Goal: Task Accomplishment & Management: Manage account settings

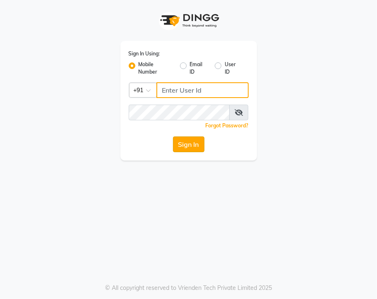
type input "8408879689"
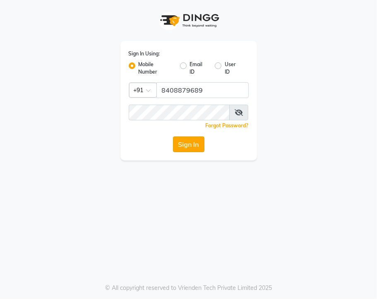
click at [188, 143] on button "Sign In" at bounding box center [188, 145] width 31 height 16
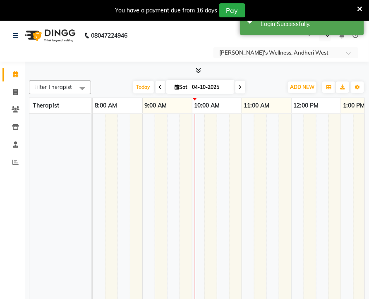
select select "en"
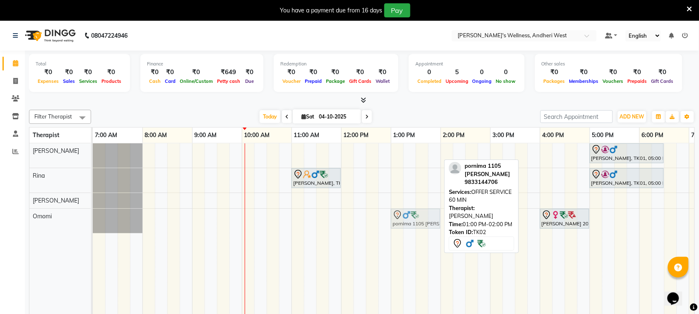
drag, startPoint x: 400, startPoint y: 156, endPoint x: 397, endPoint y: 215, distance: 59.7
click at [377, 215] on tbody "pornima 1105 cicily, TK02, 01:00 PM-02:00 PM, OFFER SERVICE 60 MIN Adil shaikh,…" at bounding box center [465, 188] width 745 height 90
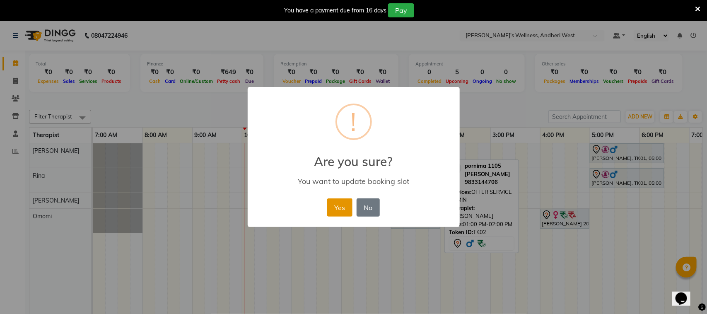
click at [332, 210] on button "Yes" at bounding box center [339, 207] width 25 height 18
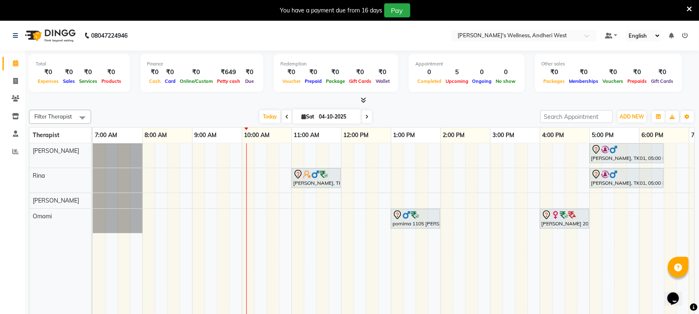
click at [270, 156] on div "Adil shaikh, TK01, 05:00 PM-06:30 PM, Diwali Offer 90 Min shiv kumar sir, TK03,…" at bounding box center [465, 234] width 745 height 183
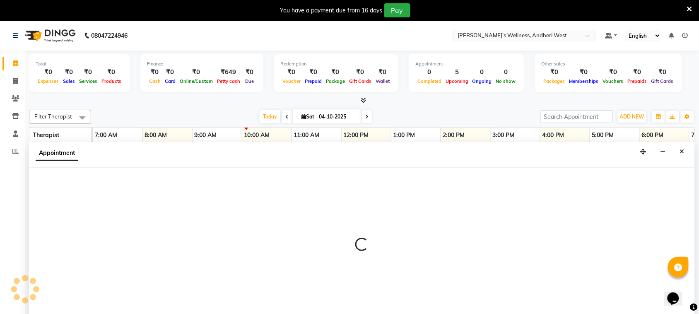
scroll to position [21, 0]
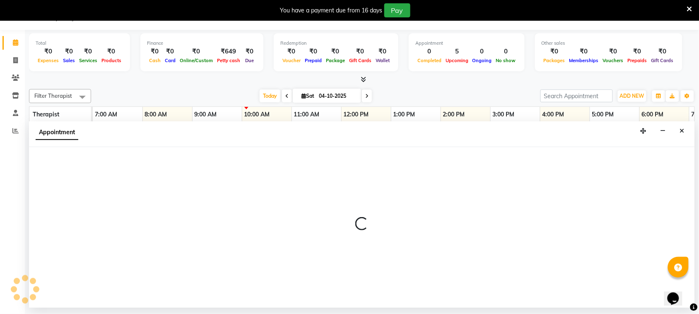
select select "66471"
select select "tentative"
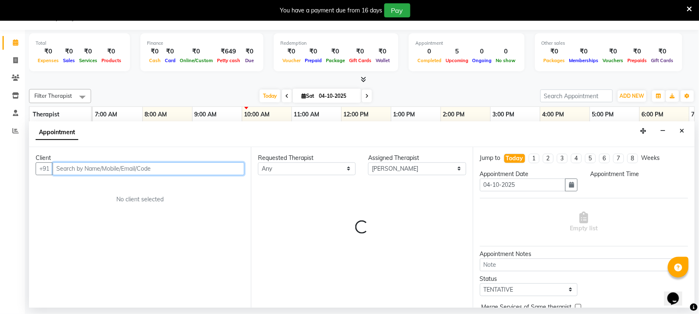
select select "630"
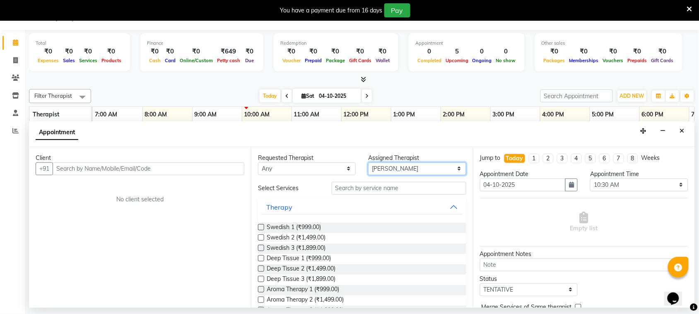
click at [377, 167] on select "Select [PERSON_NAME] Omomi [PERSON_NAME]" at bounding box center [417, 168] width 98 height 13
select select "91902"
click at [369, 162] on select "Select [PERSON_NAME] Omomi [PERSON_NAME]" at bounding box center [417, 168] width 98 height 13
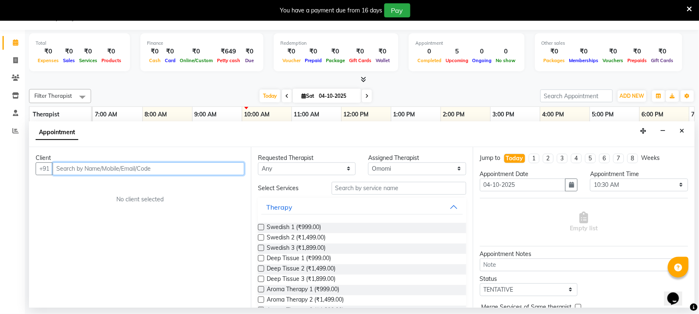
click at [190, 168] on input "text" at bounding box center [149, 168] width 192 height 13
type input "o"
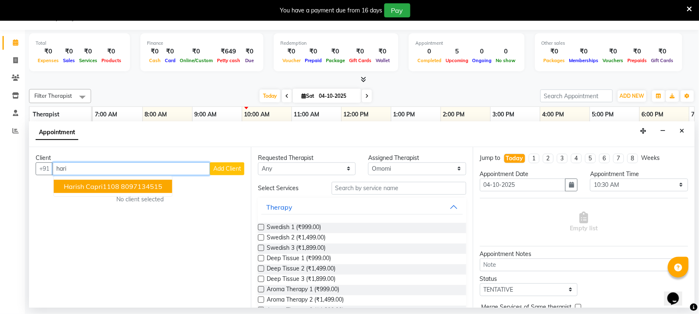
click at [146, 183] on ngb-highlight "8097134515" at bounding box center [141, 186] width 41 height 8
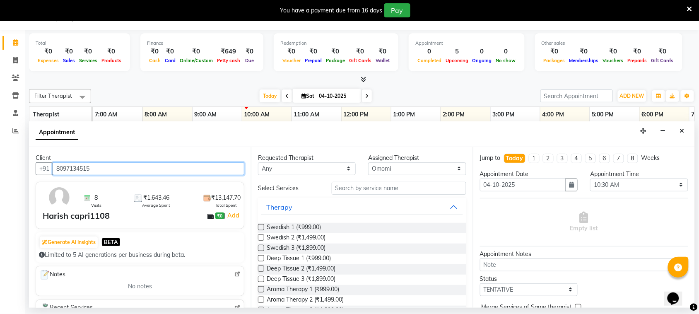
type input "8097134515"
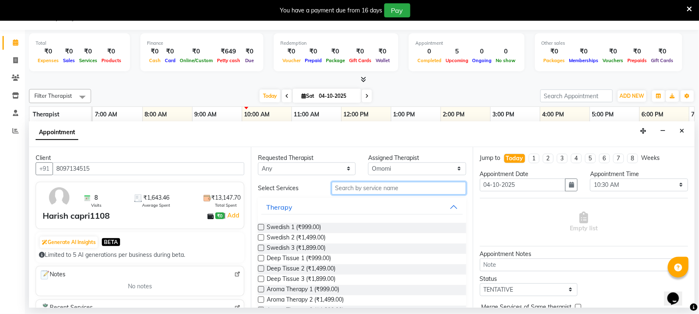
click at [357, 193] on input "text" at bounding box center [399, 188] width 135 height 13
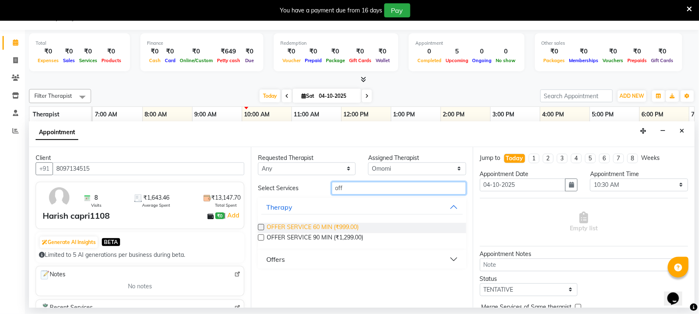
type input "off"
click at [331, 224] on span "OFFER SERVICE 60 MIN (₹999.00)" at bounding box center [313, 228] width 92 height 10
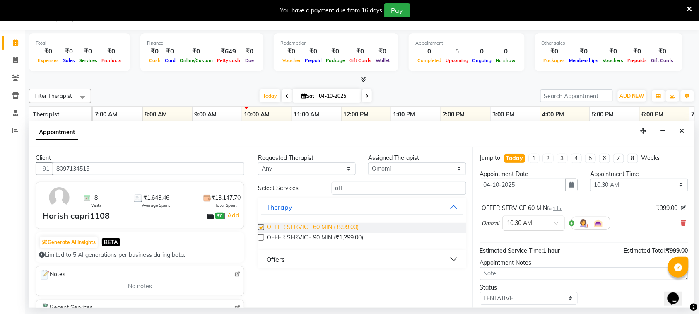
checkbox input "false"
click at [377, 168] on select "Select [PERSON_NAME] Omomi [PERSON_NAME]" at bounding box center [417, 168] width 98 height 13
select select "90974"
click at [369, 162] on select "Select [PERSON_NAME] Omomi [PERSON_NAME]" at bounding box center [417, 168] width 98 height 13
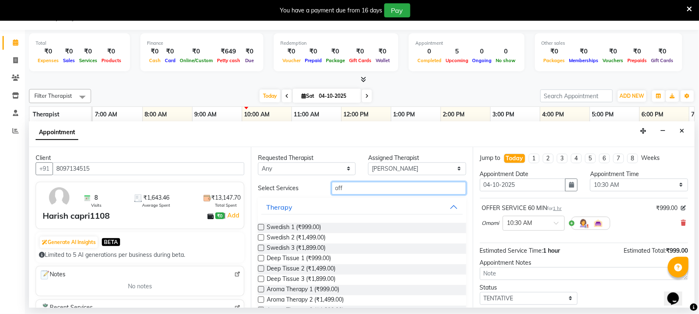
click at [377, 193] on input "off" at bounding box center [399, 188] width 135 height 13
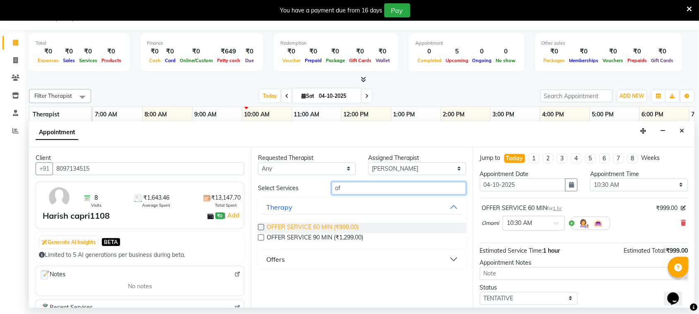
type input "of"
click at [345, 227] on span "OFFER SERVICE 60 MIN (₹999.00)" at bounding box center [313, 228] width 92 height 10
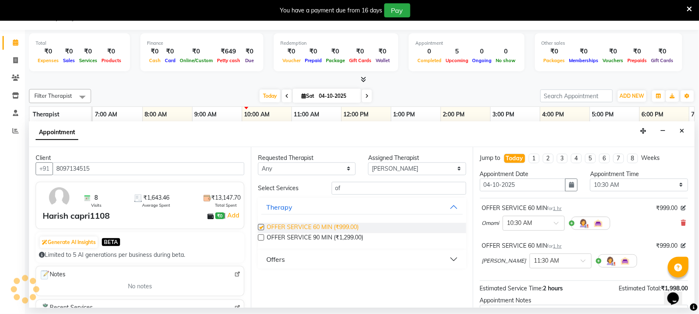
checkbox input "false"
click at [377, 262] on span at bounding box center [586, 263] width 10 height 9
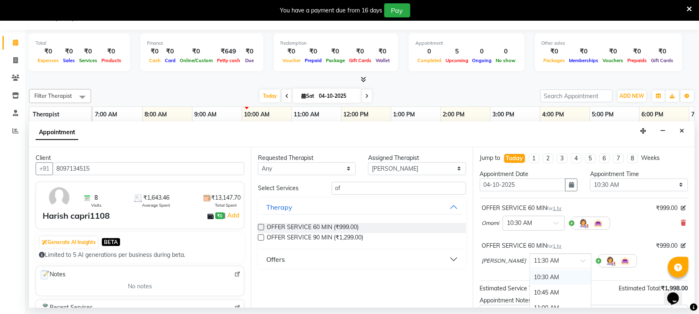
click at [377, 277] on div "10:30 AM" at bounding box center [560, 277] width 61 height 15
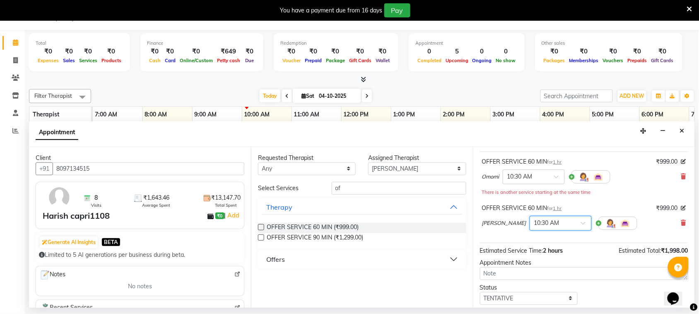
scroll to position [96, 0]
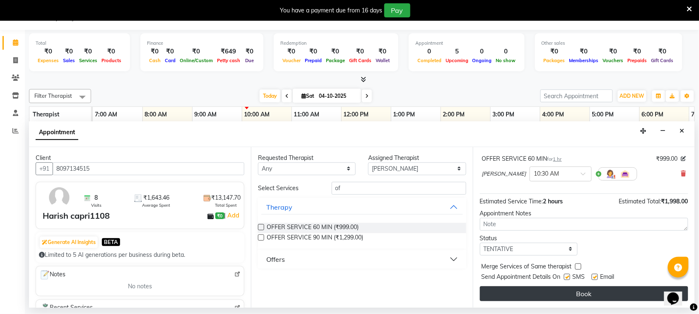
click at [377, 292] on button "Book" at bounding box center [584, 293] width 208 height 15
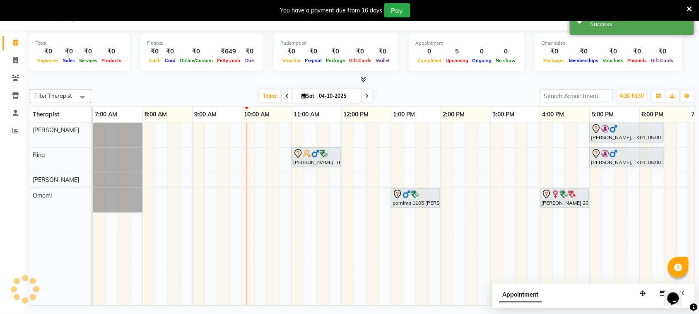
scroll to position [0, 0]
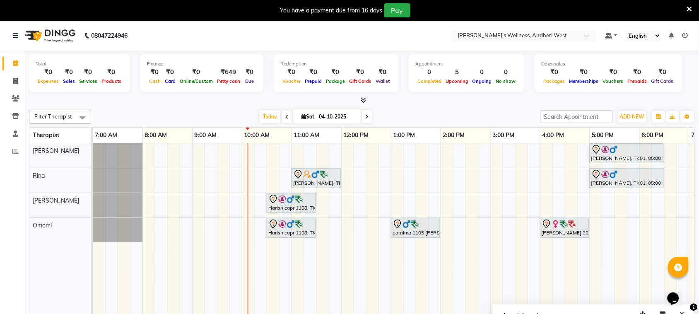
click at [367, 118] on span at bounding box center [367, 116] width 10 height 13
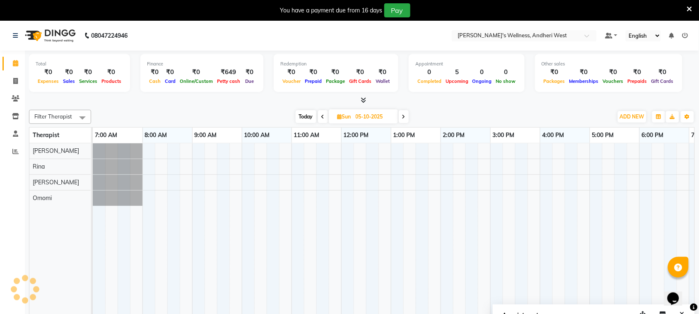
scroll to position [0, 143]
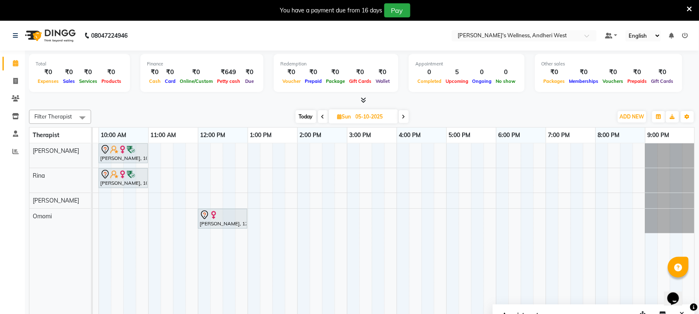
click at [305, 115] on span "Today" at bounding box center [306, 116] width 21 height 13
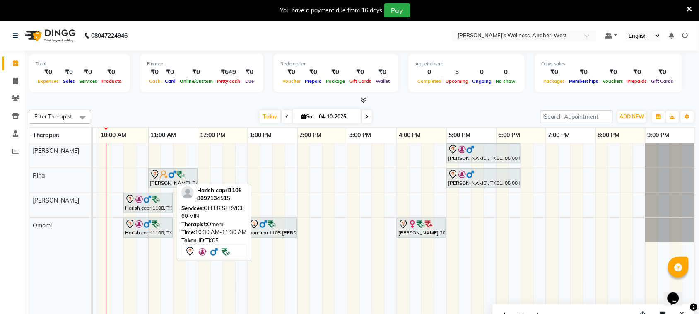
click at [152, 228] on img at bounding box center [156, 224] width 8 height 8
drag, startPoint x: 152, startPoint y: 229, endPoint x: 156, endPoint y: 149, distance: 79.2
click at [156, 149] on tbody "Adil shaikh, TK01, 05:00 PM-06:30 PM, Diwali Offer 90 Min Harish capri1108, TK0…" at bounding box center [321, 192] width 745 height 99
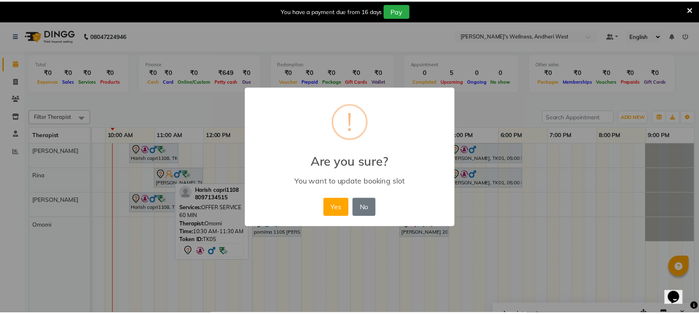
scroll to position [0, 135]
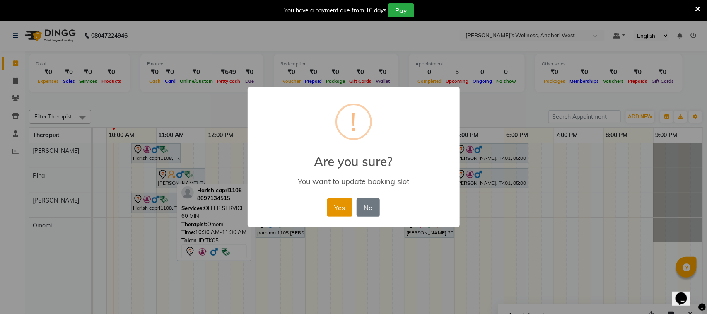
click at [342, 205] on button "Yes" at bounding box center [339, 207] width 25 height 18
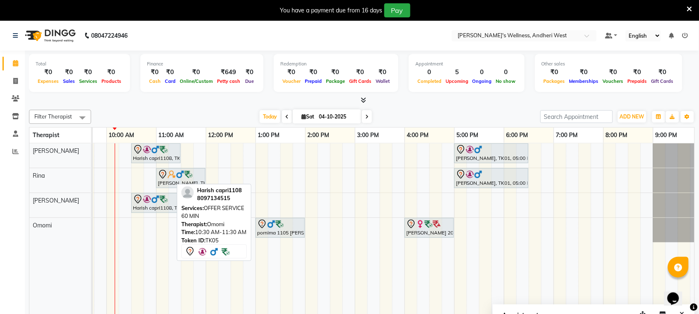
click at [362, 117] on span at bounding box center [367, 116] width 10 height 13
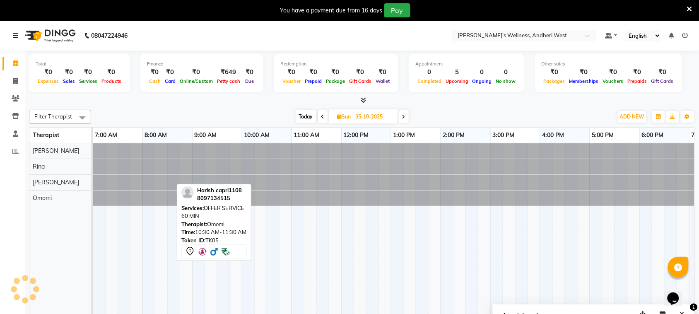
scroll to position [0, 143]
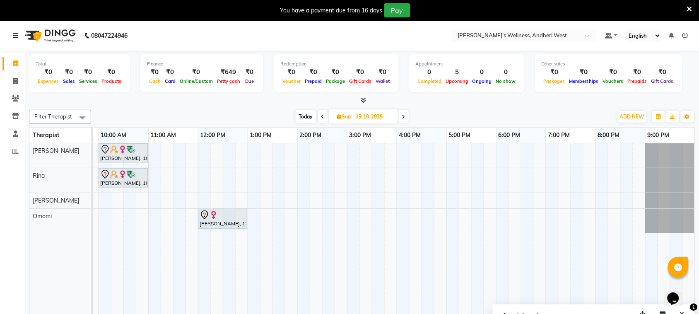
click at [307, 118] on span "Today" at bounding box center [306, 116] width 21 height 13
type input "04-10-2025"
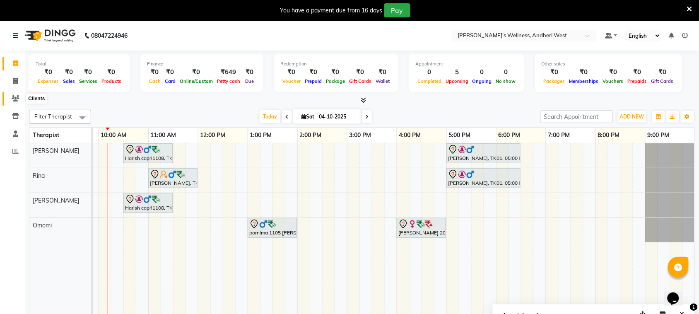
click at [13, 98] on icon at bounding box center [16, 98] width 8 height 6
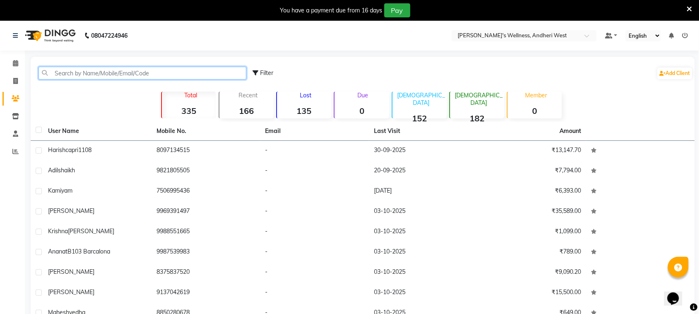
click at [110, 75] on input "text" at bounding box center [143, 73] width 208 height 13
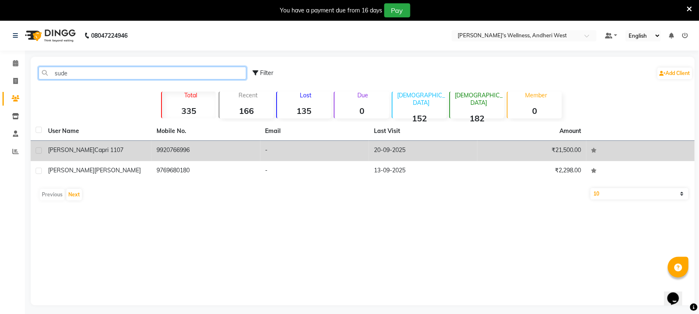
type input "sude"
click at [139, 148] on div "Sudesh malik capri 1107" at bounding box center [97, 150] width 99 height 9
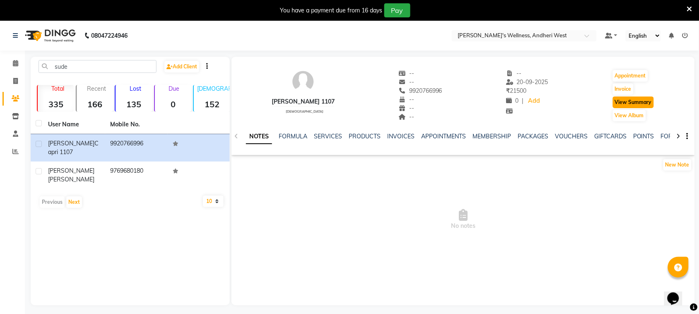
click at [377, 102] on button "View Summary" at bounding box center [633, 102] width 41 height 12
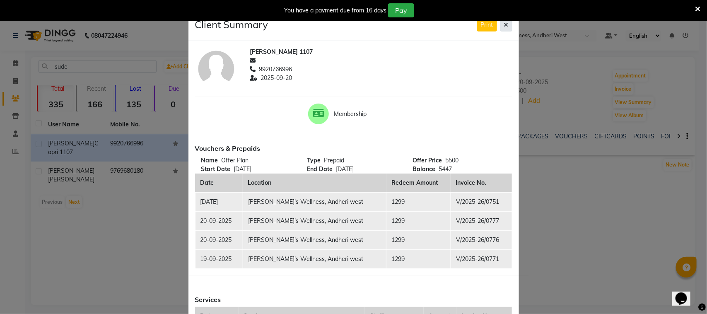
click at [377, 29] on button at bounding box center [506, 25] width 12 height 13
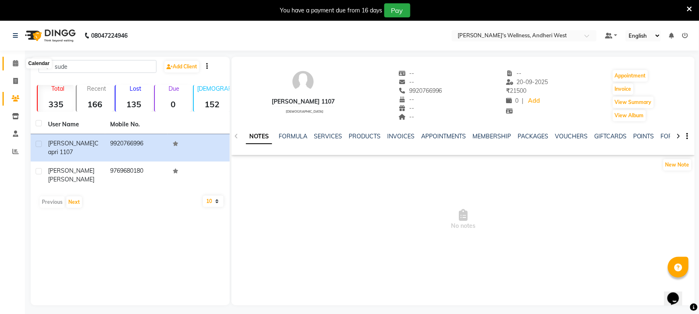
click at [15, 66] on icon at bounding box center [15, 63] width 5 height 6
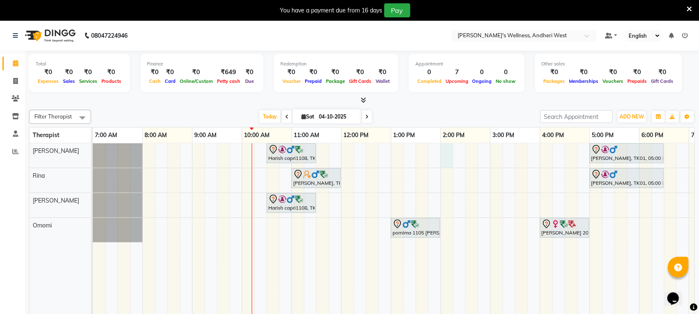
click at [377, 153] on div "Harish capri1108, TK05, 10:30 AM-11:30 AM, OFFER SERVICE 60 MIN Adil shaikh, TK…" at bounding box center [465, 234] width 745 height 183
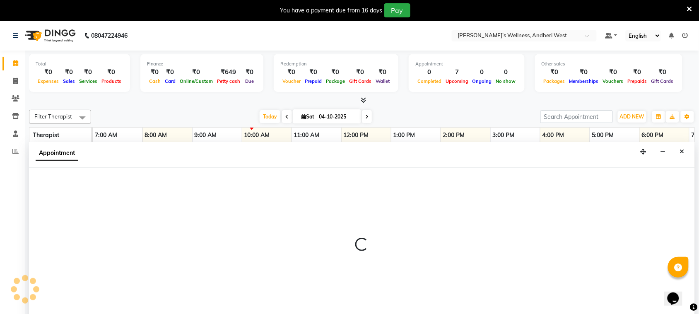
scroll to position [21, 0]
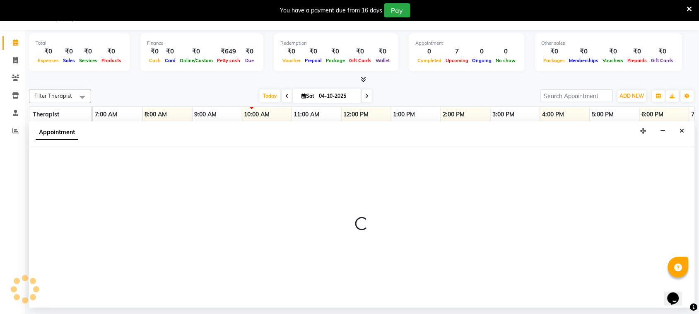
select select "66471"
select select "840"
select select "tentative"
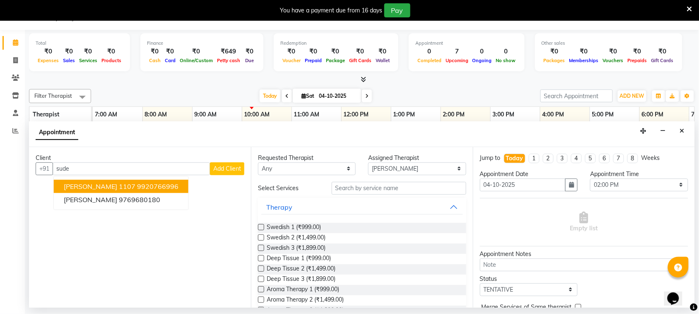
click at [102, 185] on span "[PERSON_NAME] 1107" at bounding box center [100, 186] width 72 height 8
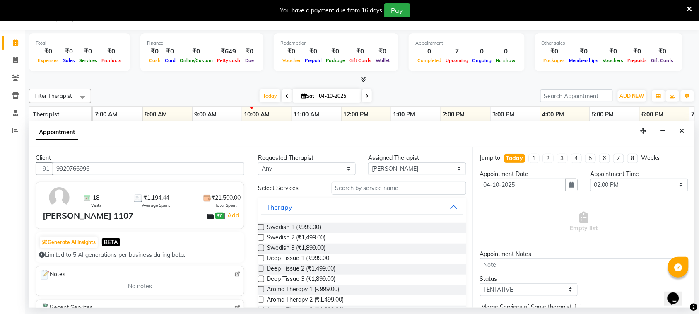
type input "9920766996"
click at [345, 190] on input "text" at bounding box center [399, 188] width 135 height 13
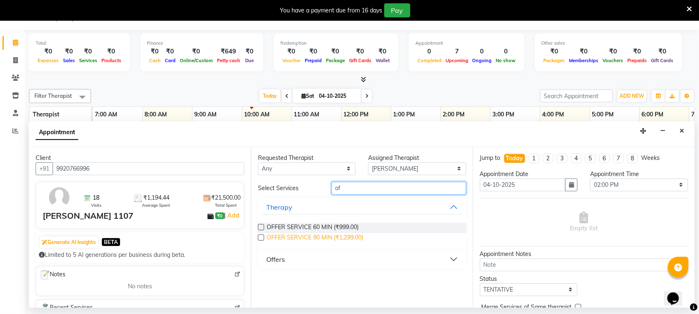
type input "of"
click at [330, 239] on span "OFFER SERVICE 90 MIN (₹1,299.00)" at bounding box center [315, 238] width 96 height 10
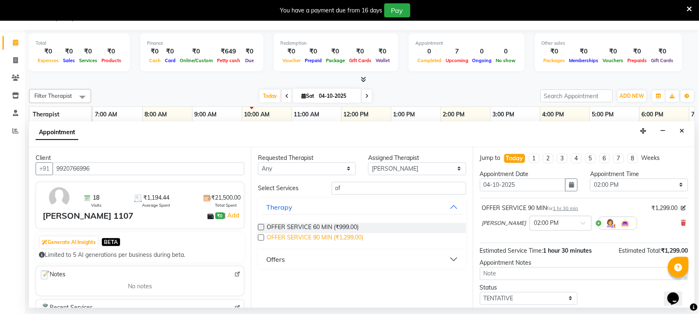
drag, startPoint x: 330, startPoint y: 239, endPoint x: 305, endPoint y: 233, distance: 25.9
click at [305, 233] on span "OFFER SERVICE 90 MIN (₹1,299.00)" at bounding box center [315, 238] width 96 height 10
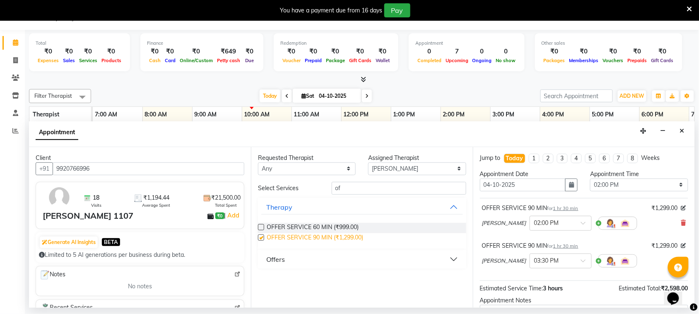
checkbox input "false"
click at [377, 263] on div at bounding box center [560, 260] width 61 height 9
click at [377, 286] on div "02:00 PM" at bounding box center [560, 287] width 61 height 15
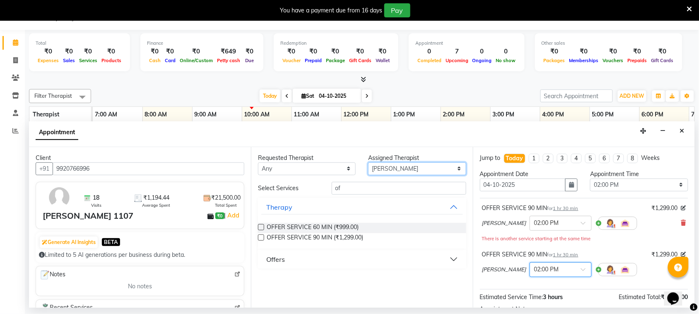
click at [377, 169] on select "Select [PERSON_NAME] Omomi [PERSON_NAME]" at bounding box center [417, 168] width 98 height 13
select select "80732"
click at [369, 162] on select "Select [PERSON_NAME] Omomi [PERSON_NAME]" at bounding box center [417, 168] width 98 height 13
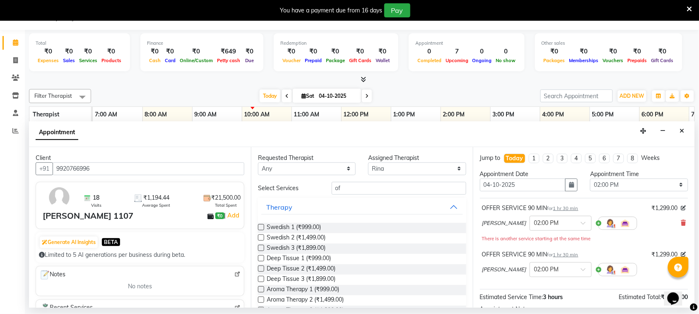
click at [377, 270] on span "[PERSON_NAME]" at bounding box center [504, 269] width 44 height 8
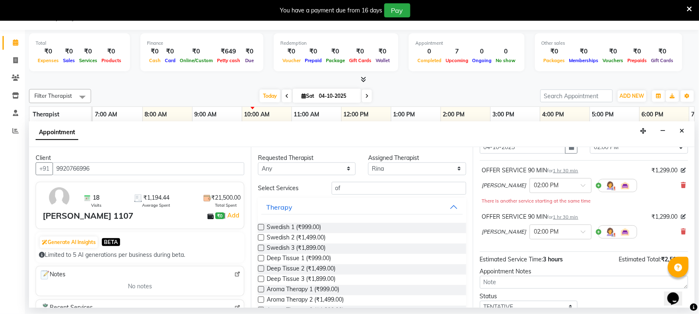
scroll to position [52, 0]
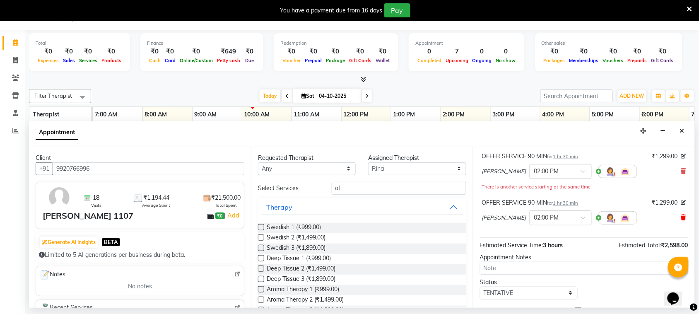
click at [377, 218] on icon at bounding box center [683, 218] width 5 height 6
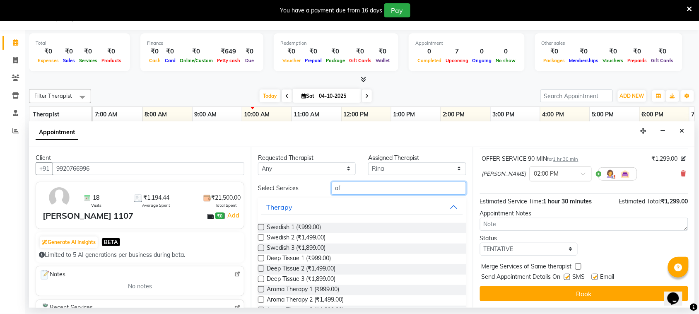
click at [377, 188] on input "of" at bounding box center [399, 188] width 135 height 13
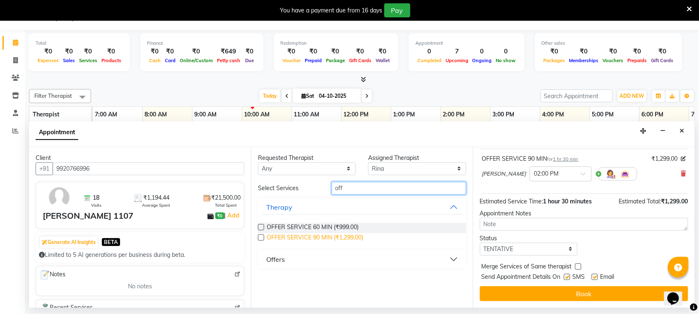
type input "off"
click at [357, 234] on span "OFFER SERVICE 90 MIN (₹1,299.00)" at bounding box center [315, 238] width 96 height 10
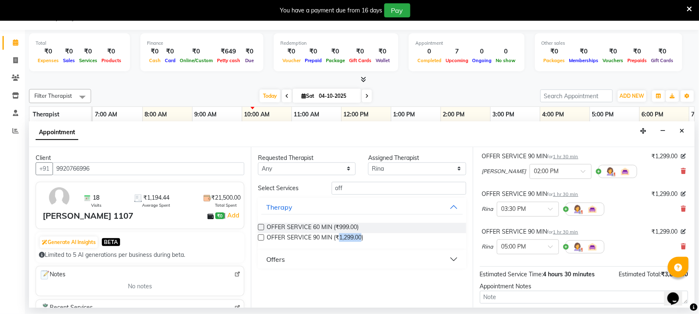
checkbox input "false"
click at [377, 208] on icon at bounding box center [683, 209] width 5 height 6
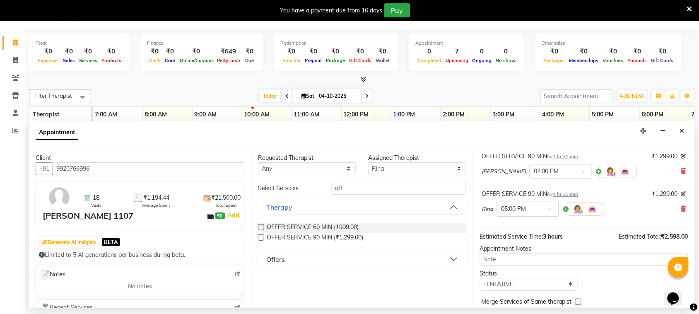
click at [377, 210] on div at bounding box center [527, 208] width 61 height 9
click at [377, 228] on div "02:00 PM" at bounding box center [527, 226] width 61 height 15
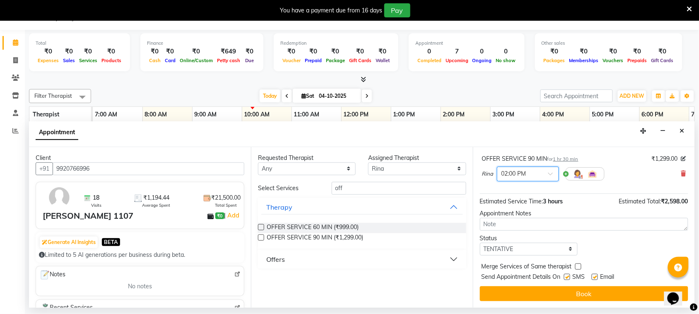
scroll to position [96, 0]
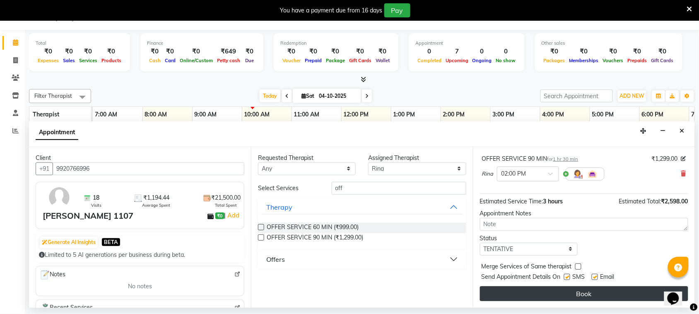
click at [377, 292] on button "Book" at bounding box center [584, 293] width 208 height 15
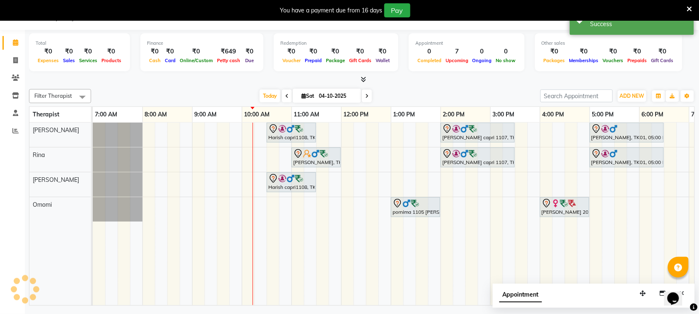
scroll to position [0, 0]
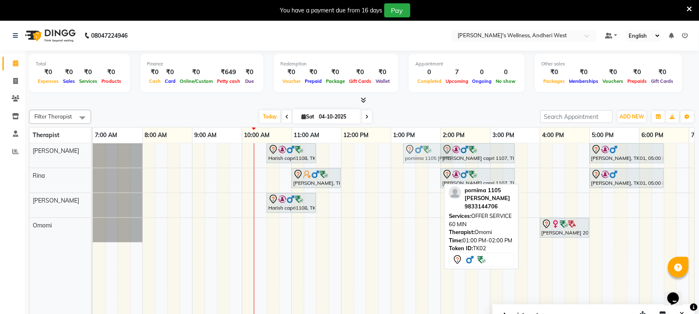
drag, startPoint x: 413, startPoint y: 231, endPoint x: 419, endPoint y: 159, distance: 72.7
click at [377, 159] on tbody "Harish capri1108, TK05, 10:30 AM-11:30 AM, OFFER SERVICE 60 MIN Sudesh malik ca…" at bounding box center [465, 192] width 745 height 99
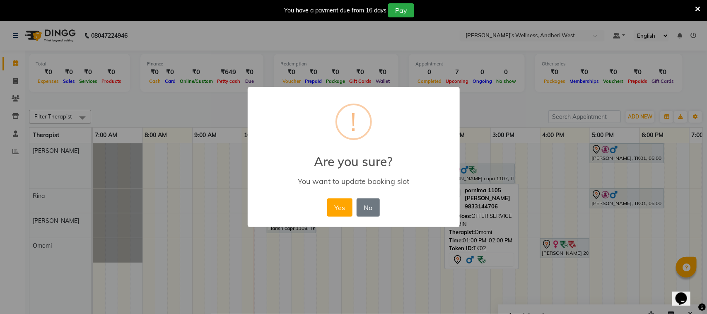
click at [377, 159] on h2 "Are you sure?" at bounding box center [354, 156] width 212 height 25
click at [336, 207] on button "Yes" at bounding box center [339, 207] width 25 height 18
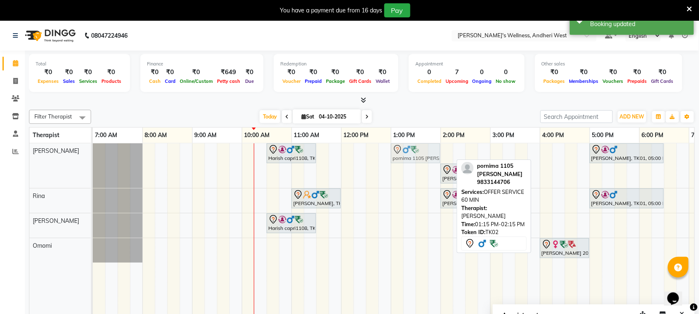
drag, startPoint x: 422, startPoint y: 150, endPoint x: 412, endPoint y: 148, distance: 10.2
click at [93, 148] on div "Harish capri1108, TK05, 10:30 AM-11:30 AM, OFFER SERVICE 60 MIN pornima 1105 ci…" at bounding box center [93, 165] width 0 height 45
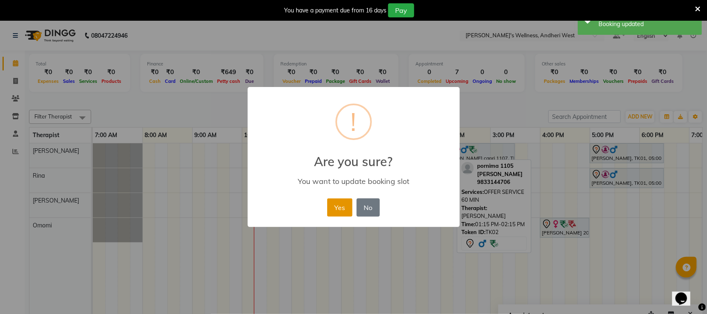
click at [345, 210] on button "Yes" at bounding box center [339, 207] width 25 height 18
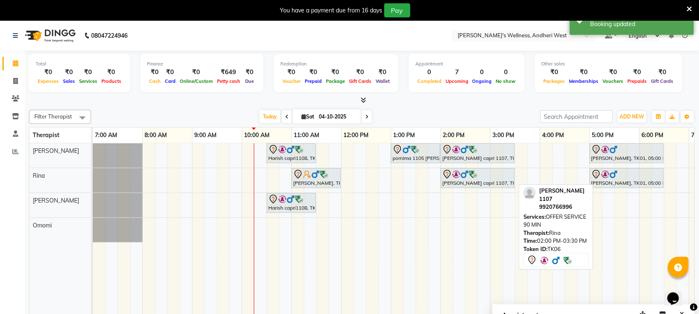
click at [377, 183] on div "[PERSON_NAME] capri 1107, TK06, 02:00 PM-03:30 PM, OFFER SERVICE 90 MIN" at bounding box center [477, 177] width 72 height 17
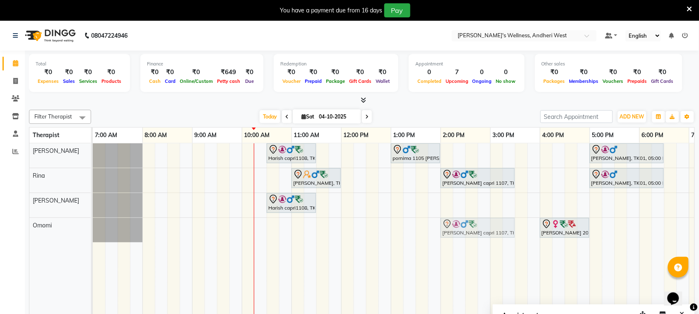
drag, startPoint x: 454, startPoint y: 154, endPoint x: 459, endPoint y: 224, distance: 69.3
click at [377, 224] on tbody "Harish capri1108, TK05, 10:30 AM-11:30 AM, OFFER SERVICE 60 MIN pornima 1105 ci…" at bounding box center [465, 192] width 745 height 99
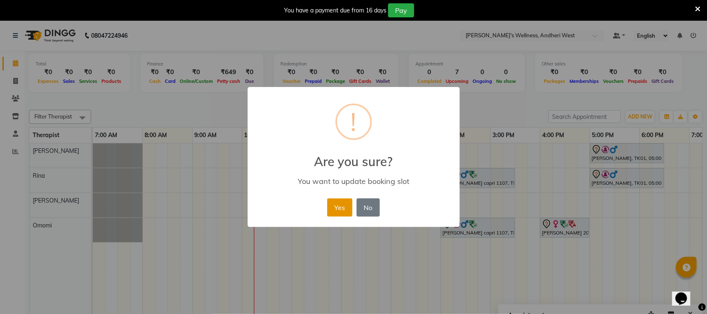
click at [342, 214] on button "Yes" at bounding box center [339, 207] width 25 height 18
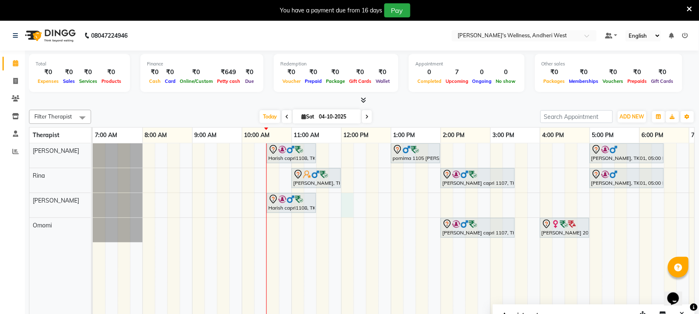
click at [342, 214] on div "Harish capri1108, TK05, 10:30 AM-11:30 AM, OFFER SERVICE 60 MIN pornima 1105 ci…" at bounding box center [465, 234] width 745 height 183
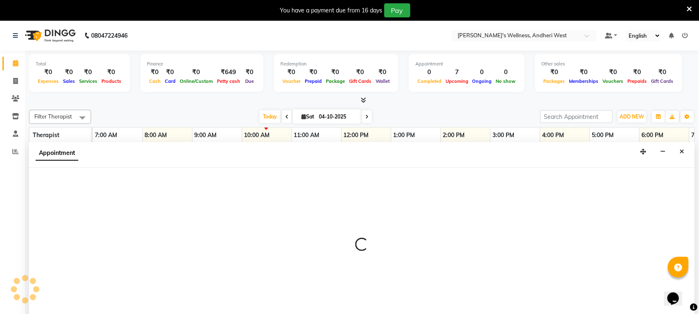
select select "90974"
select select "tentative"
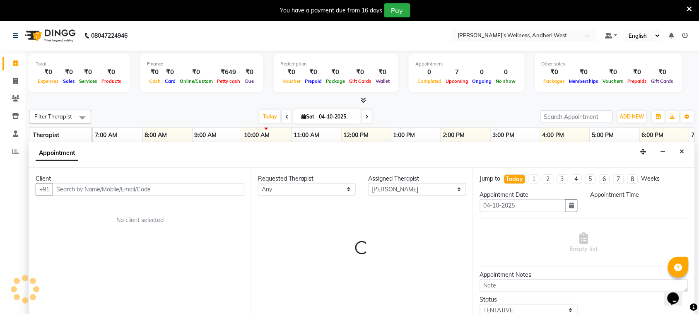
scroll to position [21, 0]
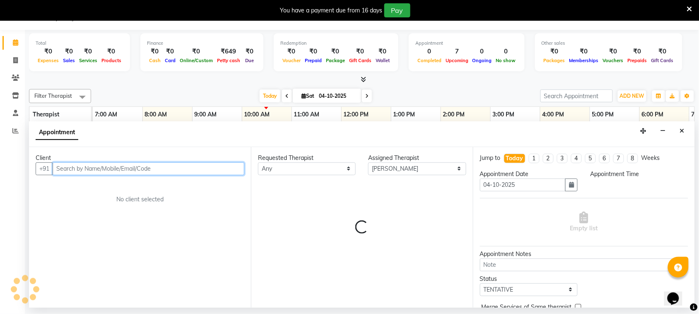
select select "720"
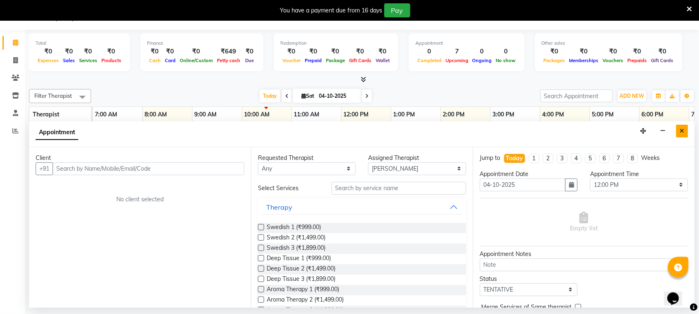
click at [377, 135] on button "Close" at bounding box center [682, 131] width 12 height 13
click at [377, 135] on div "Harish capri1108, TK05, 10:30 AM-11:30 AM, OFFER SERVICE 60 MIN pornima 1105 ci…" at bounding box center [465, 214] width 745 height 183
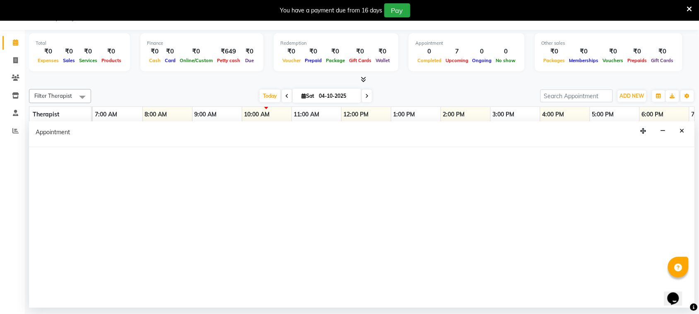
select select "66471"
select select "1125"
select select "tentative"
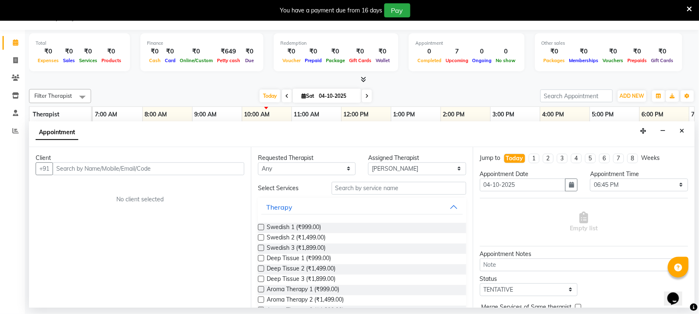
click at [377, 135] on button "Close" at bounding box center [682, 131] width 12 height 13
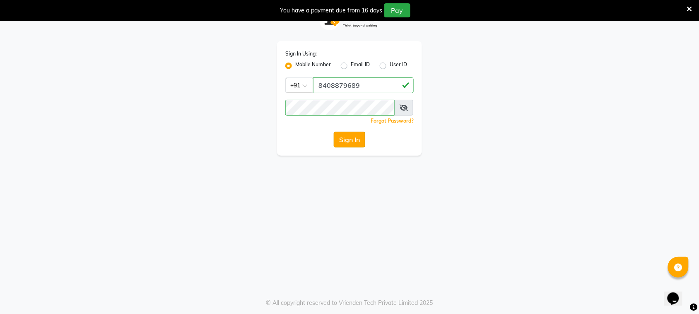
click at [353, 142] on button "Sign In" at bounding box center [349, 140] width 31 height 16
click at [350, 141] on button "Sign In" at bounding box center [349, 140] width 31 height 16
click at [350, 141] on div "Sign In" at bounding box center [349, 140] width 128 height 16
drag, startPoint x: 144, startPoint y: 213, endPoint x: 157, endPoint y: 210, distance: 14.2
click at [144, 213] on div "Sign In Using: Mobile Number Email ID User ID Country Code × +91 8408879689 Rem…" at bounding box center [349, 157] width 699 height 314
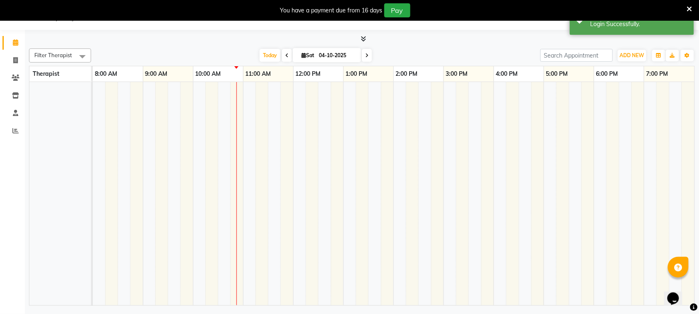
select select "en"
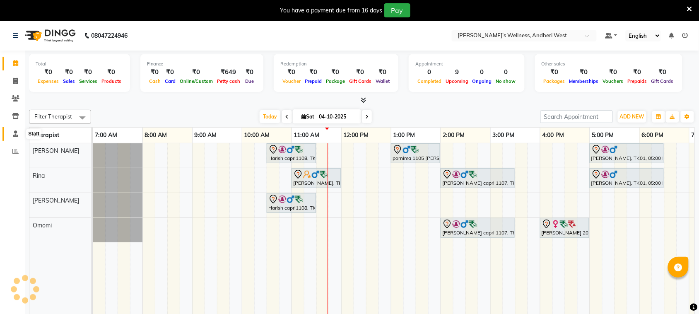
click at [15, 132] on icon at bounding box center [15, 133] width 5 height 6
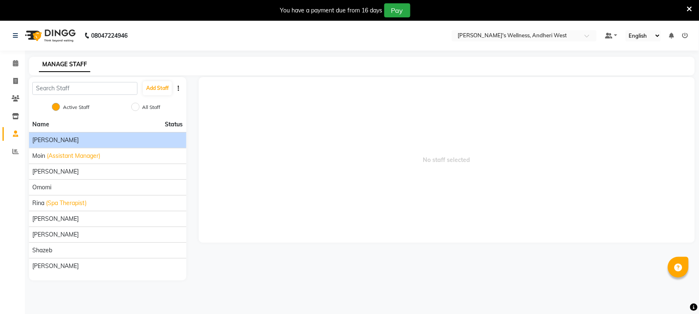
click at [50, 143] on span "[PERSON_NAME]" at bounding box center [55, 140] width 46 height 9
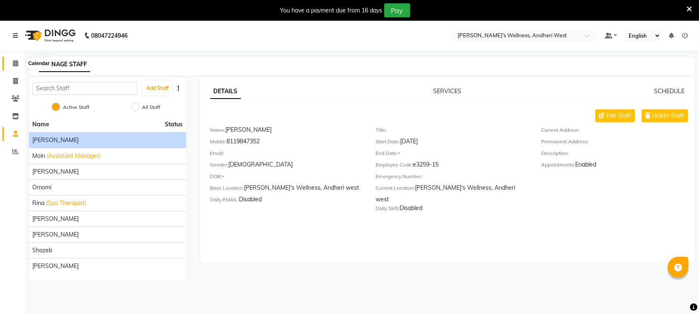
click at [15, 62] on icon at bounding box center [15, 63] width 5 height 6
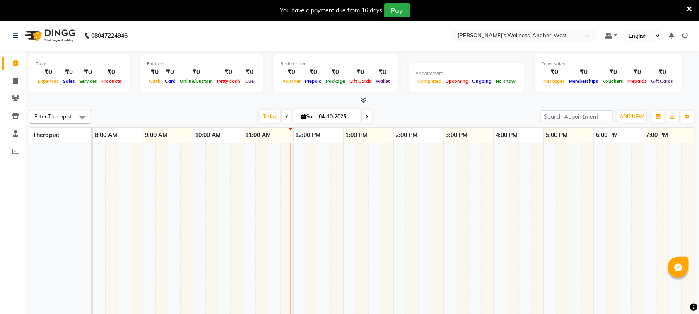
click at [377, 95] on div "Total ₹0 Expenses ₹0 Sales ₹0 Services ₹0 Products Finance ₹0 Cash ₹0 Card ₹0 O…" at bounding box center [362, 78] width 666 height 54
select select "en"
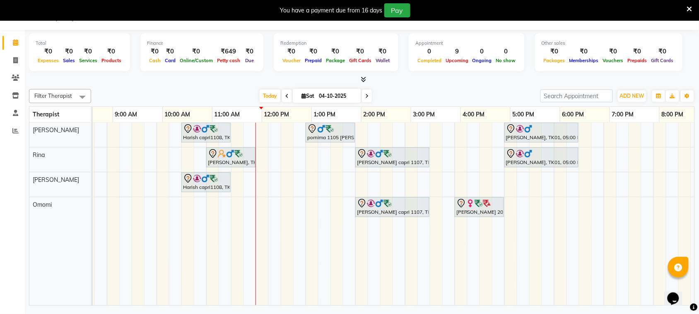
scroll to position [0, 85]
click at [437, 311] on div "08047224946 Select Location × Sumi's Wellness, Andheri West Default Panel My Pa…" at bounding box center [349, 157] width 699 height 314
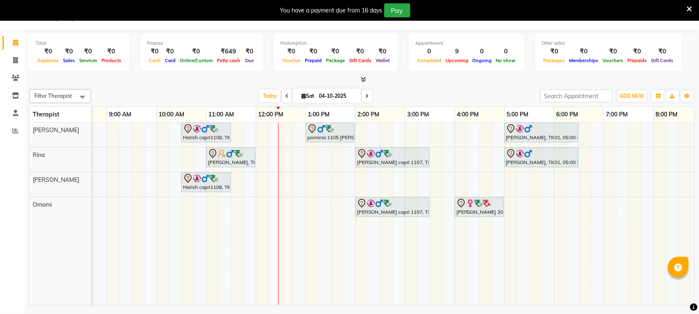
click at [368, 289] on td at bounding box center [374, 214] width 12 height 183
click at [367, 94] on span at bounding box center [367, 95] width 10 height 13
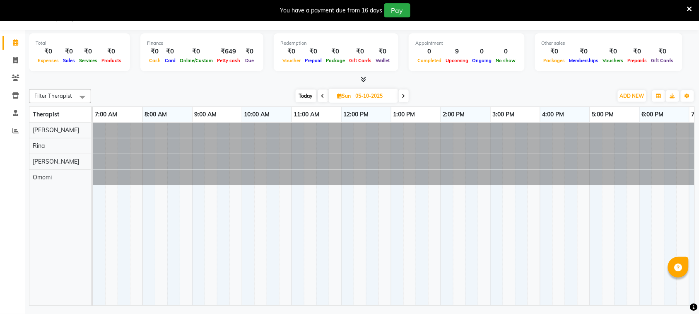
click at [463, 90] on div "[DATE] [DATE]" at bounding box center [351, 96] width 513 height 12
click at [309, 96] on span "Today" at bounding box center [306, 95] width 21 height 13
type input "04-10-2025"
click at [335, 96] on span "Sun" at bounding box center [344, 96] width 18 height 6
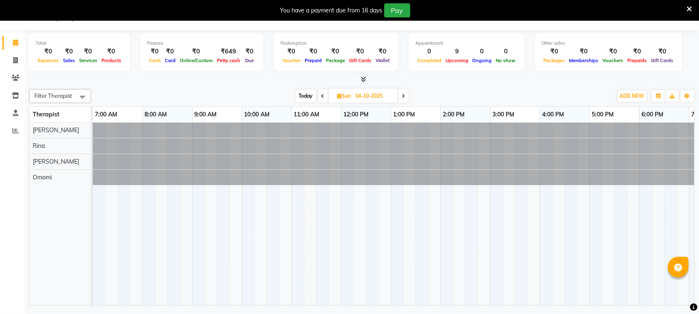
select select "10"
select select "2025"
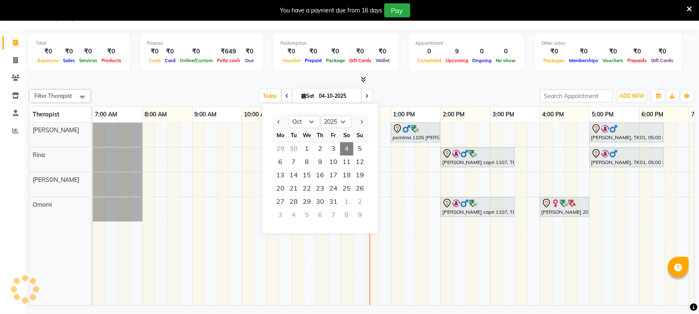
click at [386, 92] on div "[DATE] [DATE] Jan Feb Mar Apr May Jun [DATE] Aug Sep Oct Nov [DATE] 2016 2017 2…" at bounding box center [315, 96] width 441 height 12
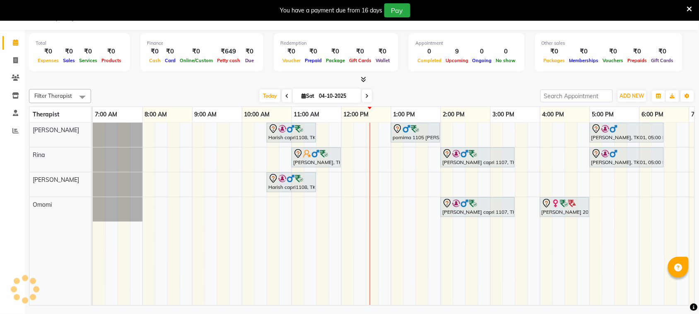
click at [363, 92] on span at bounding box center [367, 95] width 10 height 13
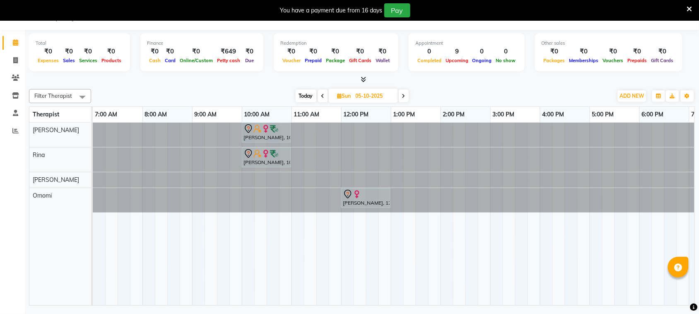
click at [307, 98] on span "Today" at bounding box center [306, 95] width 21 height 13
type input "04-10-2025"
click at [335, 98] on span "Sun" at bounding box center [344, 96] width 18 height 6
select select "10"
select select "2025"
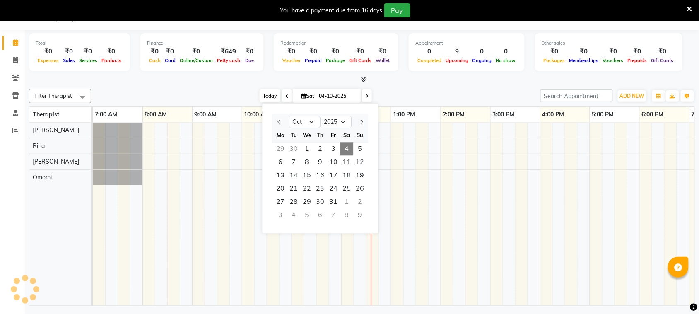
scroll to position [0, 143]
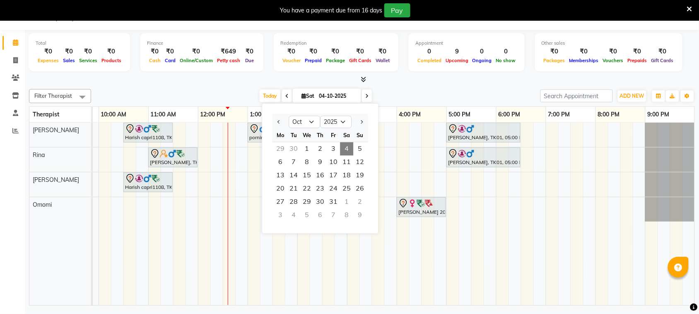
click at [385, 94] on div "[DATE] [DATE] Jan Feb Mar Apr May Jun [DATE] Aug Sep Oct Nov [DATE] 2016 2017 2…" at bounding box center [315, 96] width 441 height 12
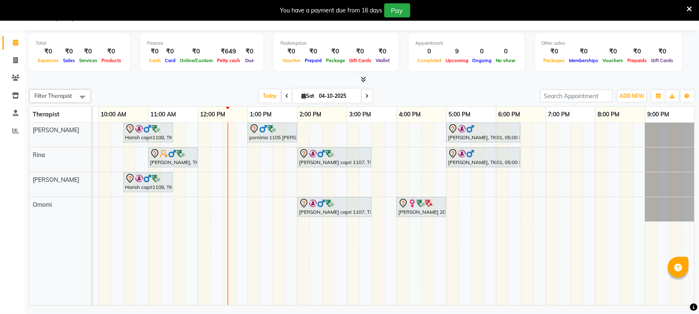
click at [385, 94] on div "[DATE] [DATE]" at bounding box center [315, 96] width 441 height 12
click at [385, 90] on div "[DATE] [DATE]" at bounding box center [315, 96] width 441 height 12
click at [365, 95] on icon at bounding box center [366, 96] width 3 height 5
type input "05-10-2025"
click at [358, 95] on input "05-10-2025" at bounding box center [336, 96] width 41 height 12
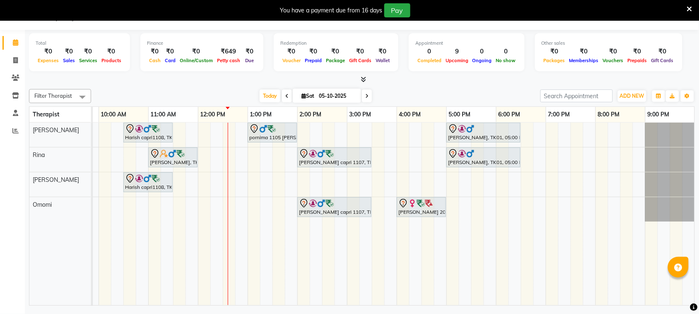
select select "10"
select select "2025"
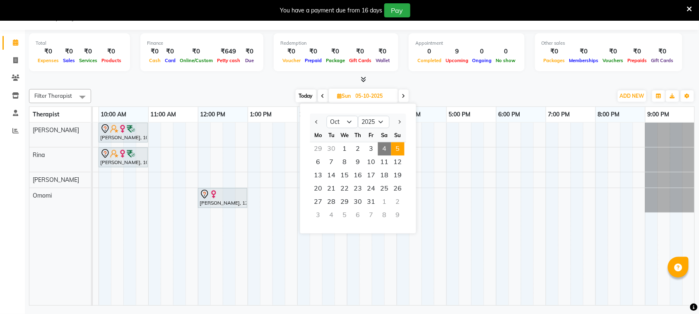
click at [435, 84] on div at bounding box center [362, 79] width 666 height 9
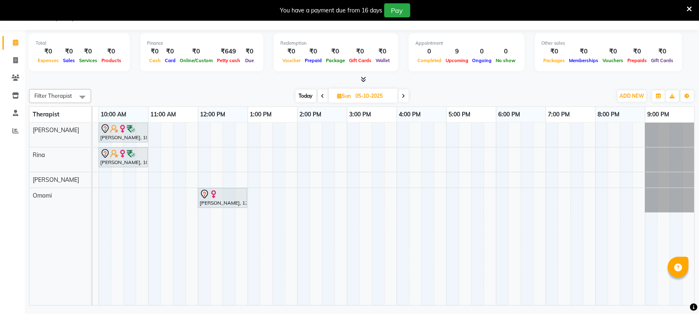
click at [412, 87] on div "Filter Therapist Select All [PERSON_NAME] Omomi [PERSON_NAME] [DATE] [DATE] Tog…" at bounding box center [362, 196] width 666 height 220
click at [303, 92] on span "Today" at bounding box center [306, 95] width 21 height 13
type input "04-10-2025"
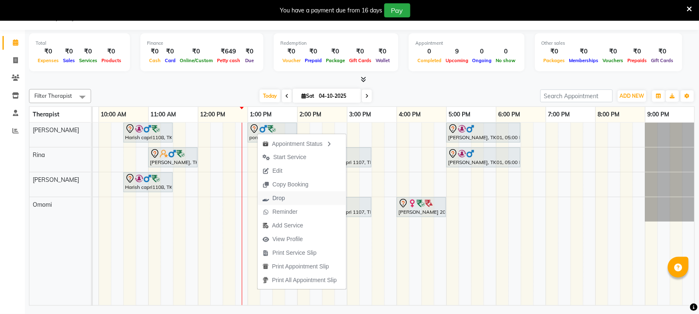
click at [282, 199] on span "Drop" at bounding box center [278, 198] width 12 height 9
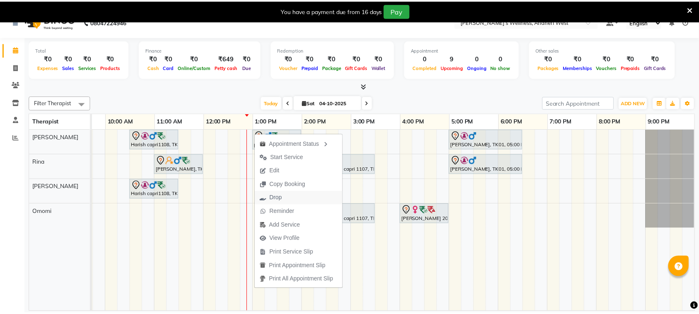
scroll to position [0, 135]
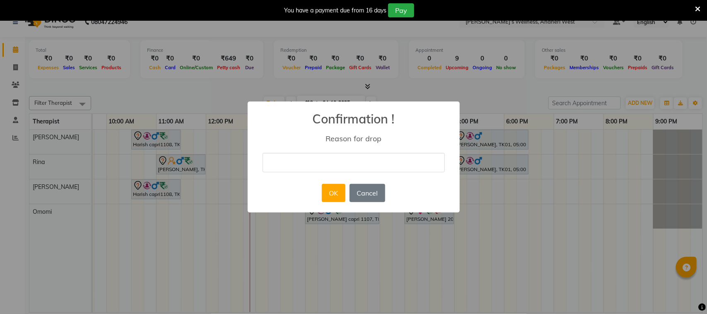
click at [321, 164] on input "text" at bounding box center [354, 162] width 182 height 19
click at [328, 171] on input "b" at bounding box center [354, 162] width 182 height 19
type input "busy"
click at [327, 193] on button "OK" at bounding box center [334, 193] width 24 height 18
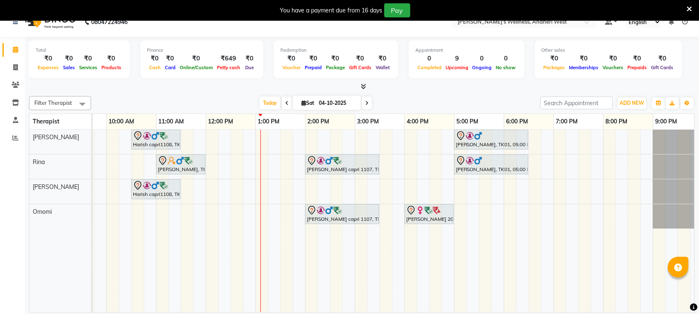
click at [327, 193] on div "Harish capri1108, TK05, 10:30 AM-11:30 AM, OFFER SERVICE 60 MIN [PERSON_NAME], …" at bounding box center [329, 221] width 745 height 183
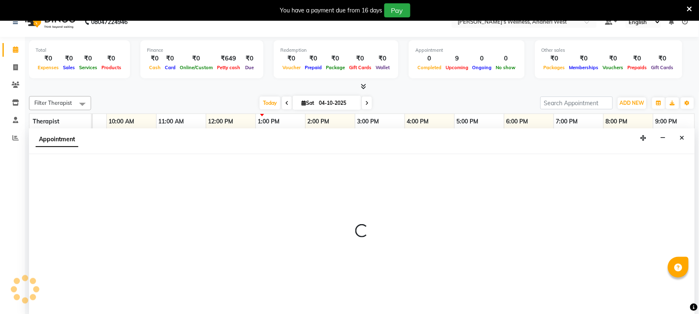
scroll to position [21, 0]
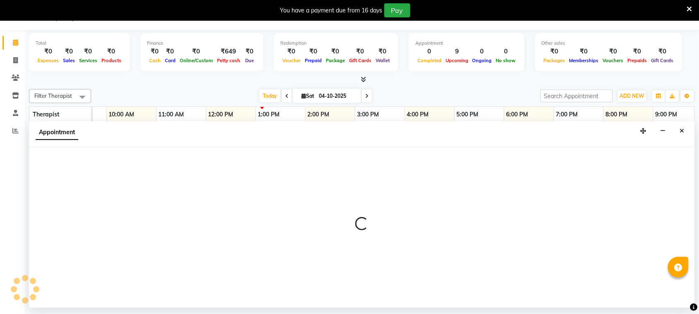
select select "90974"
select select "855"
select select "tentative"
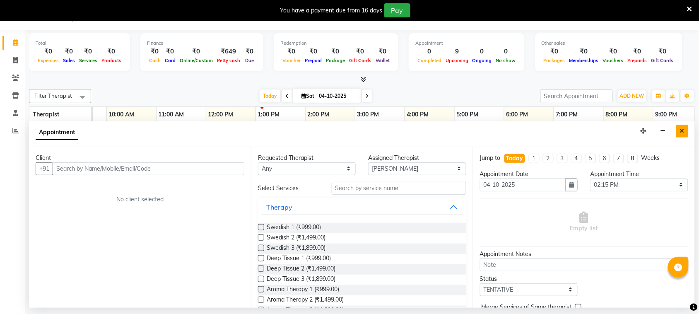
click at [680, 129] on icon "Close" at bounding box center [682, 131] width 5 height 6
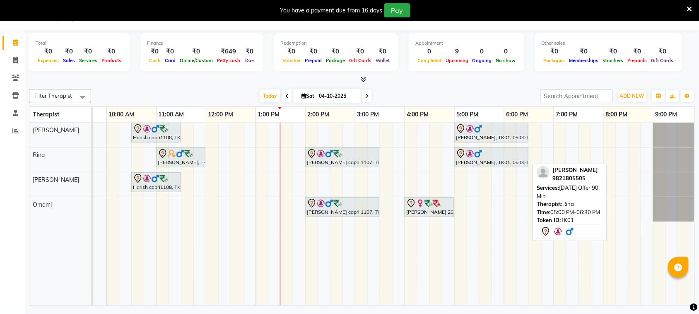
click at [504, 156] on div at bounding box center [491, 154] width 71 height 10
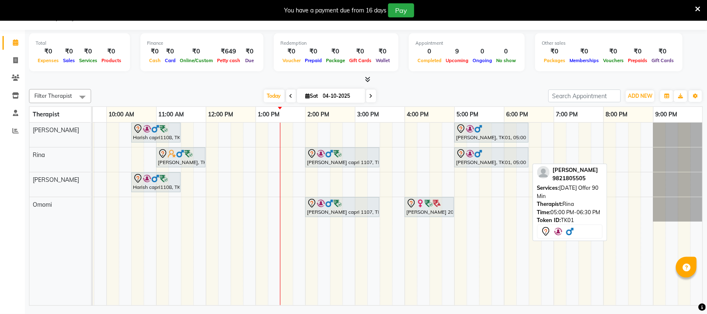
select select "7"
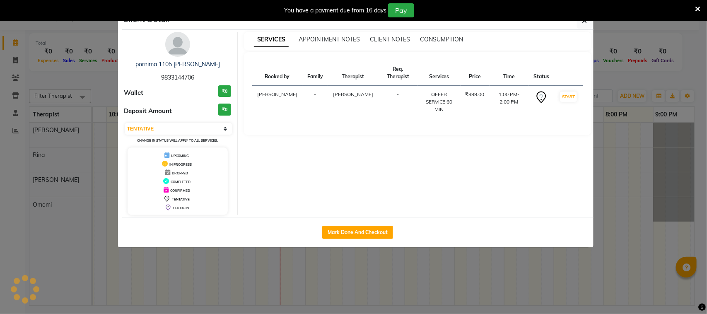
click at [502, 175] on div "SERVICES APPOINTMENT NOTES CLIENT NOTES CONSUMPTION Booked by Family Therapist …" at bounding box center [418, 123] width 360 height 183
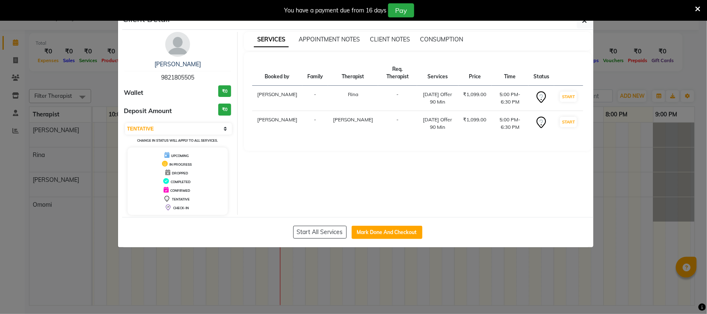
click at [582, 20] on div "You have a payment due from 16 days Pay" at bounding box center [353, 10] width 707 height 21
click at [585, 25] on button "button" at bounding box center [585, 21] width 16 height 16
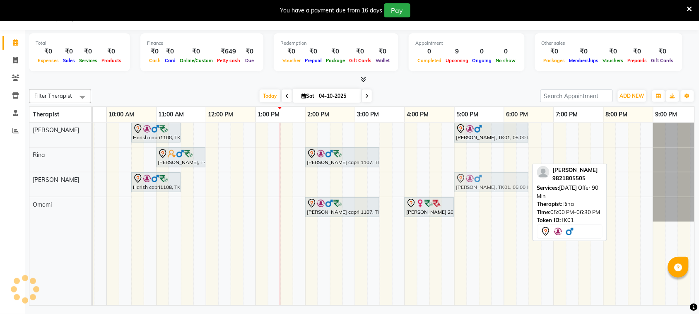
drag, startPoint x: 496, startPoint y: 160, endPoint x: 492, endPoint y: 180, distance: 20.7
click at [492, 180] on tbody "Harish capri1108, TK05, 10:30 AM-11:30 AM, OFFER SERVICE 60 MIN [PERSON_NAME], …" at bounding box center [329, 172] width 745 height 99
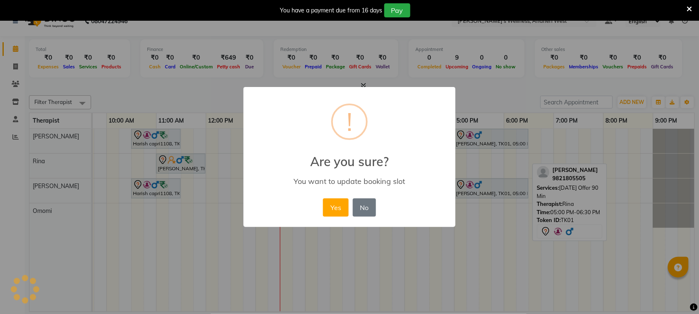
scroll to position [14, 0]
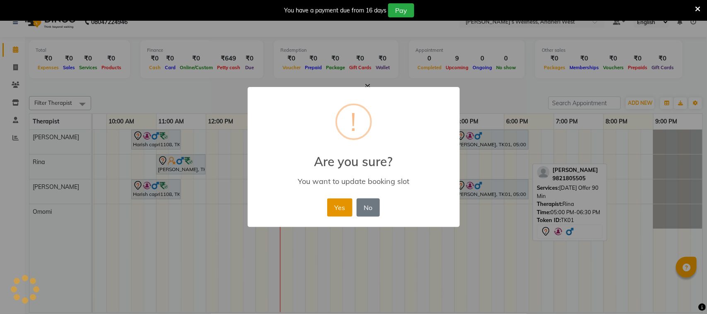
click at [334, 210] on button "Yes" at bounding box center [339, 207] width 25 height 18
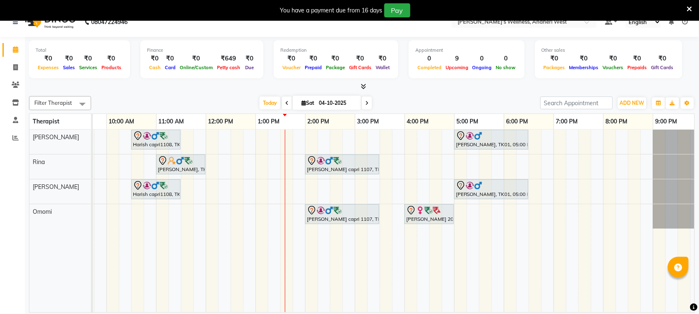
click at [297, 114] on div "1:00 PM" at bounding box center [280, 121] width 49 height 15
drag, startPoint x: 278, startPoint y: 121, endPoint x: 150, endPoint y: 99, distance: 130.3
click at [150, 99] on div "[DATE] [DATE]" at bounding box center [315, 103] width 441 height 12
click at [387, 188] on div "Harish capri1108, TK05, 10:30 AM-11:30 AM, OFFER SERVICE 60 MIN [PERSON_NAME], …" at bounding box center [329, 221] width 745 height 183
select select "90974"
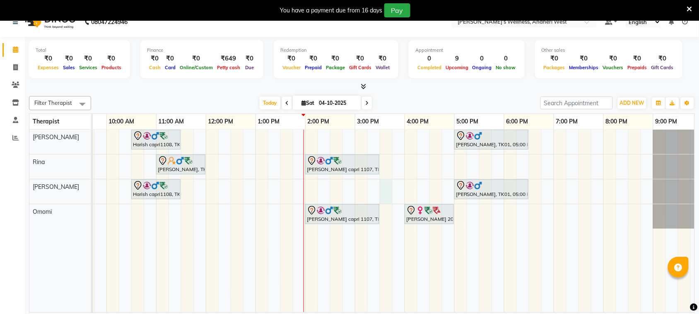
select select "tentative"
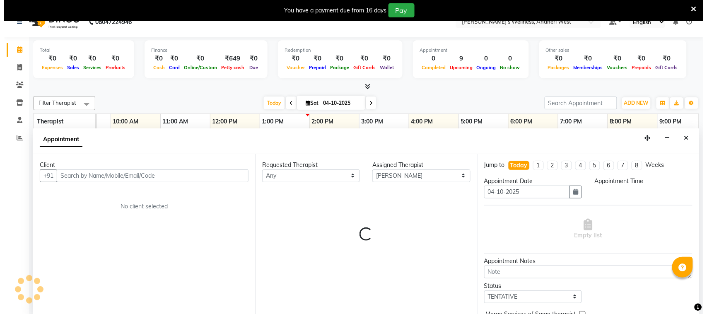
scroll to position [21, 0]
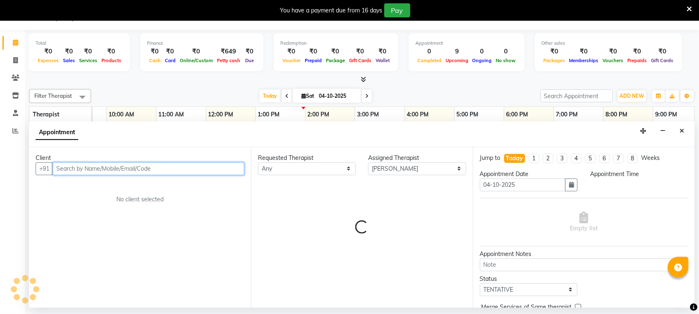
select select "930"
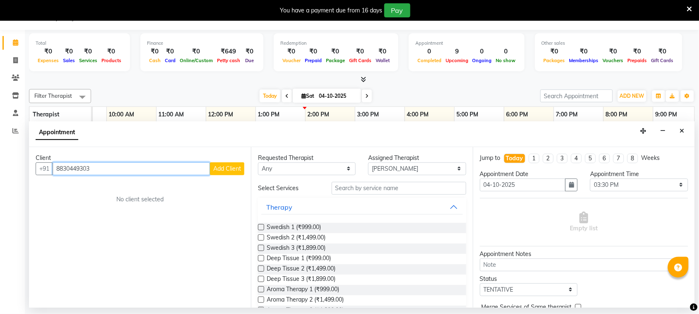
type input "8830449303"
click at [234, 168] on span "Add Client" at bounding box center [227, 168] width 28 height 7
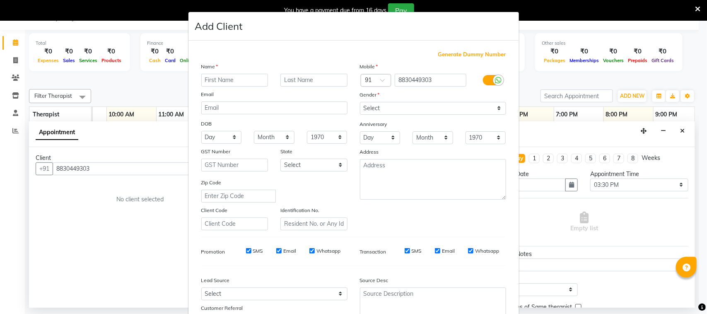
click at [140, 84] on ngb-modal-window "Add Client Generate Dummy Number Name Email DOB Day 01 02 03 04 05 06 07 08 09 …" at bounding box center [353, 157] width 707 height 314
click at [139, 96] on ngb-modal-window "Add Client Generate Dummy Number Name Email DOB Day 01 02 03 04 05 06 07 08 09 …" at bounding box center [353, 157] width 707 height 314
click at [682, 128] on ngb-modal-window "Add Client Generate Dummy Number Name Email DOB Day 01 02 03 04 05 06 07 08 09 …" at bounding box center [353, 157] width 707 height 314
click at [540, 77] on ngb-modal-window "Add Client Generate Dummy Number Name Email DOB Day 01 02 03 04 05 06 07 08 09 …" at bounding box center [353, 157] width 707 height 314
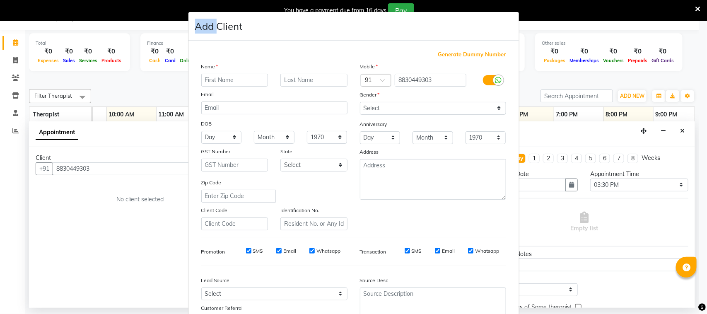
click at [540, 77] on ngb-modal-window "Add Client Generate Dummy Number Name Email DOB Day 01 02 03 04 05 06 07 08 09 …" at bounding box center [353, 157] width 707 height 314
click at [549, 53] on ngb-modal-window "Add Client Generate Dummy Number Name Email DOB Day 01 02 03 04 05 06 07 08 09 …" at bounding box center [353, 157] width 707 height 314
drag, startPoint x: 550, startPoint y: 54, endPoint x: 554, endPoint y: 57, distance: 4.5
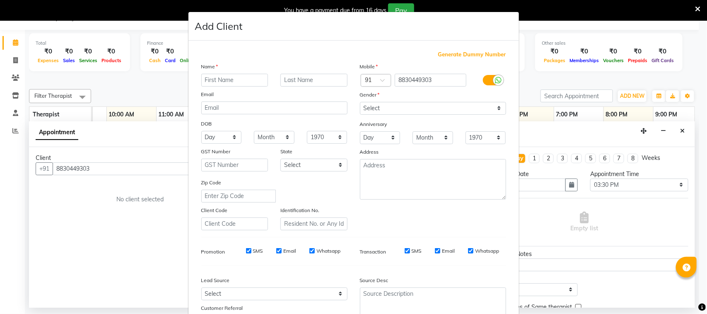
click at [552, 56] on ngb-modal-window "Add Client Generate Dummy Number Name Email DOB Day 01 02 03 04 05 06 07 08 09 …" at bounding box center [353, 157] width 707 height 314
click at [570, 80] on ngb-modal-window "Add Client Generate Dummy Number Name Email DOB Day 01 02 03 04 05 06 07 08 09 …" at bounding box center [353, 157] width 707 height 314
click at [574, 80] on ngb-modal-window "Add Client Generate Dummy Number Name Email DOB Day 01 02 03 04 05 06 07 08 09 …" at bounding box center [353, 157] width 707 height 314
click at [502, 32] on div "Add Client" at bounding box center [353, 26] width 330 height 29
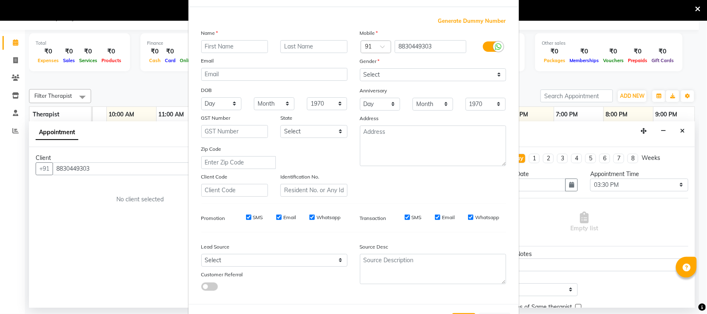
scroll to position [65, 0]
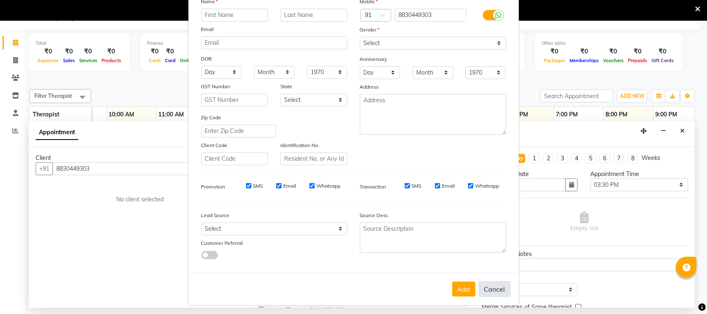
click at [493, 287] on button "Cancel" at bounding box center [495, 289] width 32 height 16
select select
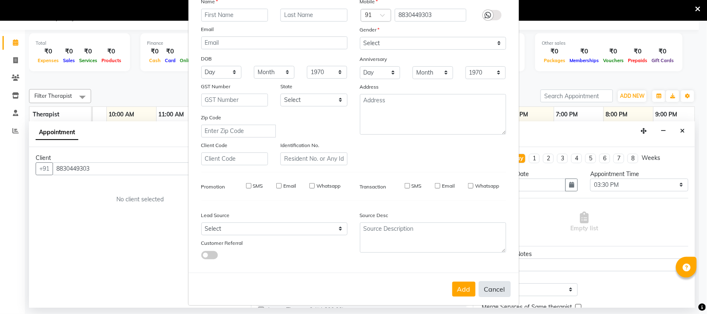
select select
checkbox input "false"
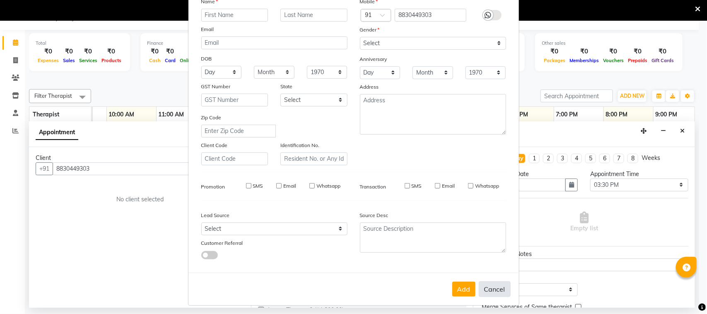
checkbox input "false"
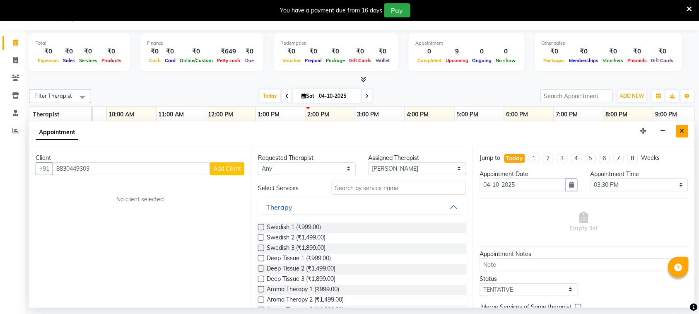
click at [684, 135] on button "Close" at bounding box center [682, 131] width 12 height 13
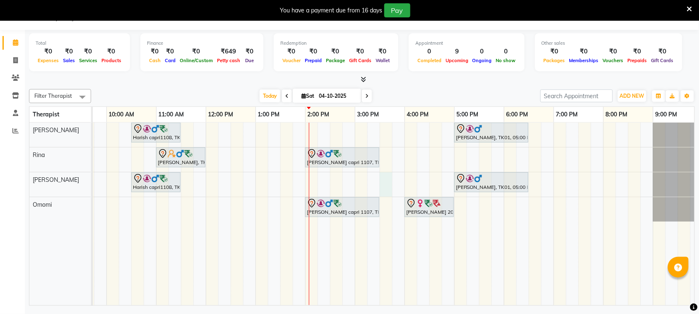
click at [384, 187] on div "Harish capri1108, TK05, 10:30 AM-11:30 AM, OFFER SERVICE 60 MIN [PERSON_NAME], …" at bounding box center [329, 214] width 745 height 183
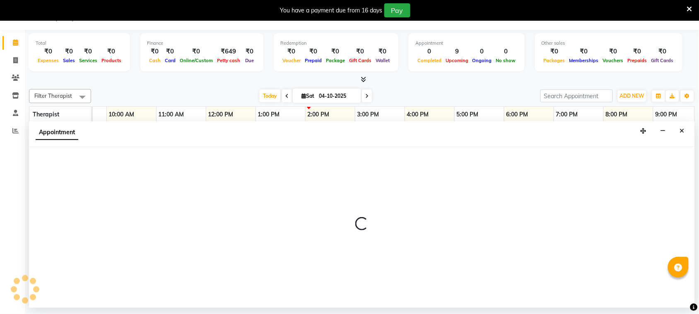
select select "90974"
select select "tentative"
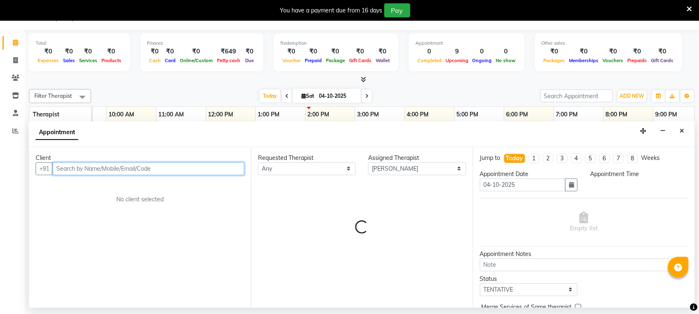
select select "930"
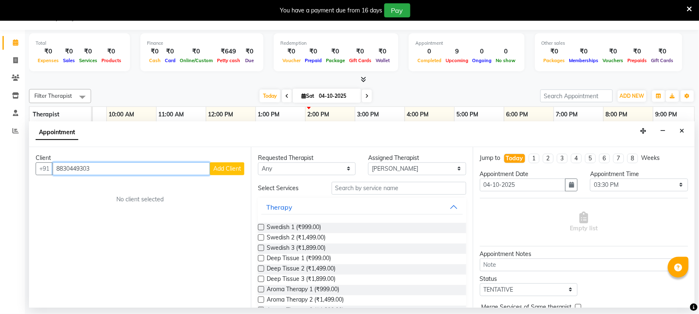
type input "8830449303"
click at [218, 170] on span "Add Client" at bounding box center [227, 168] width 28 height 7
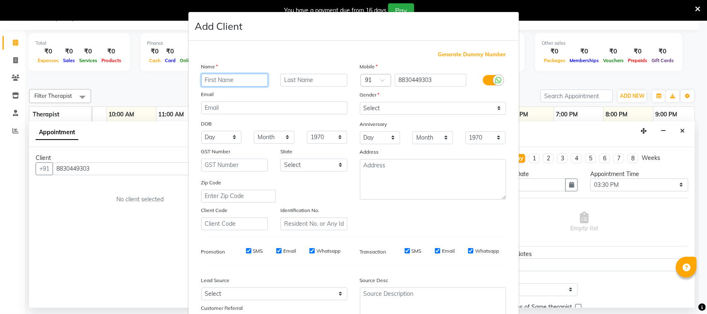
click at [237, 78] on input "text" at bounding box center [234, 80] width 67 height 13
type input "[PERSON_NAME]"
click at [294, 80] on input "text" at bounding box center [313, 80] width 67 height 13
click at [445, 106] on select "Select [DEMOGRAPHIC_DATA] [DEMOGRAPHIC_DATA] Other Prefer Not To Say" at bounding box center [433, 108] width 146 height 13
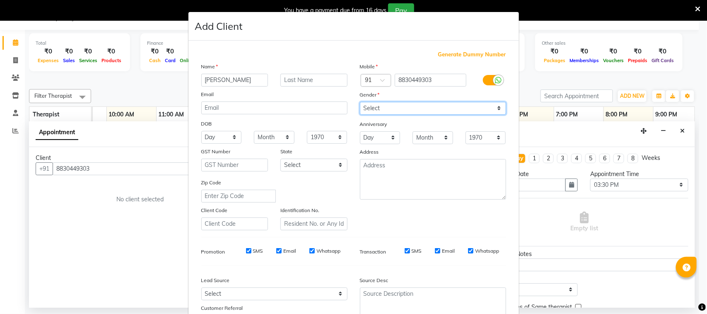
select select "[DEMOGRAPHIC_DATA]"
click at [360, 102] on select "Select [DEMOGRAPHIC_DATA] [DEMOGRAPHIC_DATA] Other Prefer Not To Say" at bounding box center [433, 108] width 146 height 13
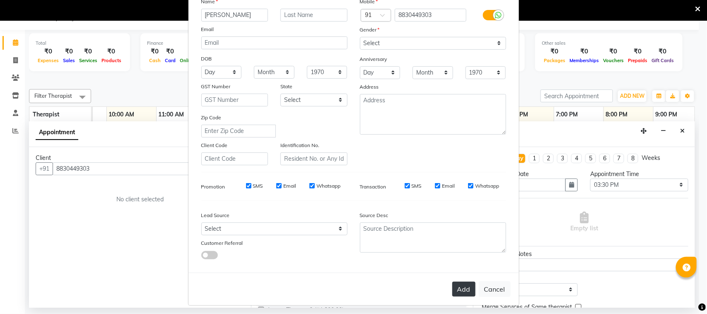
click at [453, 284] on button "Add" at bounding box center [463, 289] width 23 height 15
select select
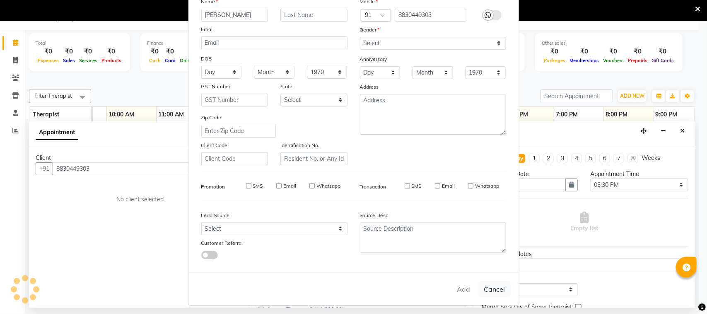
select select
checkbox input "false"
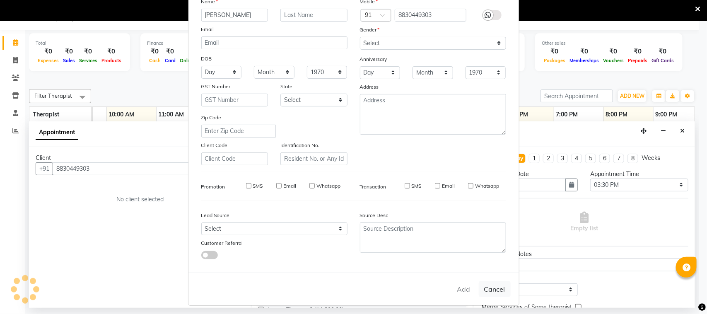
checkbox input "false"
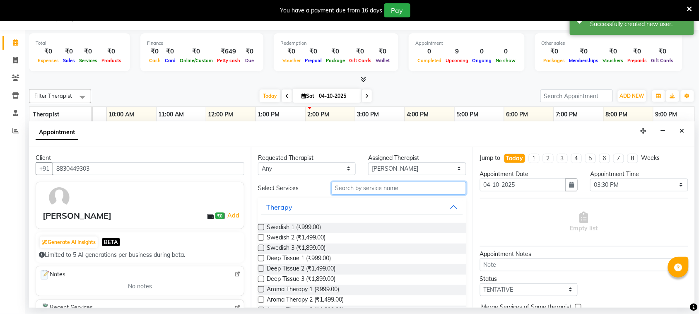
click at [361, 191] on input "text" at bounding box center [399, 188] width 135 height 13
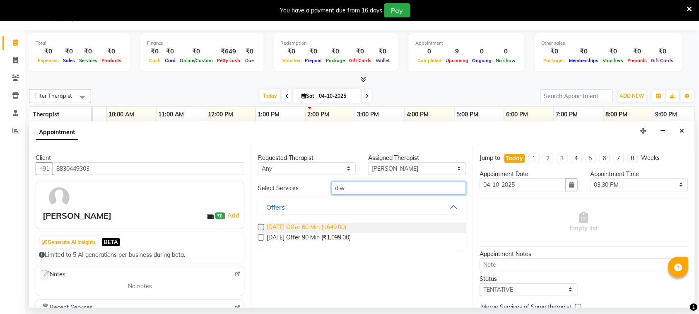
type input "diw"
click at [331, 228] on span "[DATE] Offer 60 Min (₹649.00)" at bounding box center [307, 228] width 80 height 10
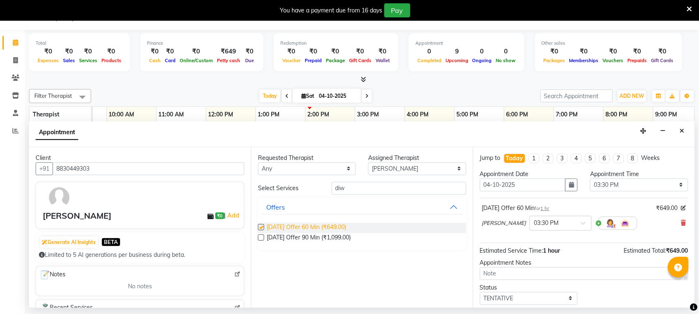
checkbox input "false"
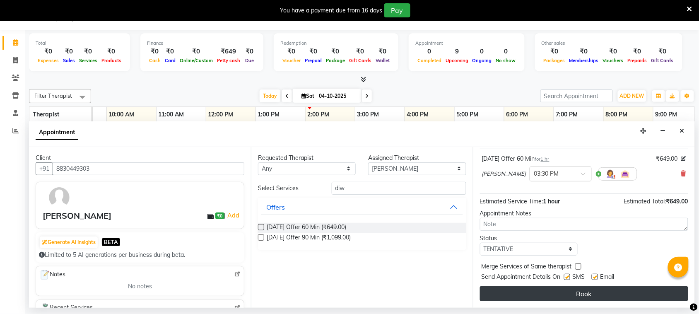
click at [551, 292] on button "Book" at bounding box center [584, 293] width 208 height 15
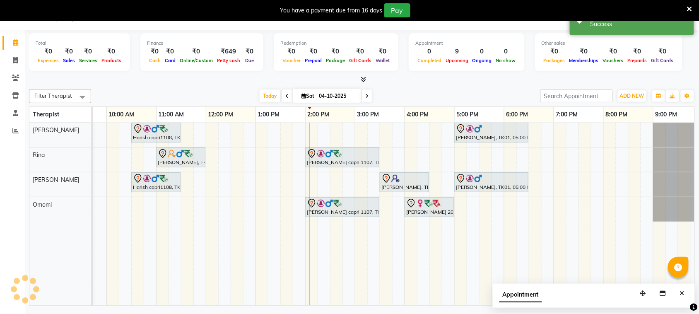
scroll to position [0, 0]
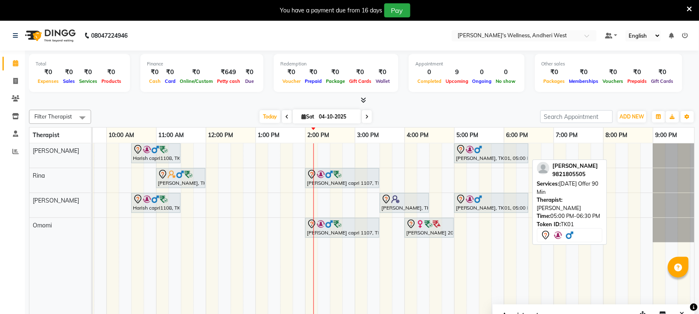
click at [506, 151] on div at bounding box center [491, 150] width 71 height 10
drag, startPoint x: 506, startPoint y: 151, endPoint x: 551, endPoint y: 154, distance: 44.4
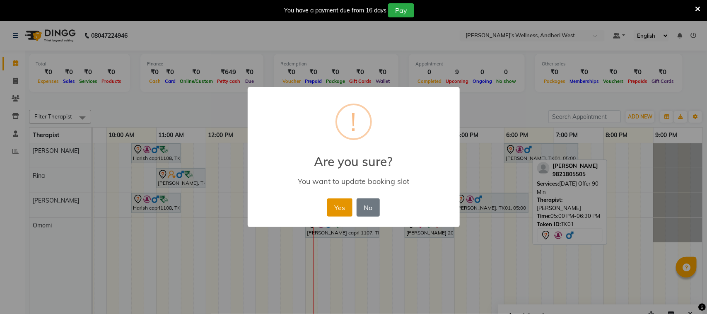
click at [335, 207] on button "Yes" at bounding box center [339, 207] width 25 height 18
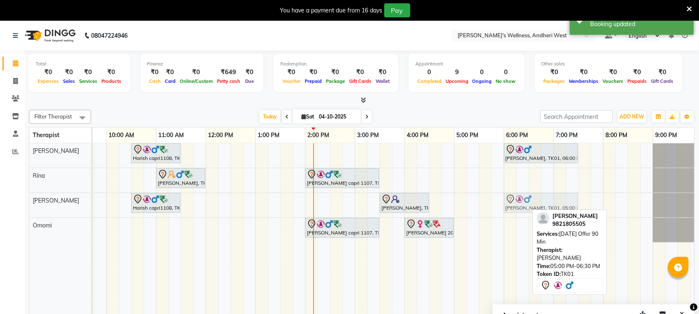
drag, startPoint x: 495, startPoint y: 199, endPoint x: 536, endPoint y: 202, distance: 41.1
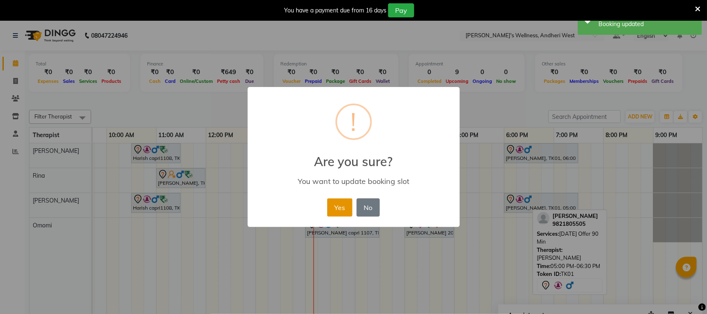
click at [340, 208] on button "Yes" at bounding box center [339, 207] width 25 height 18
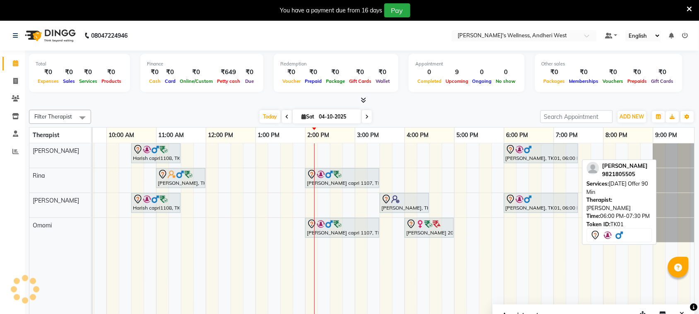
click at [549, 151] on div at bounding box center [541, 150] width 71 height 10
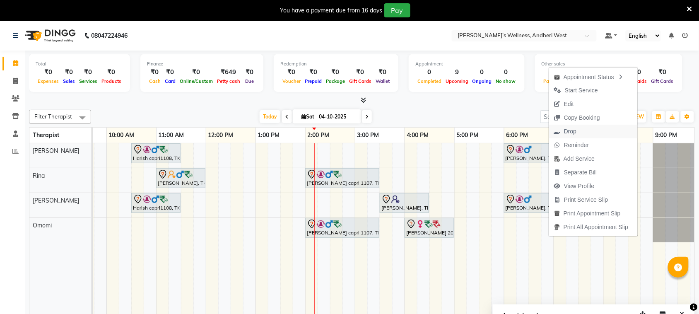
click at [574, 128] on span "Drop" at bounding box center [570, 131] width 12 height 9
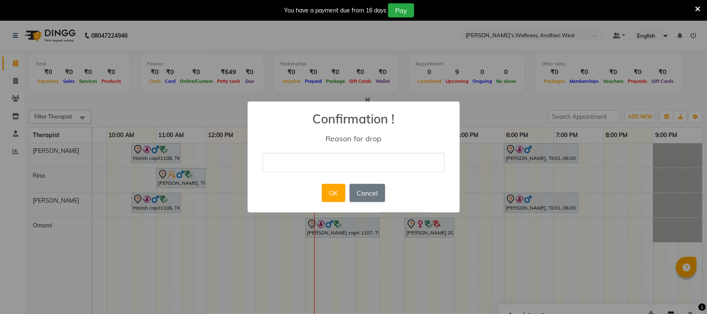
click at [384, 162] on input "text" at bounding box center [354, 162] width 182 height 19
type input "busy"
click at [337, 191] on button "OK" at bounding box center [334, 193] width 24 height 18
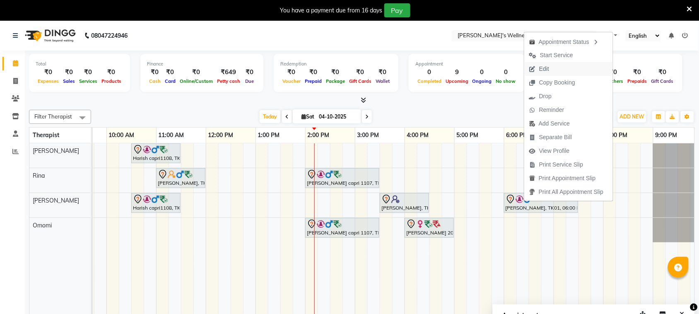
click at [542, 69] on span "Edit" at bounding box center [544, 69] width 10 height 9
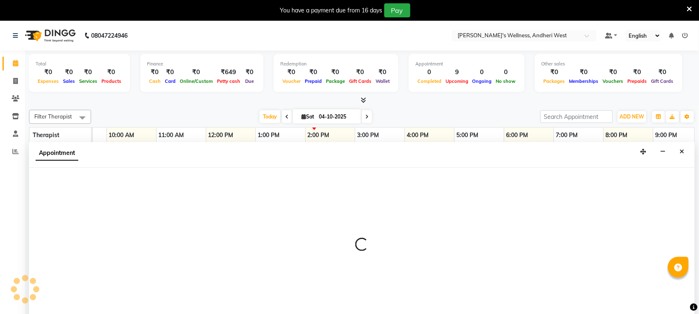
scroll to position [21, 0]
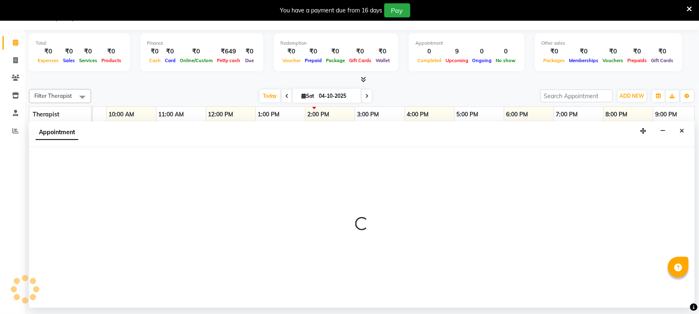
select select "tentative"
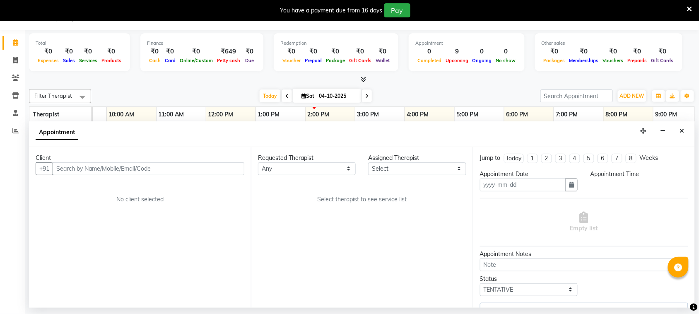
type input "04-10-2025"
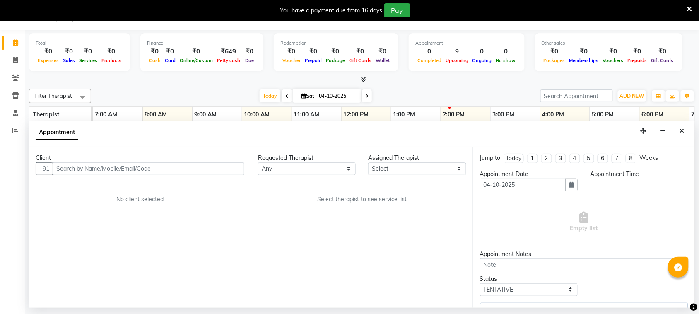
select select "1080"
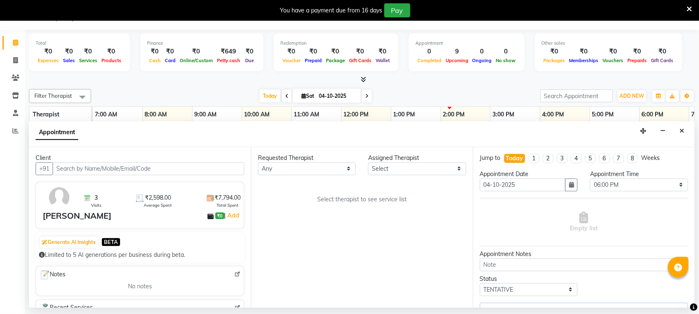
select select "90974"
select select "3705"
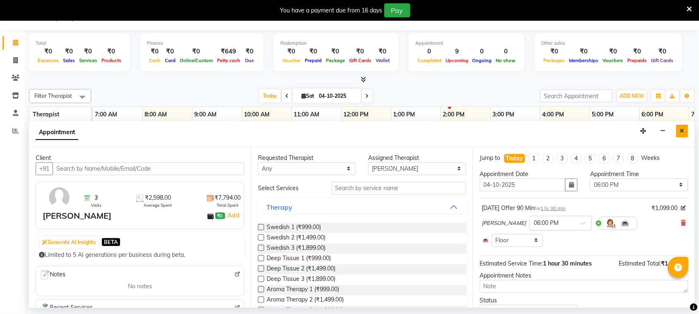
scroll to position [0, 143]
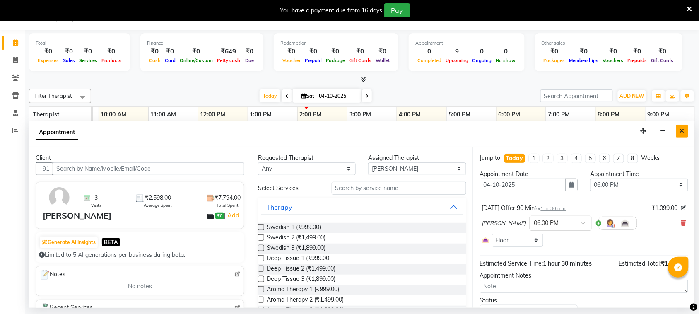
click at [685, 131] on button "Close" at bounding box center [682, 131] width 12 height 13
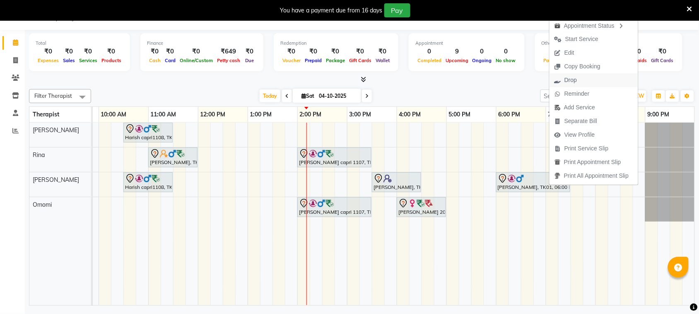
click at [564, 84] on span "Drop" at bounding box center [570, 80] width 12 height 9
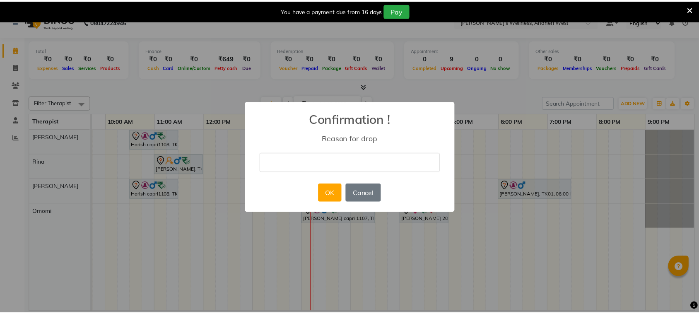
scroll to position [0, 135]
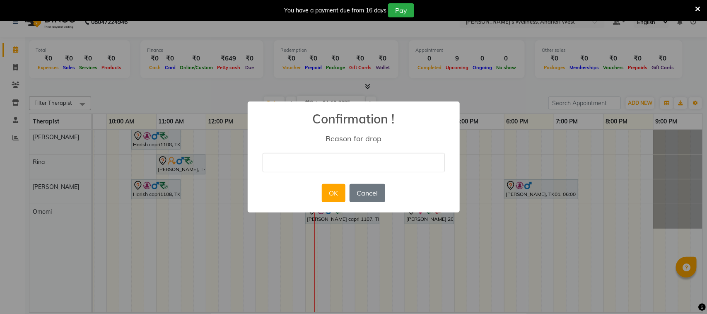
click at [342, 158] on input "text" at bounding box center [354, 162] width 182 height 19
type input "busy"
click at [323, 191] on button "OK" at bounding box center [334, 193] width 24 height 18
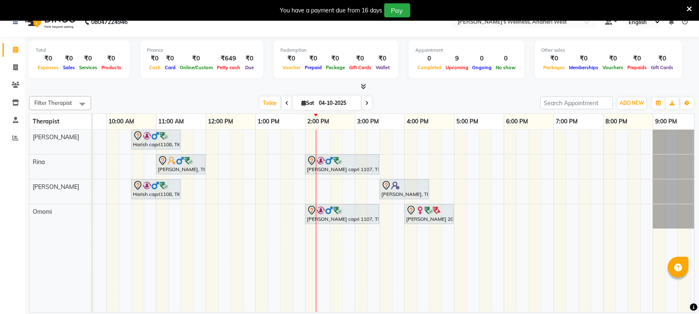
click at [460, 138] on div "Harish capri1108, TK05, 10:30 AM-11:30 AM, OFFER SERVICE 60 MIN [PERSON_NAME], …" at bounding box center [329, 221] width 745 height 183
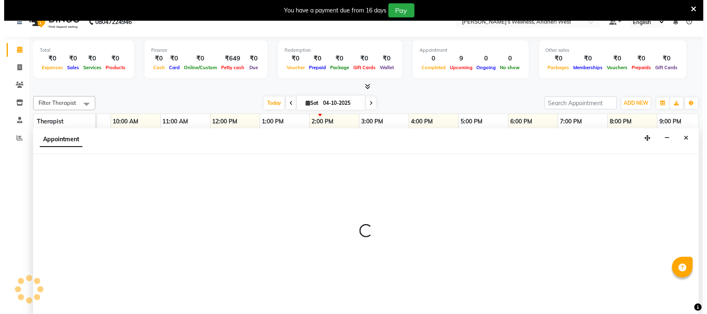
scroll to position [21, 0]
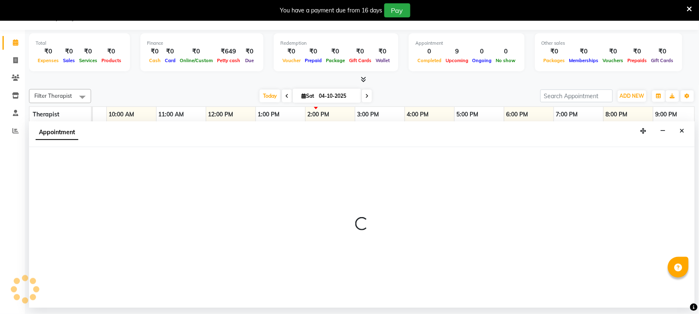
select select "66471"
select select "1020"
select select "tentative"
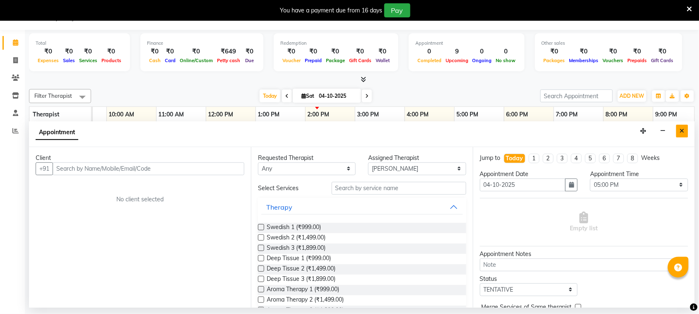
click at [680, 128] on icon "Close" at bounding box center [682, 131] width 5 height 6
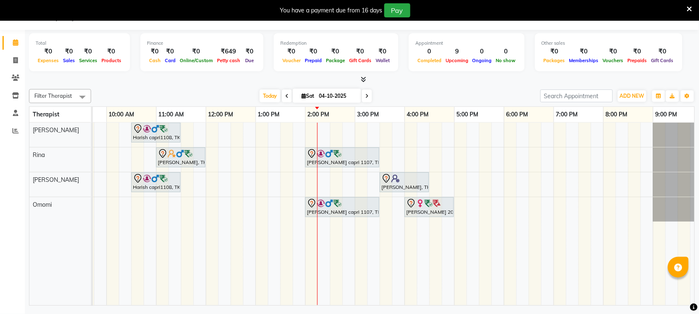
click at [617, 128] on div "Harish capri1108, TK05, 10:30 AM-11:30 AM, OFFER SERVICE 60 MIN [PERSON_NAME], …" at bounding box center [329, 214] width 745 height 183
select select "66471"
select select "tentative"
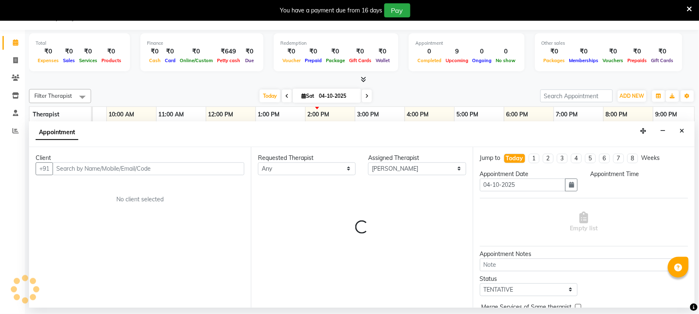
select select "1215"
click at [616, 139] on div "Appointment" at bounding box center [362, 134] width 666 height 26
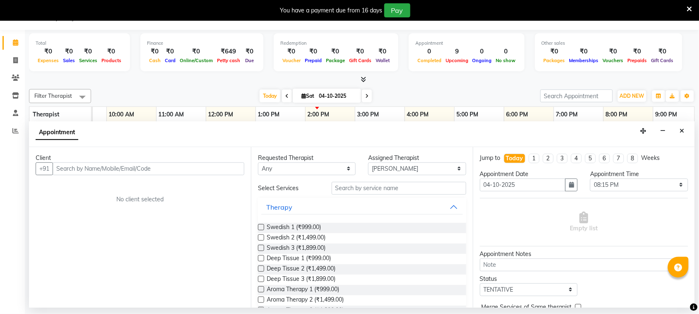
click at [616, 139] on div "Appointment" at bounding box center [362, 134] width 666 height 26
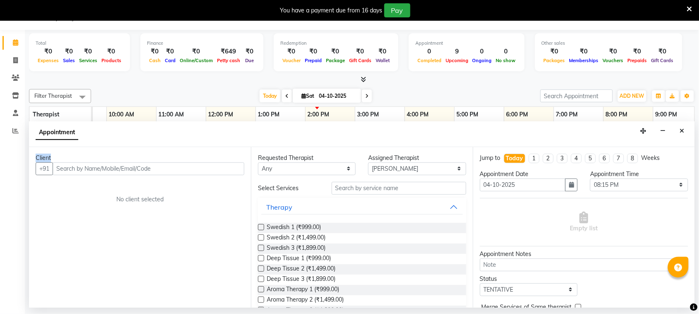
click at [616, 139] on div "Appointment" at bounding box center [362, 134] width 666 height 26
click at [607, 121] on link "8:00 PM" at bounding box center [617, 114] width 26 height 12
click at [613, 114] on link "8:00 PM" at bounding box center [617, 114] width 26 height 12
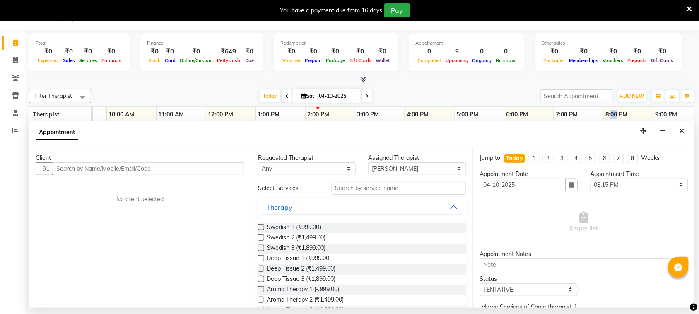
click at [613, 114] on link "8:00 PM" at bounding box center [617, 114] width 26 height 12
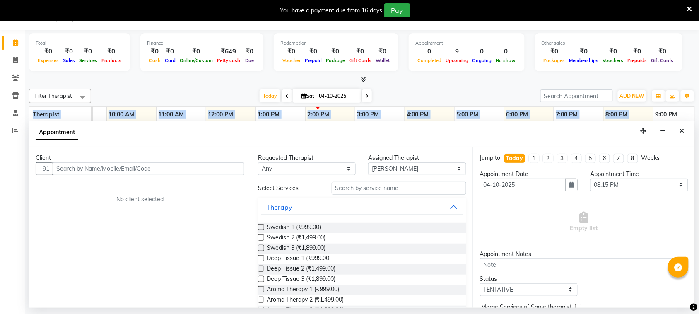
drag, startPoint x: 613, startPoint y: 114, endPoint x: 617, endPoint y: 42, distance: 72.6
click at [617, 42] on div "Total ₹0 Expenses ₹0 Sales ₹0 Services ₹0 Products Finance ₹0 Cash ₹0 Card ₹0 O…" at bounding box center [362, 169] width 674 height 278
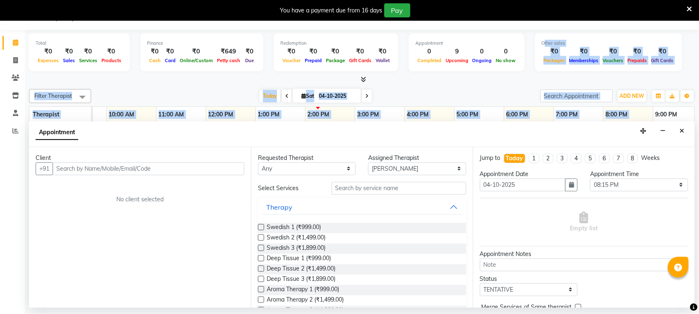
click at [514, 130] on div "Appointment" at bounding box center [362, 134] width 666 height 26
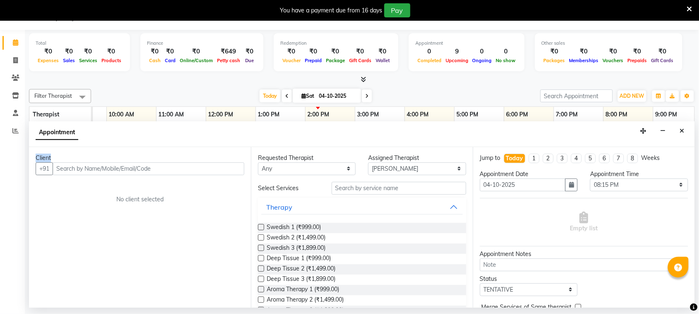
click at [514, 130] on div "Appointment" at bounding box center [362, 134] width 666 height 26
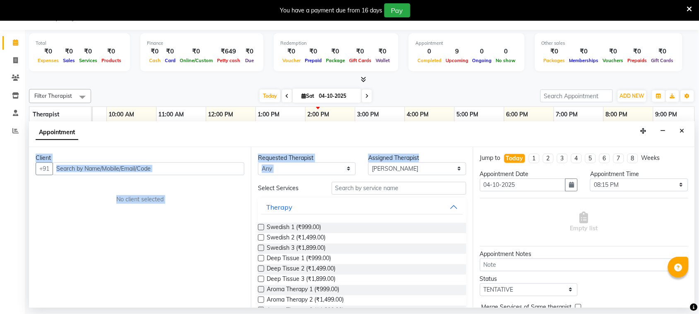
drag, startPoint x: 514, startPoint y: 130, endPoint x: 481, endPoint y: 158, distance: 44.1
click at [481, 158] on app-booking "Appointment Client +91 No client selected Requested Therapist Any [PERSON_NAME]…" at bounding box center [362, 214] width 666 height 186
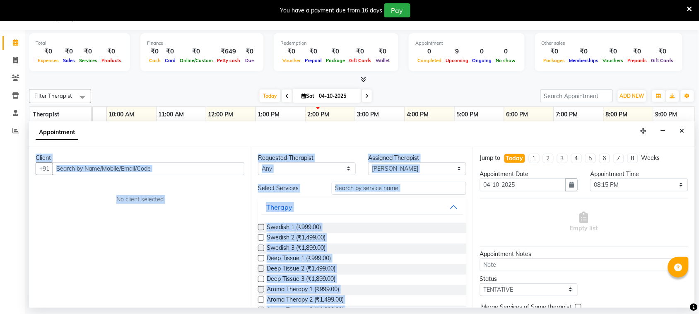
click at [481, 158] on div "Jump to" at bounding box center [490, 158] width 21 height 9
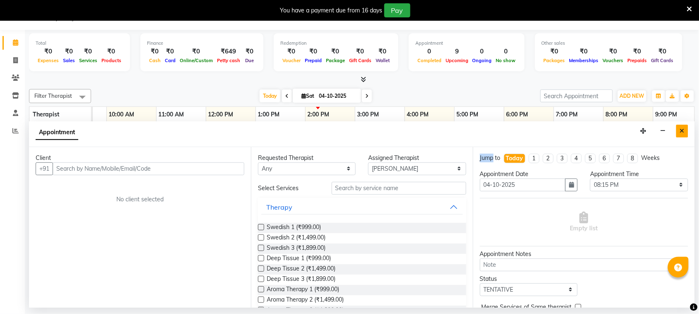
drag, startPoint x: 481, startPoint y: 158, endPoint x: 681, endPoint y: 130, distance: 202.3
click at [681, 130] on icon "Close" at bounding box center [682, 131] width 5 height 6
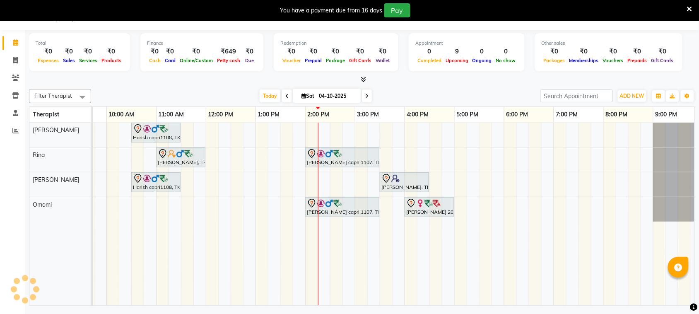
click at [520, 131] on div "Harish capri1108, TK05, 10:30 AM-11:30 AM, OFFER SERVICE 60 MIN [PERSON_NAME], …" at bounding box center [329, 214] width 745 height 183
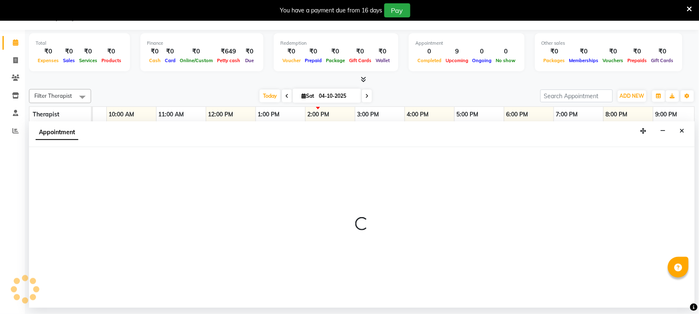
select select "66471"
select select "1080"
select select "tentative"
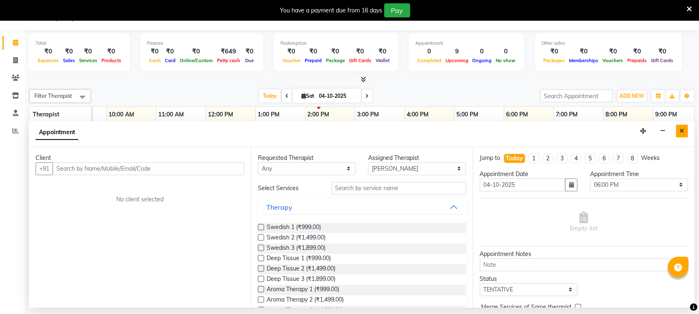
click at [680, 129] on icon "Close" at bounding box center [682, 131] width 5 height 6
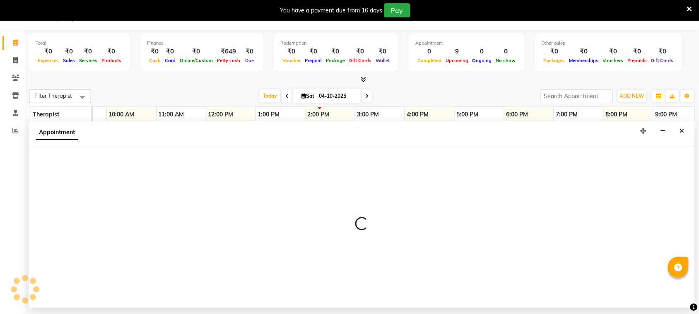
select select "66471"
select select "1020"
select select "tentative"
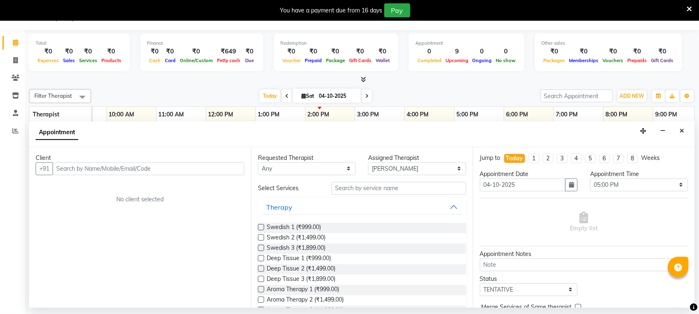
drag, startPoint x: 458, startPoint y: 139, endPoint x: 301, endPoint y: 128, distance: 156.5
click at [301, 128] on div "Appointment" at bounding box center [362, 134] width 666 height 26
click at [170, 172] on input "text" at bounding box center [149, 168] width 192 height 13
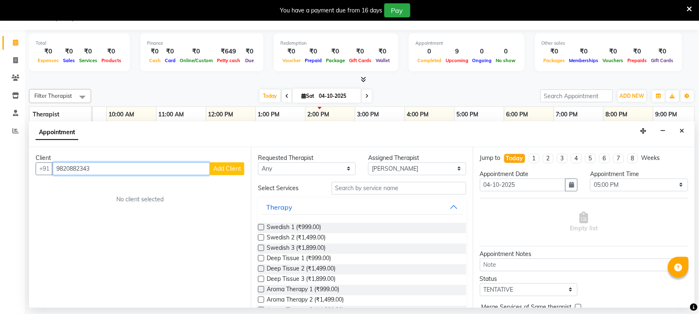
type input "9820882343"
click at [231, 166] on span "Add Client" at bounding box center [227, 168] width 28 height 7
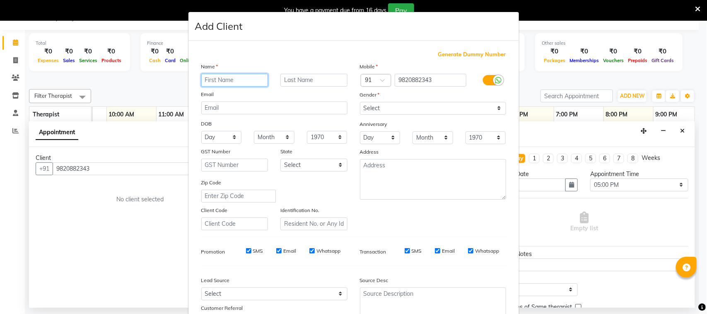
click at [219, 80] on input "text" at bounding box center [234, 80] width 67 height 13
type input "[PERSON_NAME]"
click at [400, 105] on select "Select [DEMOGRAPHIC_DATA] [DEMOGRAPHIC_DATA] Other Prefer Not To Say" at bounding box center [433, 108] width 146 height 13
select select "[DEMOGRAPHIC_DATA]"
click at [360, 102] on select "Select [DEMOGRAPHIC_DATA] [DEMOGRAPHIC_DATA] Other Prefer Not To Say" at bounding box center [433, 108] width 146 height 13
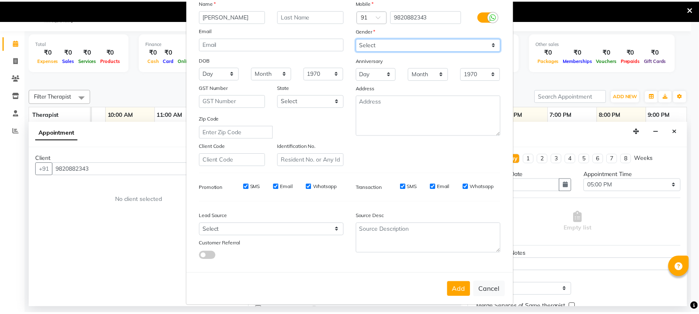
scroll to position [65, 0]
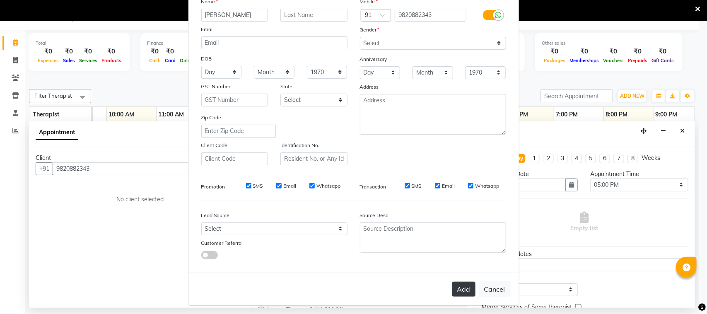
click at [452, 282] on button "Add" at bounding box center [463, 289] width 23 height 15
select select
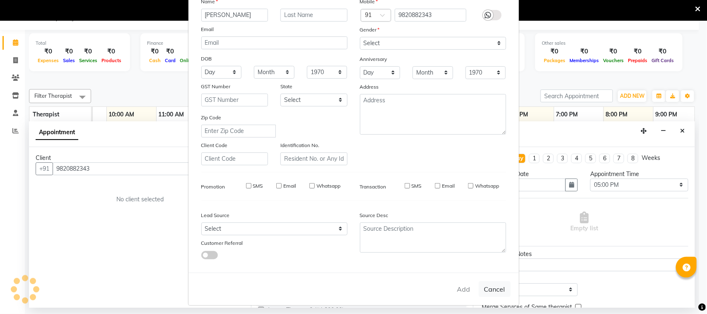
select select
checkbox input "false"
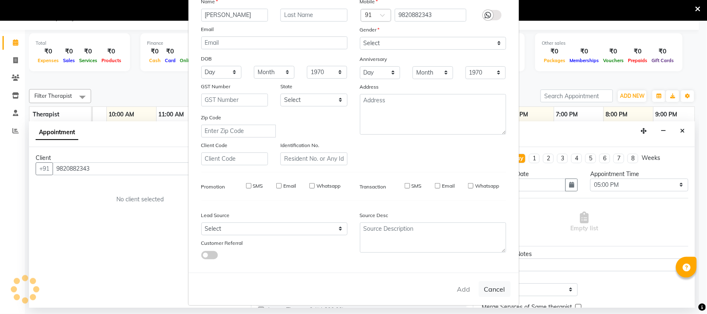
checkbox input "false"
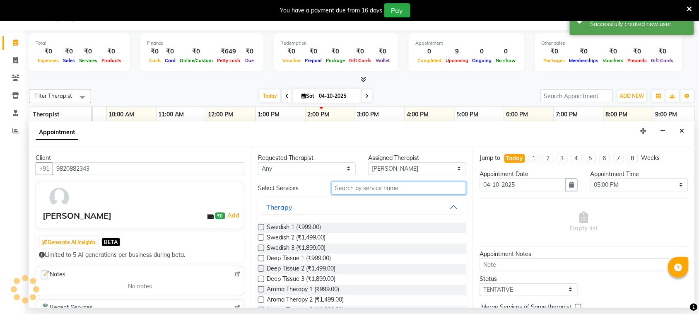
click at [375, 188] on input "text" at bounding box center [399, 188] width 135 height 13
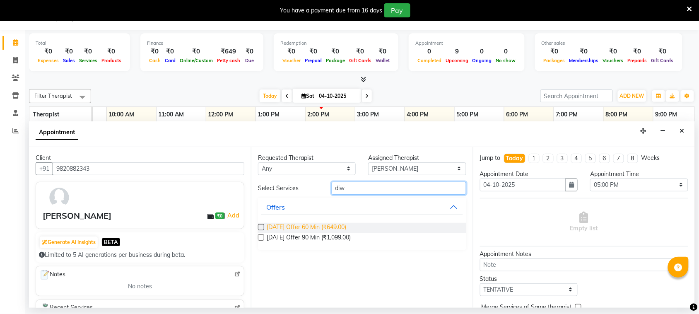
type input "diw"
click at [292, 226] on span "[DATE] Offer 60 Min (₹649.00)" at bounding box center [307, 228] width 80 height 10
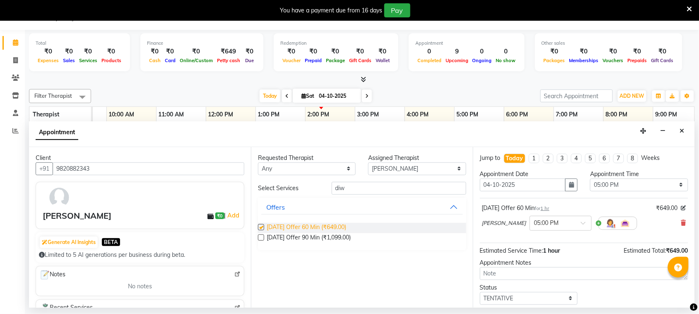
checkbox input "false"
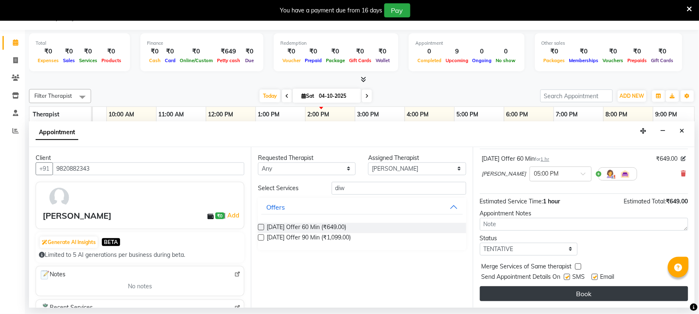
click at [578, 291] on button "Book" at bounding box center [584, 293] width 208 height 15
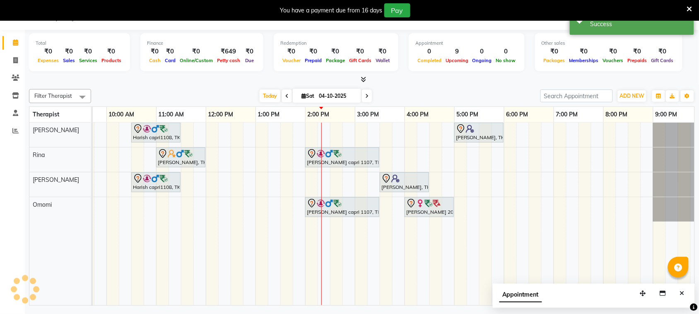
scroll to position [0, 0]
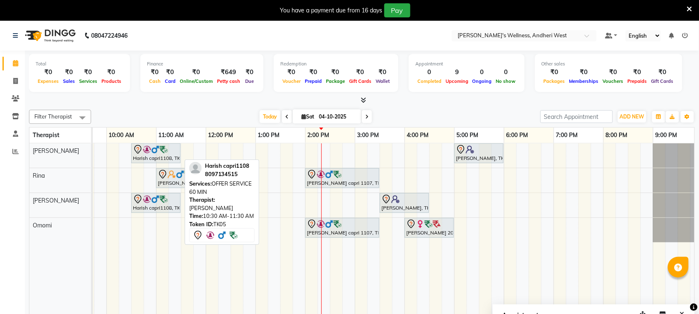
click at [152, 153] on img at bounding box center [155, 149] width 8 height 8
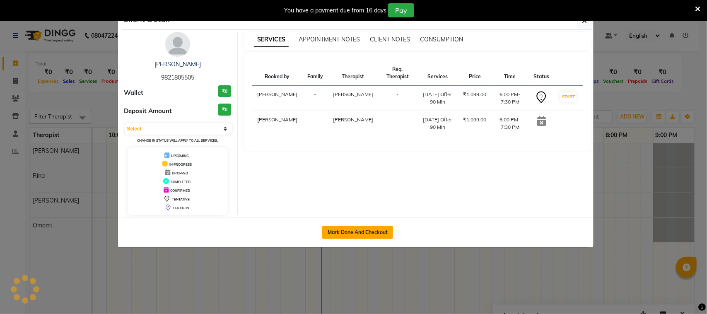
select select "7"
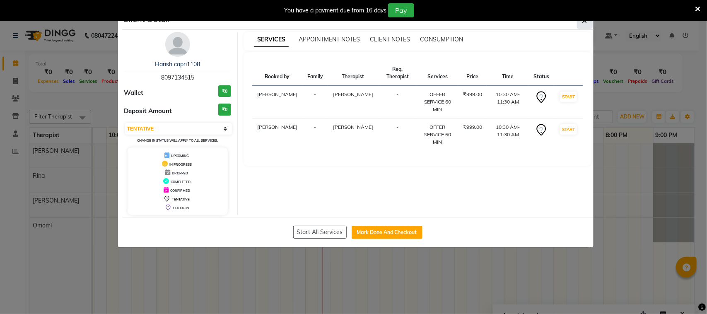
click at [584, 23] on icon "button" at bounding box center [584, 20] width 5 height 7
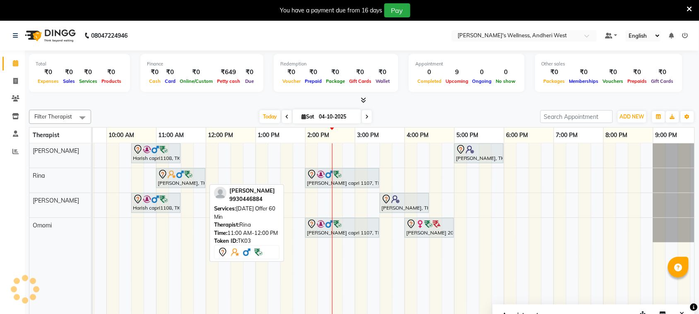
click at [178, 179] on div "[PERSON_NAME], TK03, 11:00 AM-12:00 PM, [DATE] Offer 60 Min" at bounding box center [181, 177] width 48 height 17
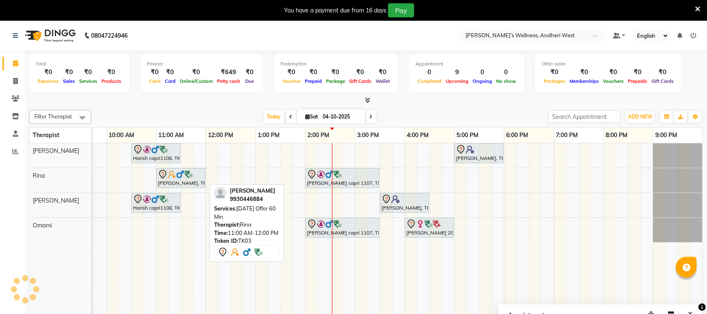
select select "7"
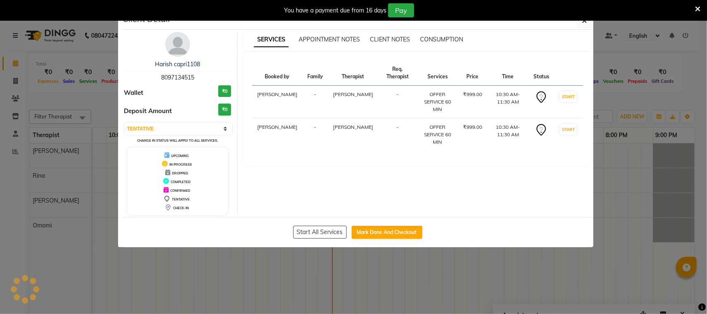
click at [613, 206] on ngb-modal-window "Client Detail Harish capri1108 8097134515 Wallet ₹0 Deposit Amount ₹0 Select IN…" at bounding box center [353, 157] width 707 height 314
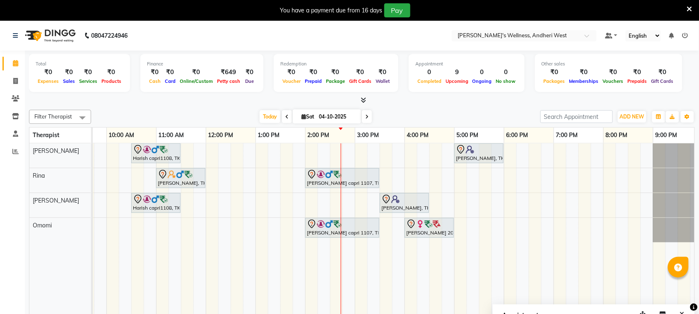
click at [367, 117] on icon at bounding box center [366, 116] width 3 height 5
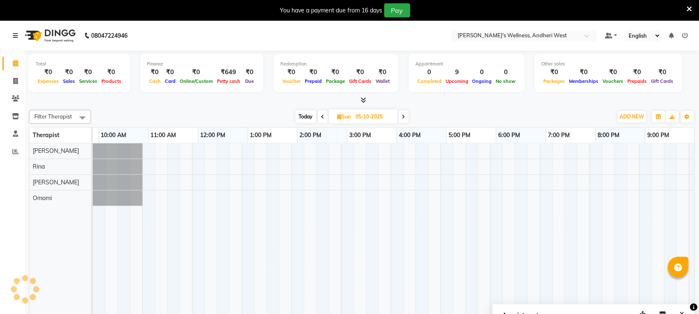
scroll to position [0, 143]
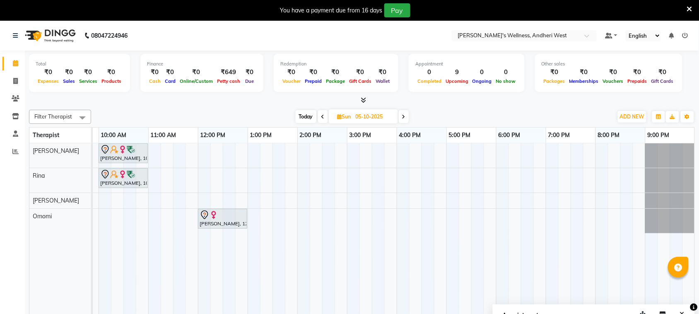
click at [307, 115] on span "Today" at bounding box center [306, 116] width 21 height 13
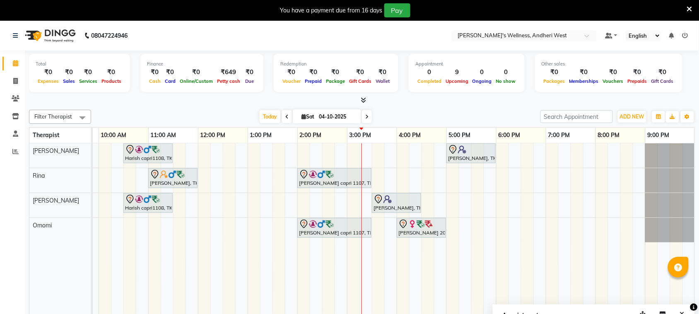
click at [365, 116] on icon at bounding box center [366, 116] width 3 height 5
type input "05-10-2025"
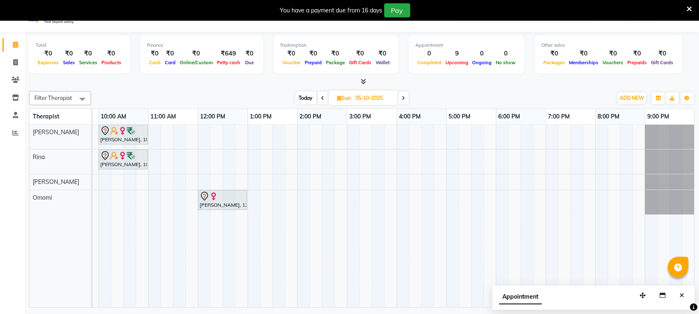
scroll to position [21, 0]
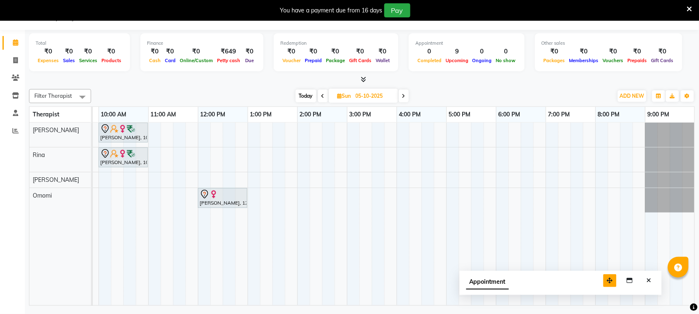
drag, startPoint x: 645, startPoint y: 293, endPoint x: 562, endPoint y: 259, distance: 89.5
click at [607, 277] on icon "button" at bounding box center [610, 280] width 6 height 6
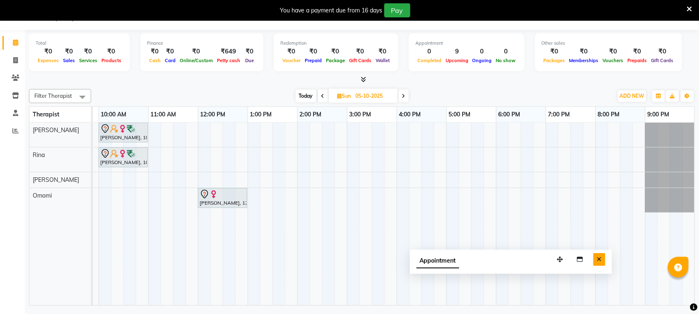
click at [599, 260] on icon "Close" at bounding box center [599, 259] width 5 height 6
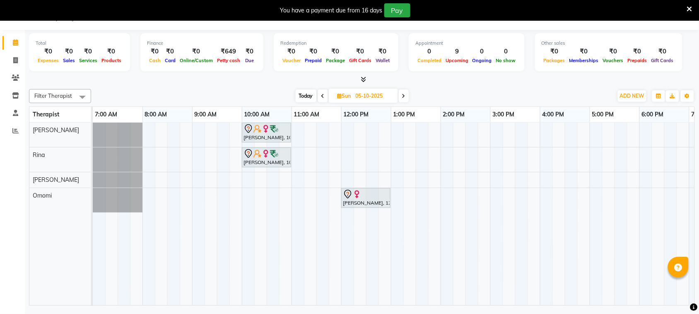
click at [688, 5] on icon at bounding box center [689, 8] width 5 height 7
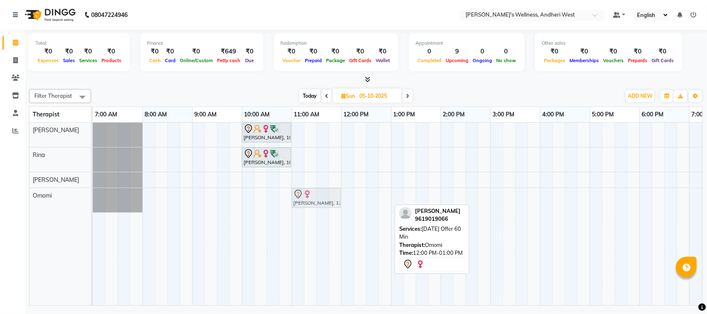
drag, startPoint x: 359, startPoint y: 201, endPoint x: 309, endPoint y: 200, distance: 50.1
click at [93, 200] on div "[PERSON_NAME], 12:00 PM-01:00 PM, [DATE] Offer 60 Min [PERSON_NAME], 12:00 PM-0…" at bounding box center [93, 200] width 0 height 24
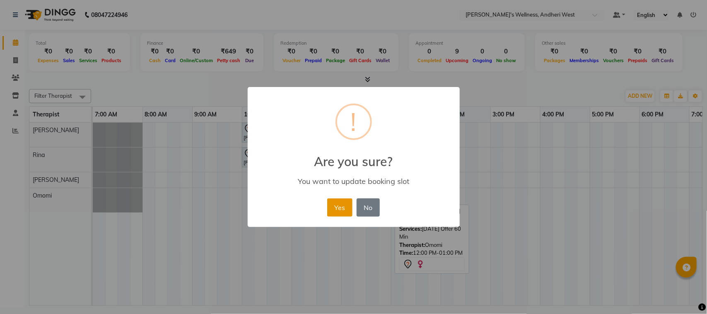
click at [339, 200] on button "Yes" at bounding box center [339, 207] width 25 height 18
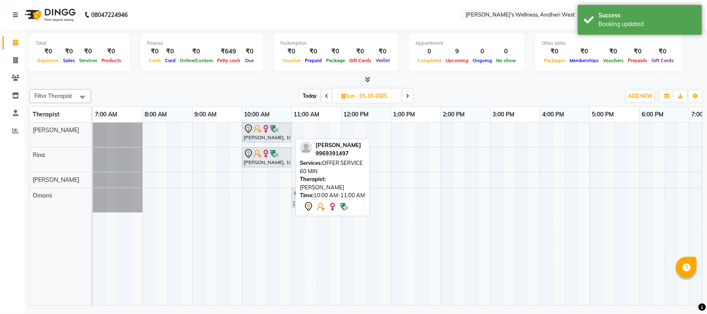
click at [260, 128] on img at bounding box center [257, 129] width 8 height 8
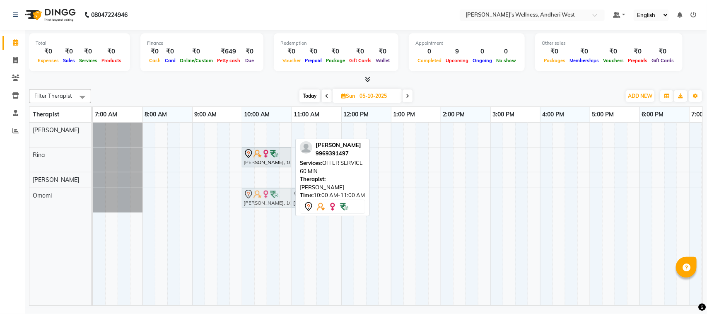
drag, startPoint x: 260, startPoint y: 128, endPoint x: 262, endPoint y: 199, distance: 71.3
click at [262, 199] on tbody "[PERSON_NAME], 10:00 AM-11:00 AM, OFFER SERVICE 60 MIN [PERSON_NAME], 10:00 AM-…" at bounding box center [465, 168] width 745 height 90
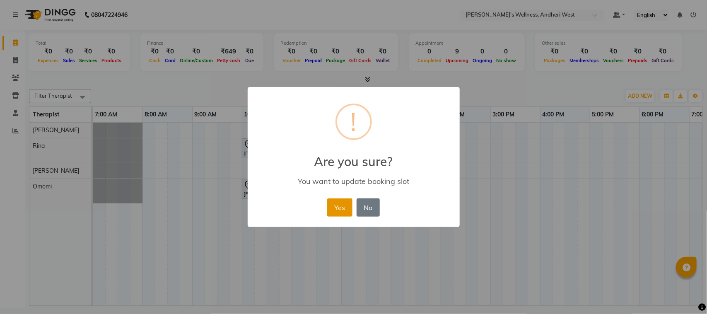
click at [338, 207] on button "Yes" at bounding box center [339, 207] width 25 height 18
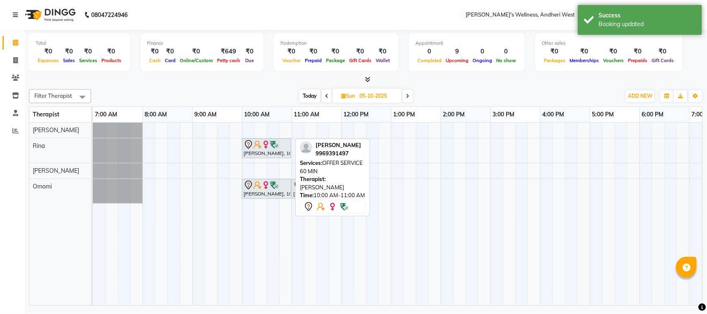
click at [463, 307] on div "Total ₹0 Expenses ₹0 Sales ₹0 Services ₹0 Products Finance ₹0 Cash ₹0 Card ₹0 O…" at bounding box center [366, 169] width 682 height 278
click at [617, 23] on div "Booking updated" at bounding box center [646, 24] width 97 height 9
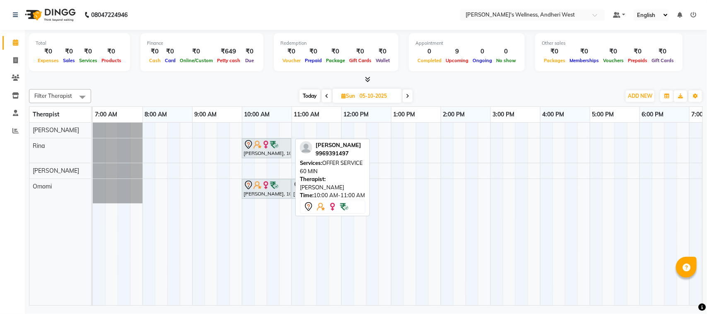
drag, startPoint x: 465, startPoint y: 289, endPoint x: 465, endPoint y: 295, distance: 6.2
click at [465, 291] on td at bounding box center [459, 214] width 12 height 183
click at [466, 311] on div "08047224946 Select Location × Sumi's Wellness, Andheri West Default Panel My Pa…" at bounding box center [353, 157] width 707 height 314
drag, startPoint x: 437, startPoint y: 307, endPoint x: 415, endPoint y: 307, distance: 22.4
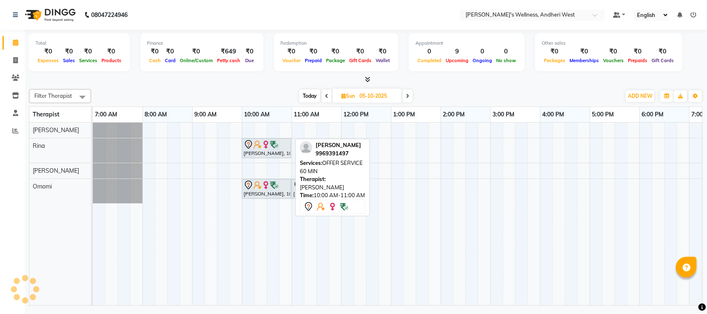
click at [423, 307] on div "Total ₹0 Expenses ₹0 Sales ₹0 Services ₹0 Products Finance ₹0 Cash ₹0 Card ₹0 O…" at bounding box center [366, 169] width 682 height 278
click at [367, 185] on div "[PERSON_NAME] 9969391497 Services: OFFER SERVICE 60 MIN Therapist: [PERSON_NAME…" at bounding box center [332, 177] width 75 height 77
click at [366, 184] on div "[PERSON_NAME] 9969391497 Services: OFFER SERVICE 60 MIN Therapist: [PERSON_NAME…" at bounding box center [332, 177] width 75 height 77
drag, startPoint x: 384, startPoint y: 307, endPoint x: 356, endPoint y: 277, distance: 40.7
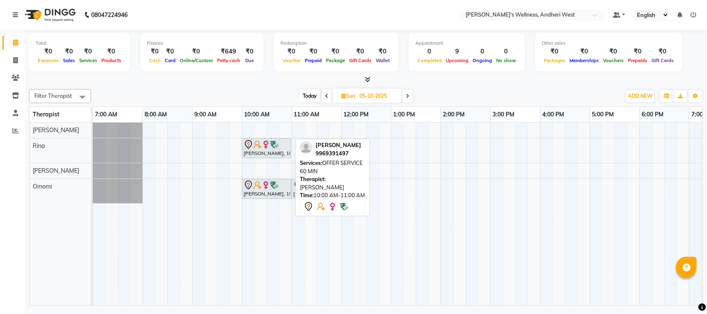
click at [383, 304] on div "Total ₹0 Expenses ₹0 Sales ₹0 Services ₹0 Products Finance ₹0 Cash ₹0 Card ₹0 O…" at bounding box center [366, 169] width 682 height 278
click at [395, 307] on div "Total ₹0 Expenses ₹0 Sales ₹0 Services ₹0 Products Finance ₹0 Cash ₹0 Card ₹0 O…" at bounding box center [366, 169] width 682 height 278
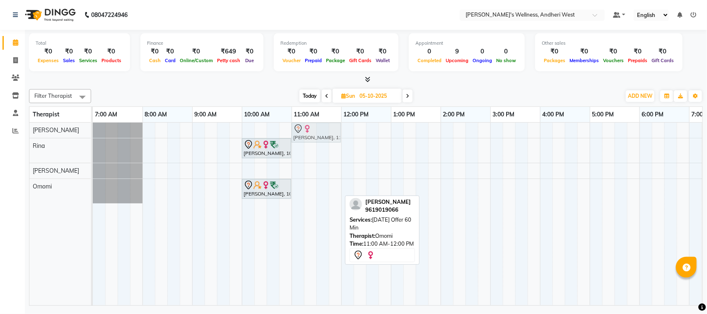
drag, startPoint x: 315, startPoint y: 187, endPoint x: 311, endPoint y: 131, distance: 55.6
click at [311, 131] on tbody "[PERSON_NAME], 11:00 AM-12:00 PM, [DATE] Offer 60 Min [PERSON_NAME], 10:00 AM-1…" at bounding box center [465, 163] width 745 height 81
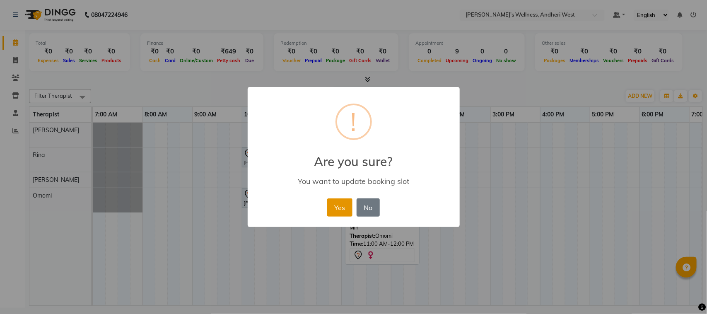
click at [346, 208] on button "Yes" at bounding box center [339, 207] width 25 height 18
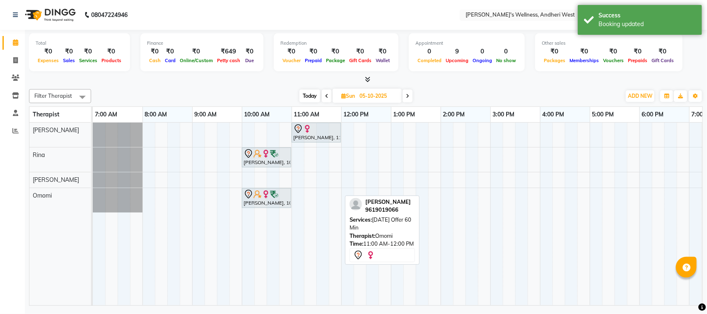
click at [436, 305] on td "[PERSON_NAME], 11:00 AM-12:00 PM, [DATE] Offer 60 Min [PERSON_NAME], 10:00 AM-1…" at bounding box center [398, 214] width 610 height 183
click at [446, 307] on div "Total ₹0 Expenses ₹0 Sales ₹0 Services ₹0 Products Finance ₹0 Cash ₹0 Card ₹0 O…" at bounding box center [366, 169] width 682 height 278
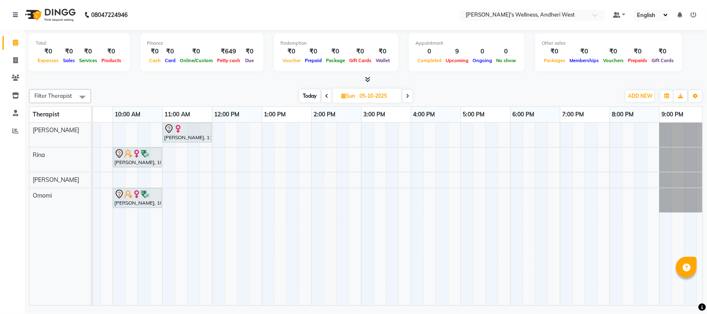
scroll to position [0, 53]
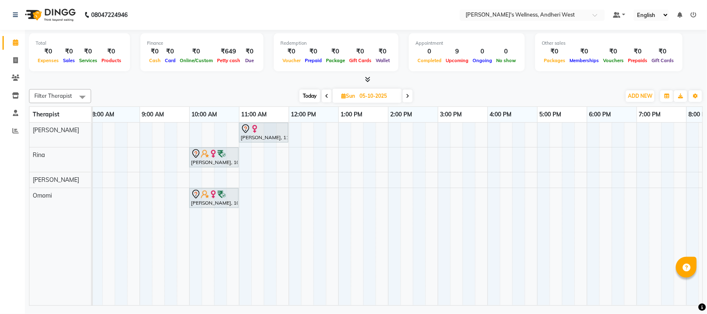
click at [295, 198] on div "[PERSON_NAME], 11:00 AM-12:00 PM, [DATE] Offer 60 Min [PERSON_NAME], 10:00 AM-1…" at bounding box center [412, 214] width 745 height 183
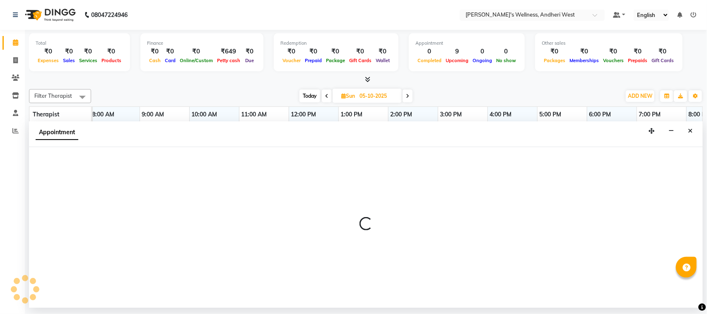
select select "91902"
select select "720"
select select "tentative"
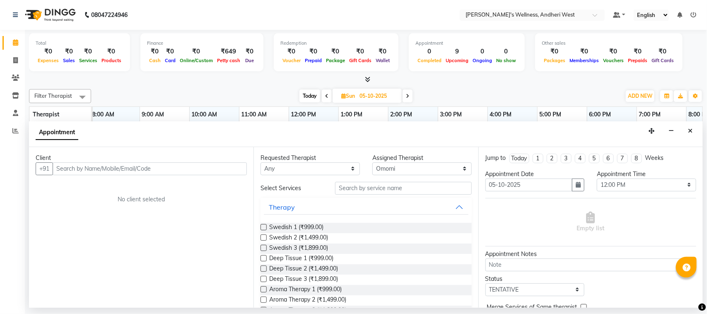
click at [218, 168] on input "text" at bounding box center [150, 168] width 194 height 13
type input "9323661960"
click at [233, 169] on span "Add Client" at bounding box center [230, 168] width 28 height 7
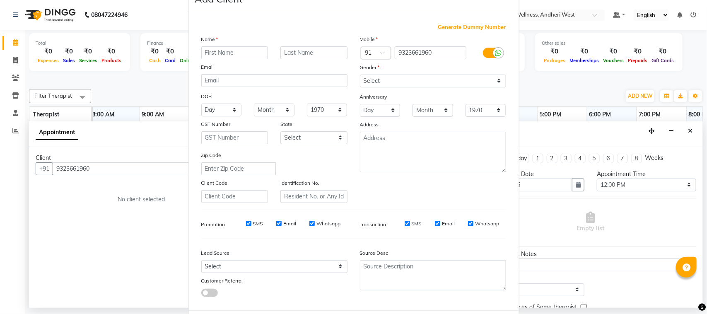
scroll to position [65, 0]
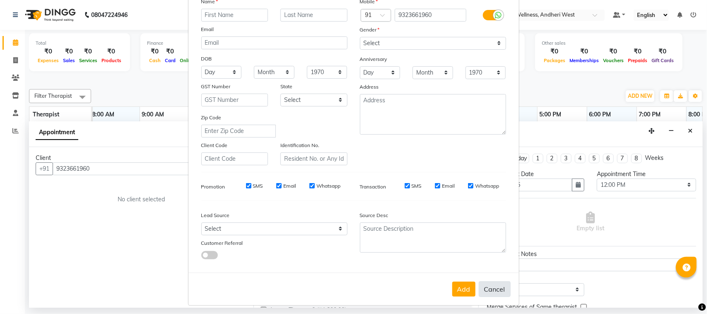
click at [488, 284] on button "Cancel" at bounding box center [495, 289] width 32 height 16
select select
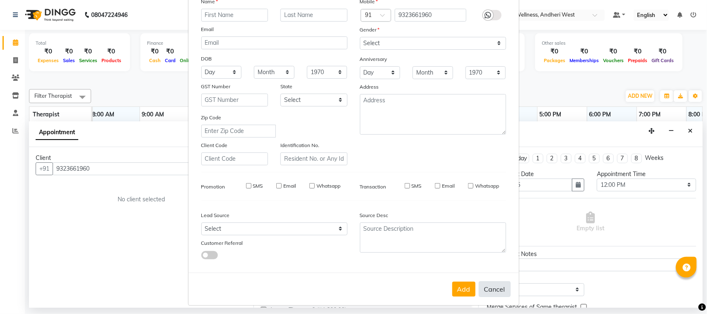
select select
checkbox input "false"
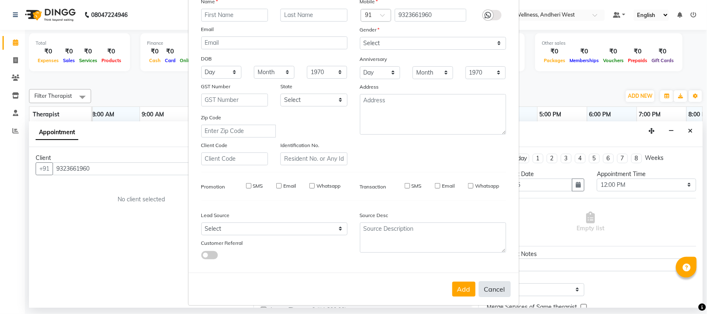
checkbox input "false"
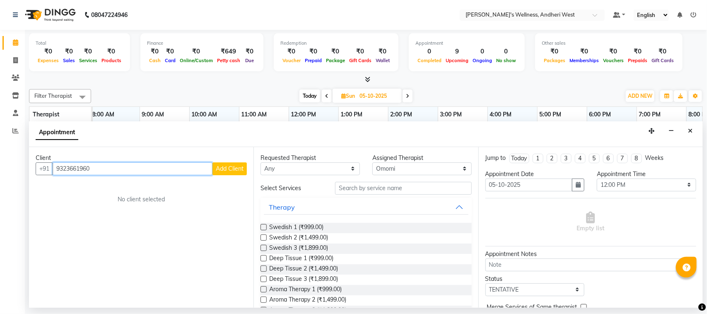
click at [175, 162] on input "9323661960" at bounding box center [133, 168] width 160 height 13
type input "9"
type input "9323669160"
click at [236, 167] on span "Add Client" at bounding box center [230, 168] width 28 height 7
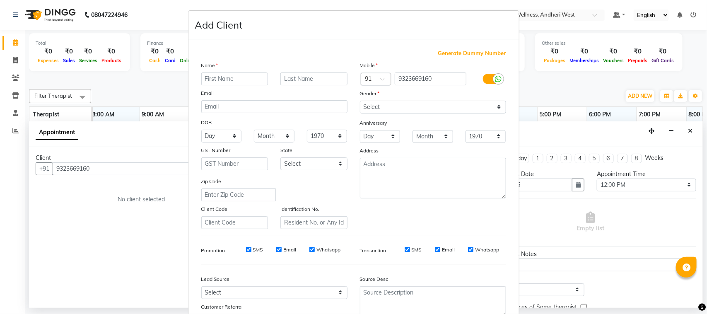
scroll to position [0, 0]
click at [235, 79] on input "text" at bounding box center [234, 80] width 67 height 13
type input "sheetal"
click at [305, 81] on input "text" at bounding box center [313, 80] width 67 height 13
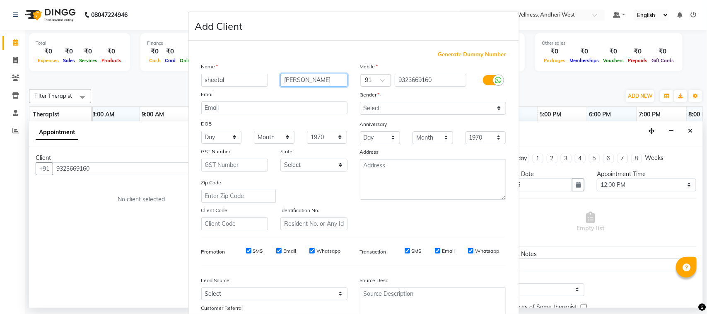
type input "[PERSON_NAME]"
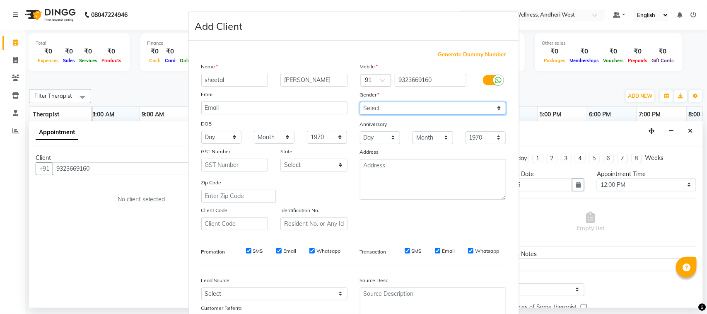
click at [386, 105] on select "Select [DEMOGRAPHIC_DATA] [DEMOGRAPHIC_DATA] Other Prefer Not To Say" at bounding box center [433, 108] width 146 height 13
select select "[DEMOGRAPHIC_DATA]"
click at [360, 102] on select "Select [DEMOGRAPHIC_DATA] [DEMOGRAPHIC_DATA] Other Prefer Not To Say" at bounding box center [433, 108] width 146 height 13
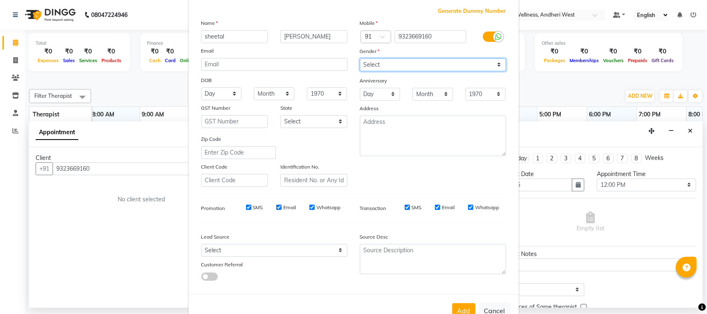
scroll to position [65, 0]
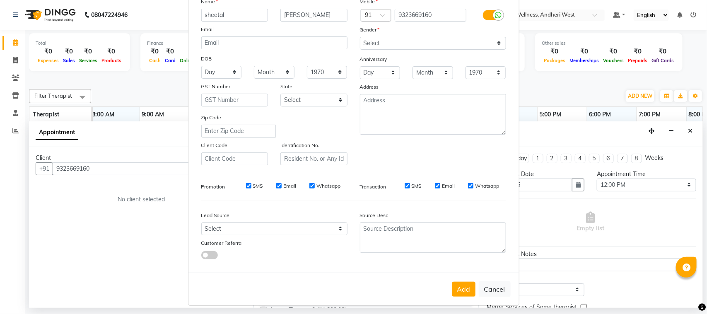
drag, startPoint x: 451, startPoint y: 282, endPoint x: 454, endPoint y: 284, distance: 4.3
click at [452, 282] on button "Add" at bounding box center [463, 289] width 23 height 15
select select
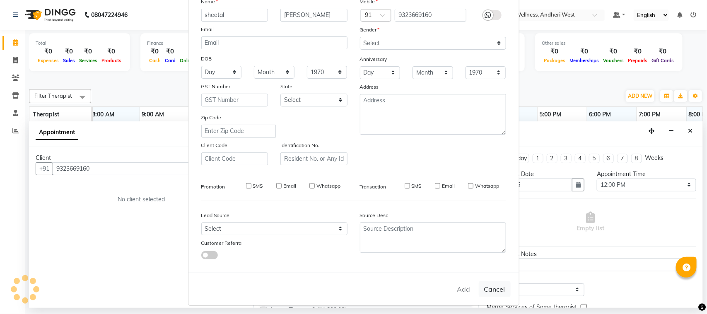
select select
checkbox input "false"
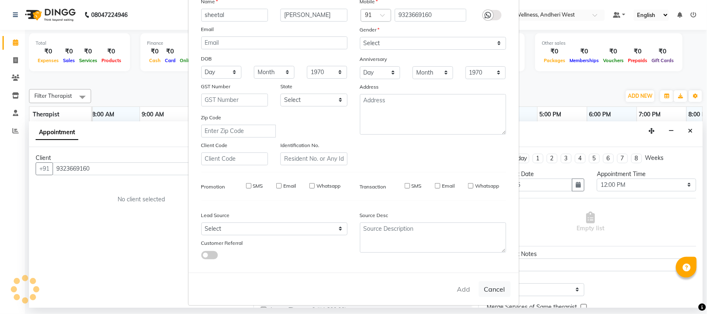
checkbox input "false"
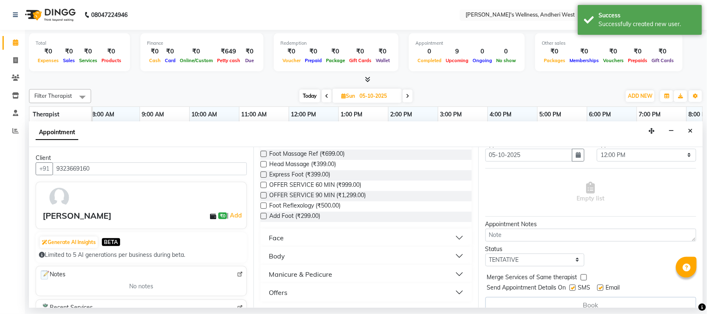
scroll to position [42, 0]
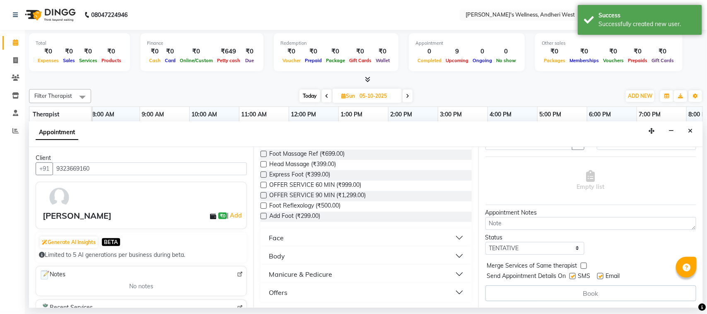
click at [451, 289] on button "Offers" at bounding box center [366, 292] width 204 height 15
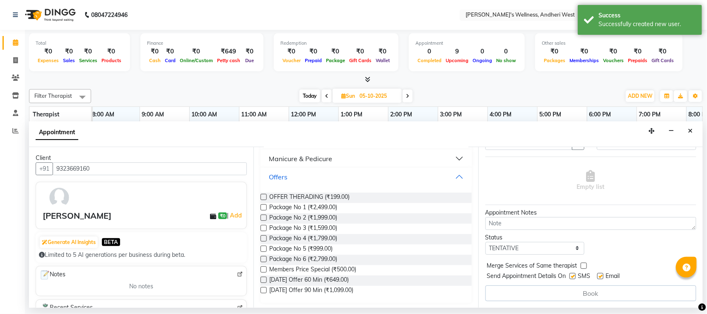
scroll to position [356, 0]
click at [340, 276] on span "[DATE] Offer 60 Min (₹649.00)" at bounding box center [309, 279] width 80 height 10
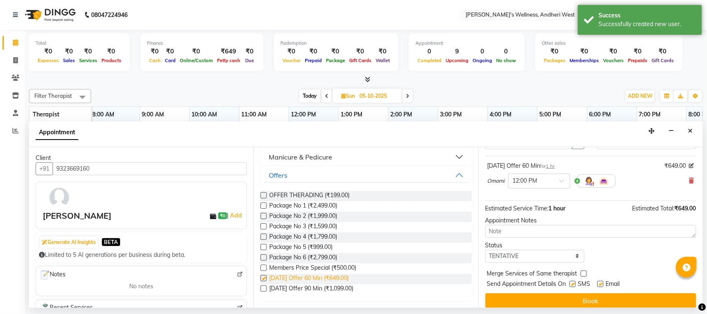
checkbox input "false"
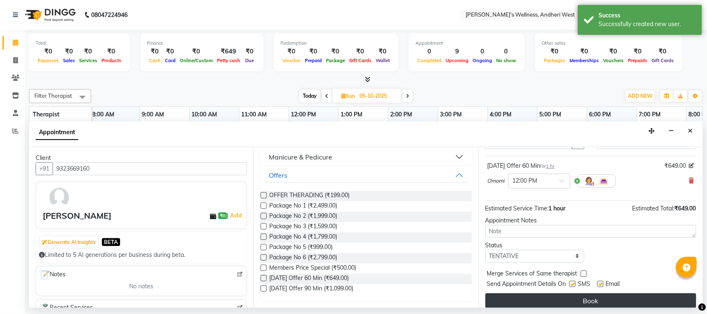
click at [586, 301] on button "Book" at bounding box center [590, 300] width 211 height 15
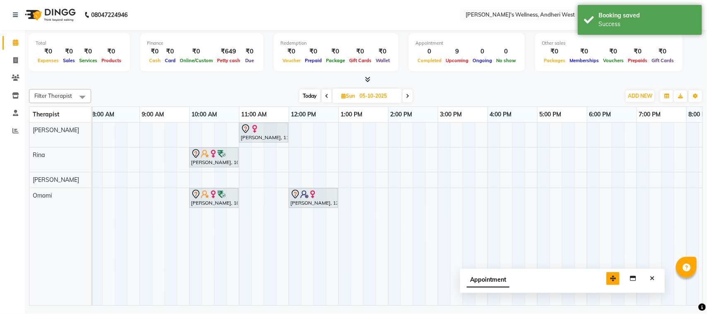
drag, startPoint x: 650, startPoint y: 294, endPoint x: 583, endPoint y: 272, distance: 70.7
click at [610, 275] on icon "button" at bounding box center [613, 278] width 6 height 6
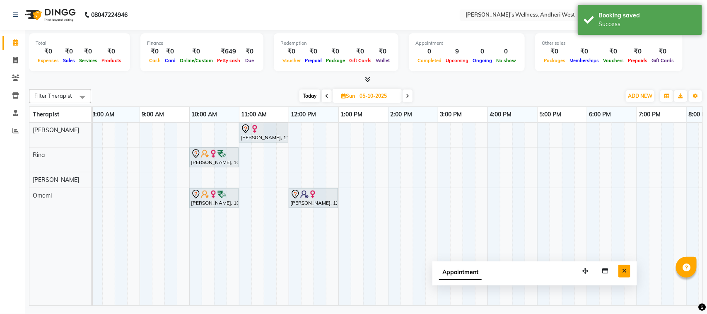
click at [624, 272] on icon "Close" at bounding box center [624, 271] width 5 height 6
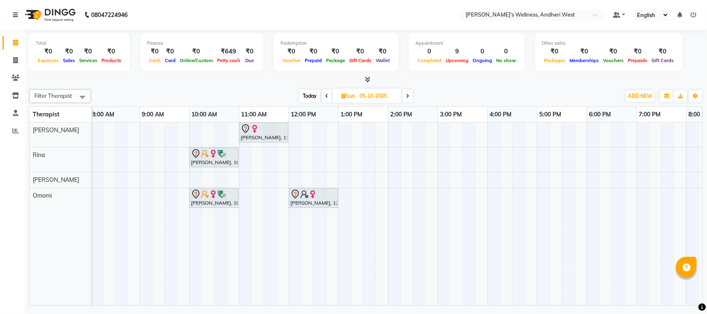
click at [345, 127] on div "[PERSON_NAME], 11:00 AM-12:00 PM, [DATE] Offer 60 Min [PERSON_NAME], 10:00 AM-1…" at bounding box center [412, 214] width 745 height 183
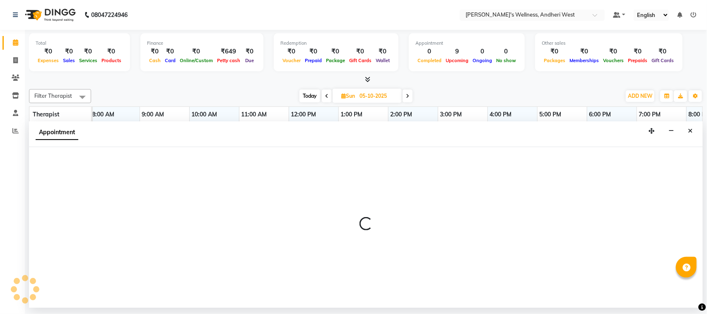
select select "66471"
select select "780"
select select "tentative"
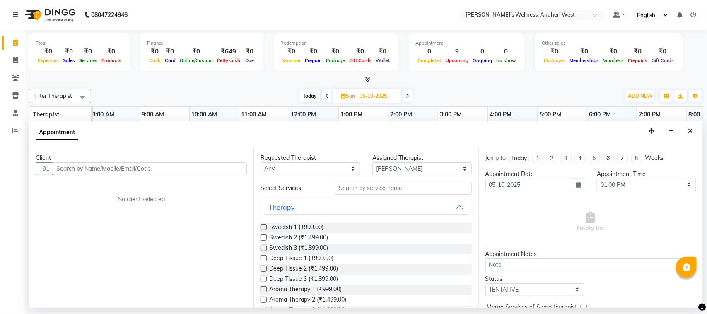
click at [224, 166] on input "text" at bounding box center [150, 168] width 194 height 13
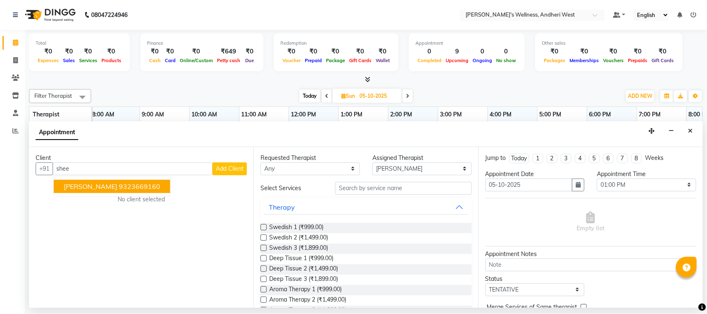
click at [150, 187] on ngb-highlight "9323669160" at bounding box center [139, 186] width 41 height 8
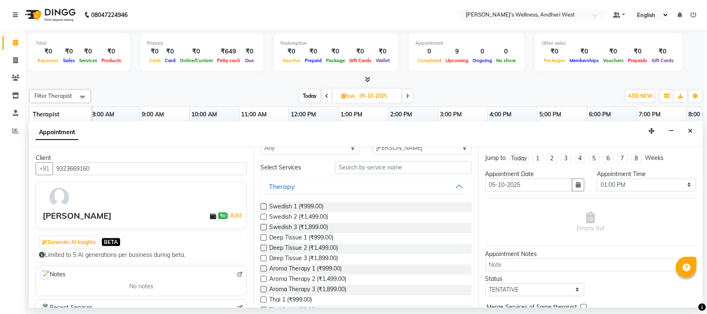
scroll to position [0, 0]
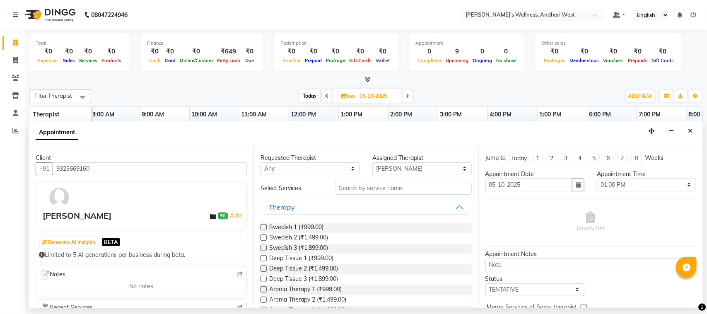
type input "9323669160"
click at [412, 185] on input "text" at bounding box center [403, 188] width 137 height 13
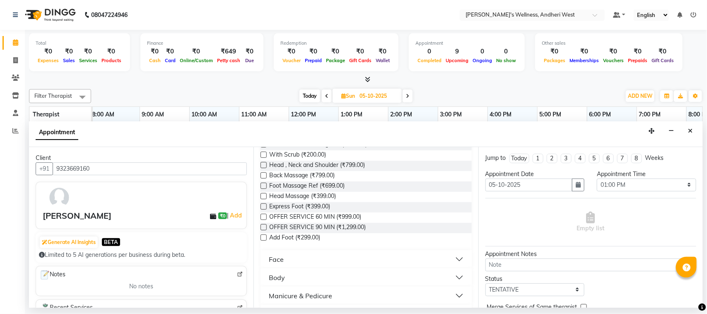
scroll to position [229, 0]
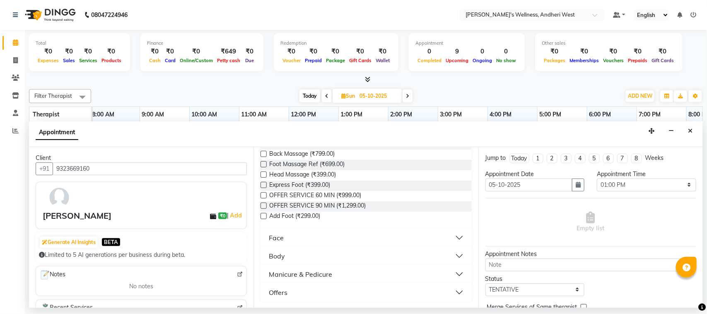
click at [451, 287] on button "Offers" at bounding box center [366, 292] width 204 height 15
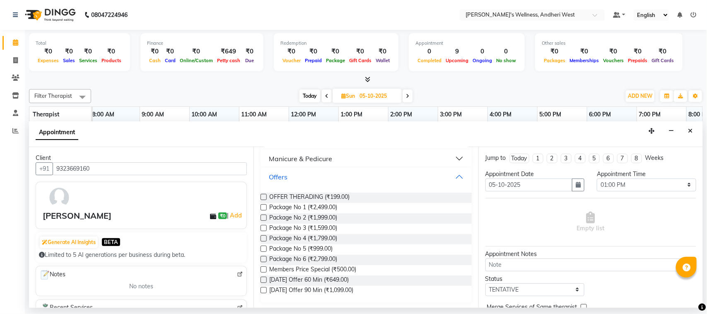
scroll to position [346, 0]
click at [346, 278] on span "[DATE] Offer 60 Min (₹649.00)" at bounding box center [309, 279] width 80 height 10
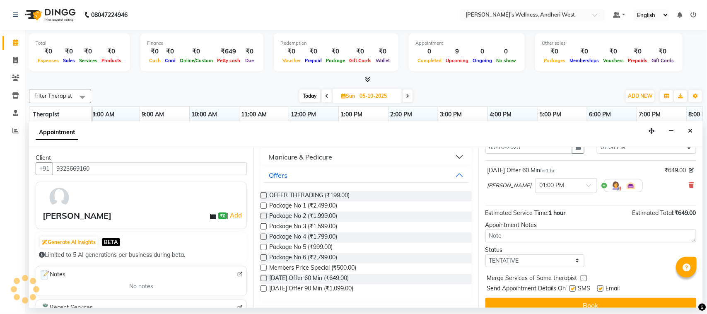
scroll to position [50, 0]
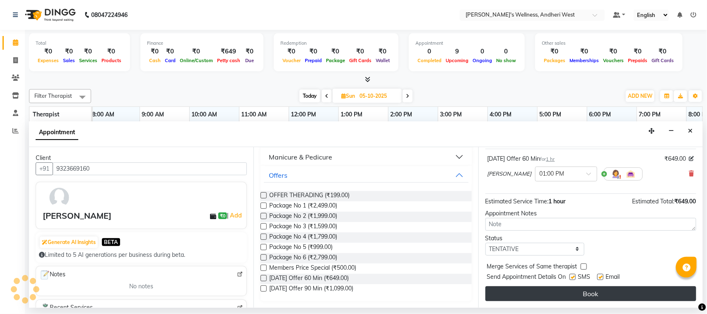
click at [602, 296] on button "Book" at bounding box center [590, 293] width 211 height 15
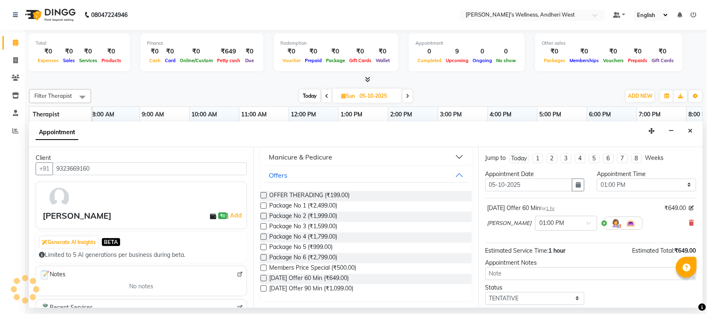
scroll to position [51, 0]
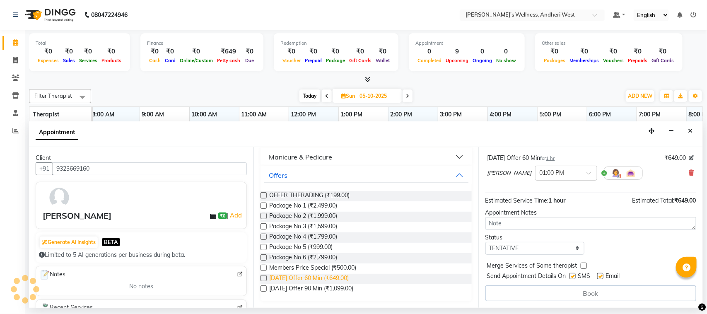
click at [343, 278] on span "[DATE] Offer 60 Min (₹649.00)" at bounding box center [309, 279] width 80 height 10
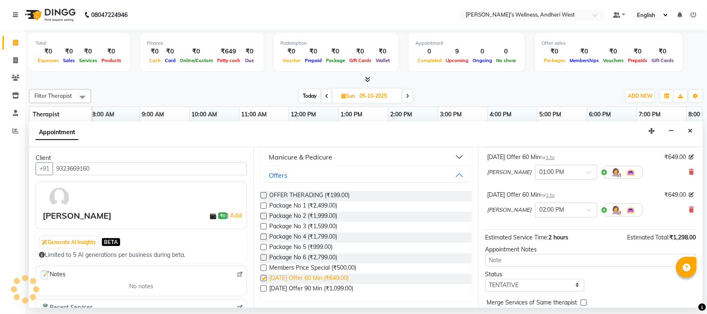
checkbox input "false"
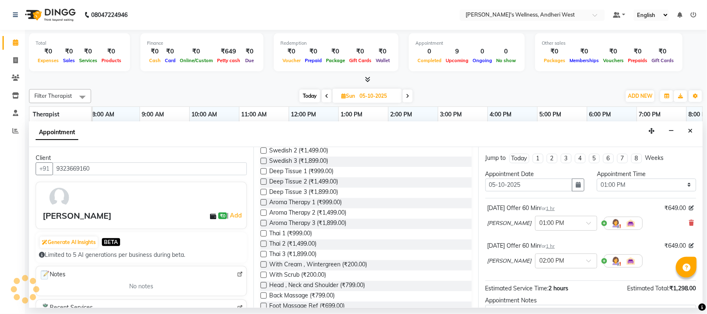
scroll to position [0, 0]
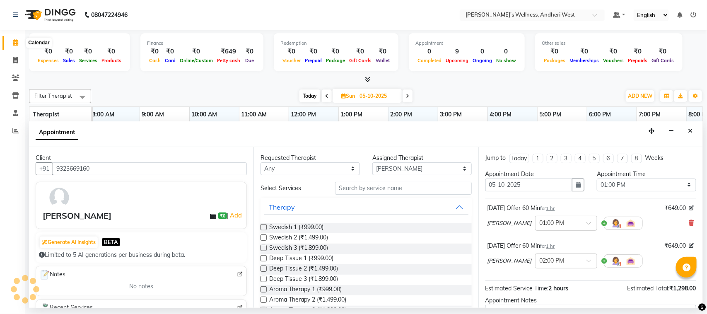
click at [17, 42] on icon at bounding box center [15, 42] width 5 height 6
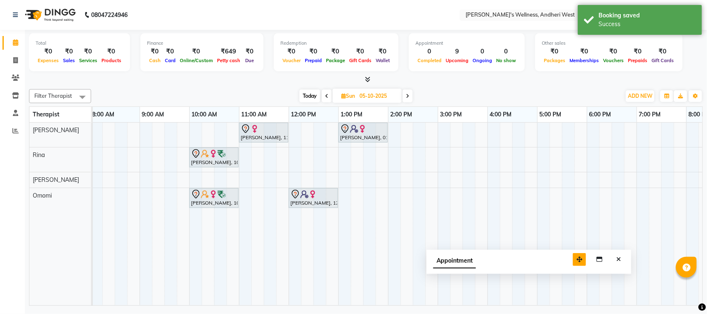
drag, startPoint x: 653, startPoint y: 295, endPoint x: 582, endPoint y: 261, distance: 79.3
click at [582, 261] on icon "button" at bounding box center [579, 259] width 6 height 6
click at [615, 260] on button "Close" at bounding box center [618, 259] width 12 height 13
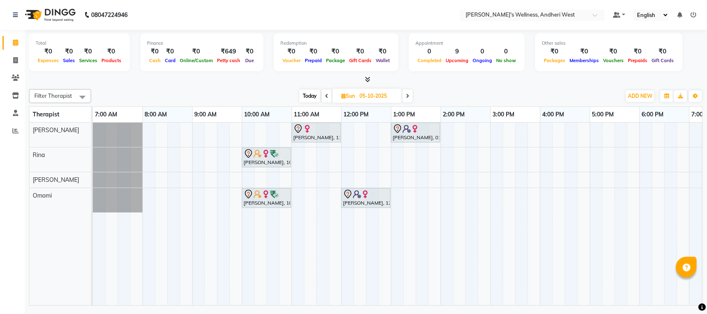
click at [323, 96] on span at bounding box center [327, 95] width 10 height 13
type input "04-10-2025"
click at [357, 96] on input "04-10-2025" at bounding box center [377, 96] width 41 height 12
select select "10"
select select "2025"
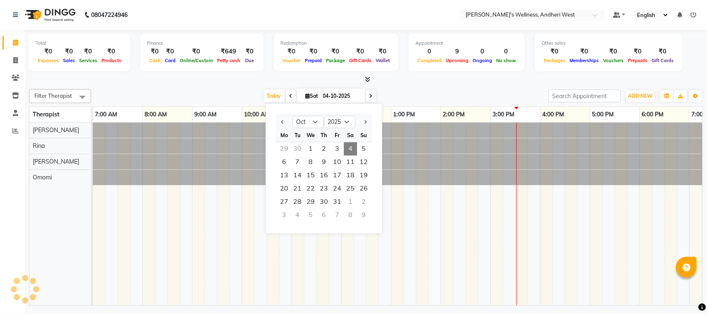
click at [406, 94] on div "[DATE] [DATE] Jan Feb Mar Apr May Jun [DATE] Aug Sep Oct Nov [DATE] 2016 2017 2…" at bounding box center [319, 96] width 449 height 12
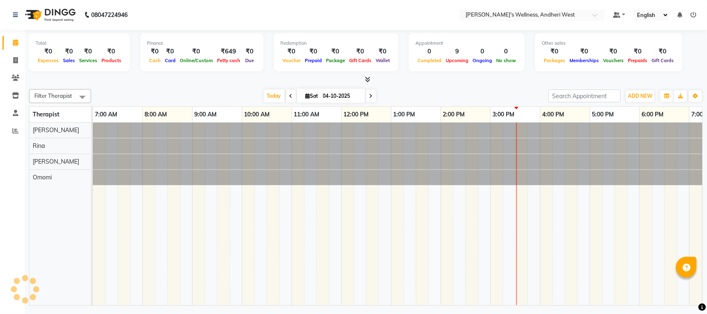
click at [289, 94] on icon at bounding box center [290, 96] width 3 height 5
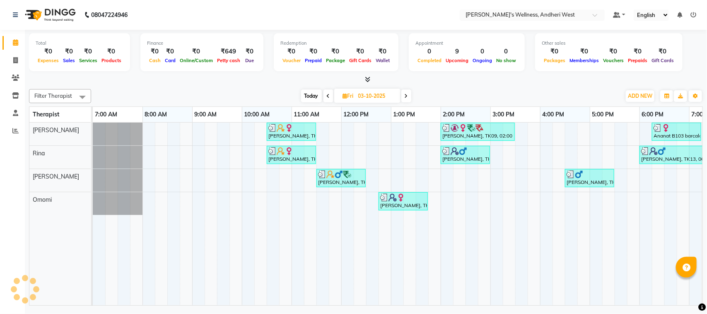
scroll to position [0, 143]
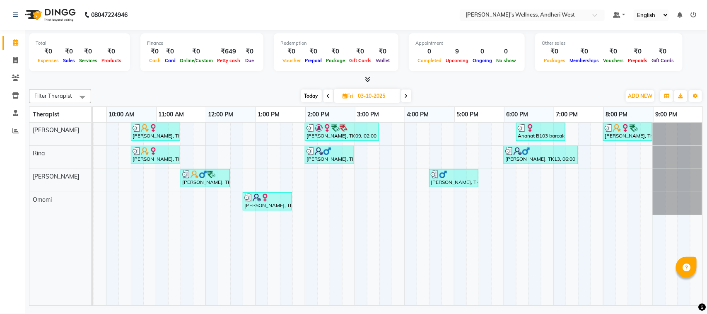
click at [407, 96] on icon at bounding box center [406, 96] width 3 height 5
type input "04-10-2025"
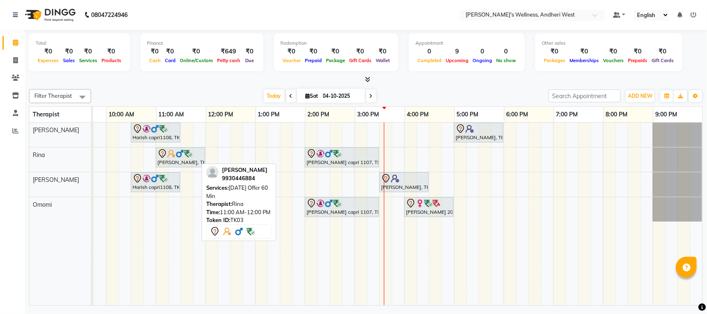
click at [184, 158] on img at bounding box center [188, 153] width 8 height 8
click at [184, 152] on img at bounding box center [188, 153] width 8 height 8
select select "7"
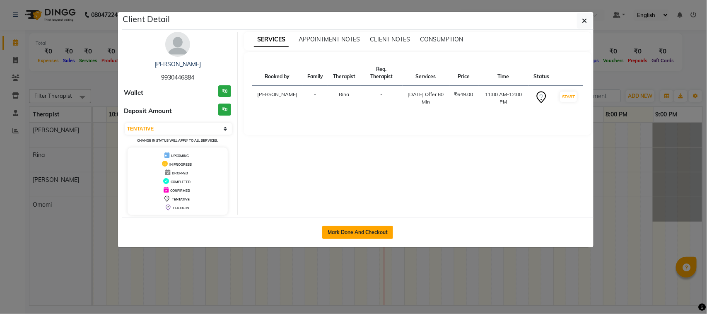
click at [376, 236] on button "Mark Done And Checkout" at bounding box center [357, 232] width 71 height 13
select select "service"
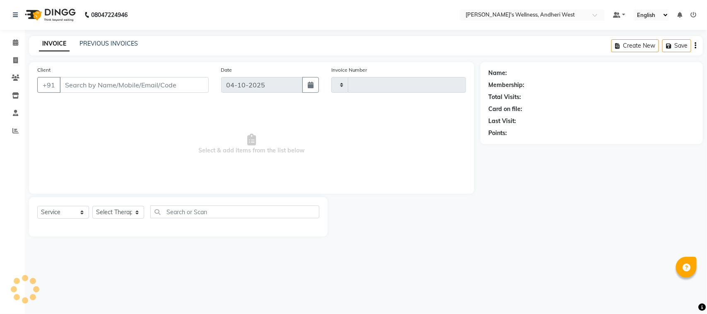
type input "0821"
select select "7384"
type input "9930446884"
select select "80732"
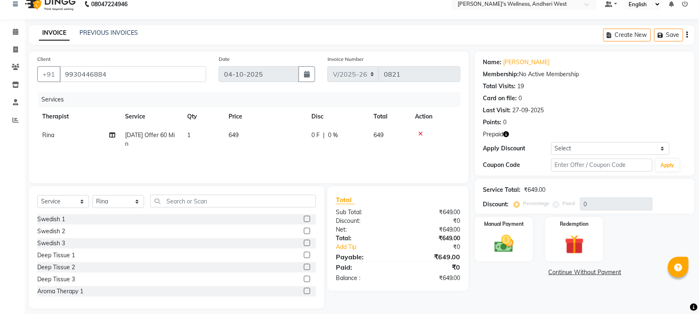
scroll to position [17, 0]
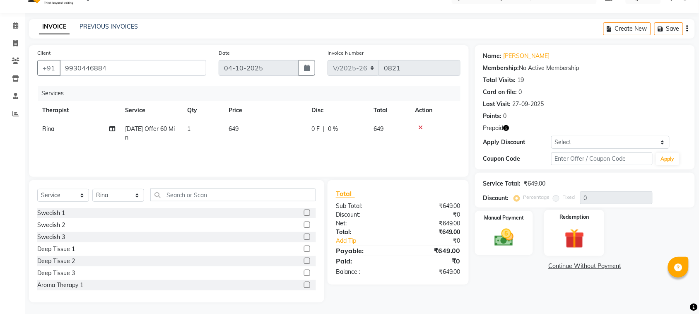
drag, startPoint x: 566, startPoint y: 234, endPoint x: 580, endPoint y: 251, distance: 21.5
click at [580, 251] on div "Redemption" at bounding box center [574, 233] width 60 height 46
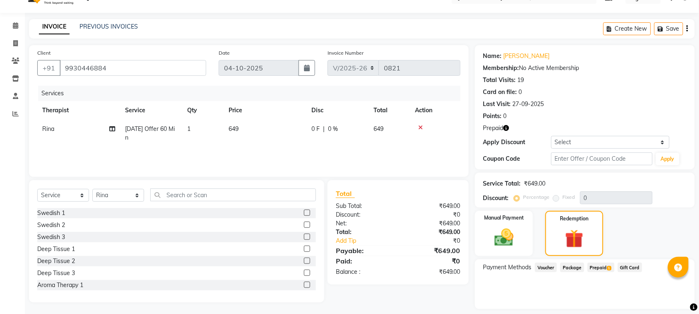
click at [600, 267] on span "Prepaid 1" at bounding box center [601, 268] width 27 height 10
click at [660, 300] on button "Add" at bounding box center [667, 301] width 30 height 14
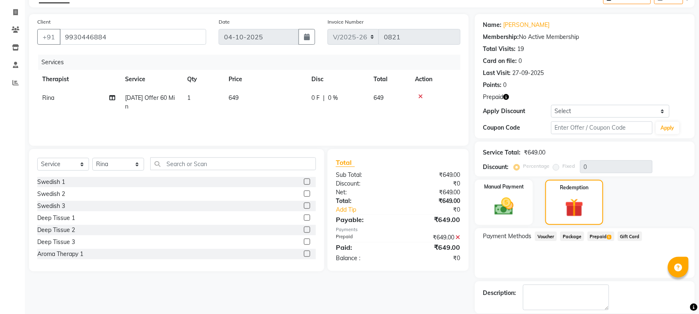
scroll to position [0, 0]
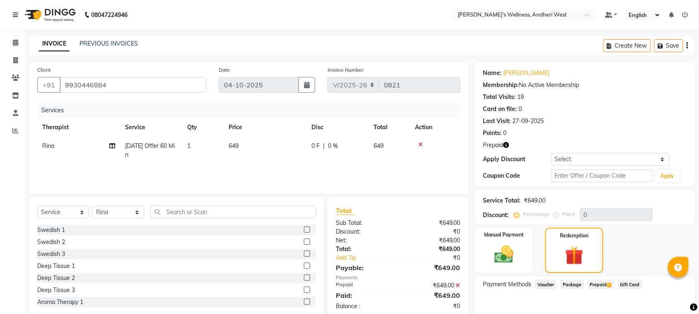
click at [419, 142] on icon at bounding box center [420, 145] width 5 height 6
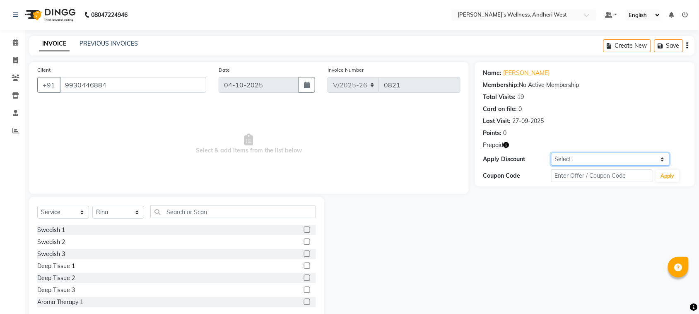
click at [663, 159] on select "Select Coupon → Mani And Ped Coupon → Therapy Discount" at bounding box center [610, 159] width 118 height 13
click at [637, 260] on div "Name: [PERSON_NAME] Sir Membership: No Active Membership Total Visits: 19 Card …" at bounding box center [588, 190] width 226 height 257
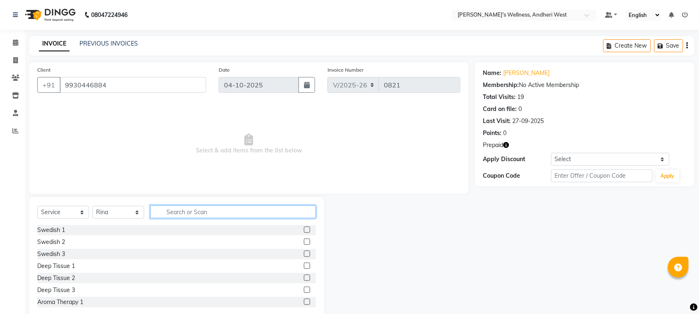
click at [218, 207] on input "text" at bounding box center [233, 211] width 166 height 13
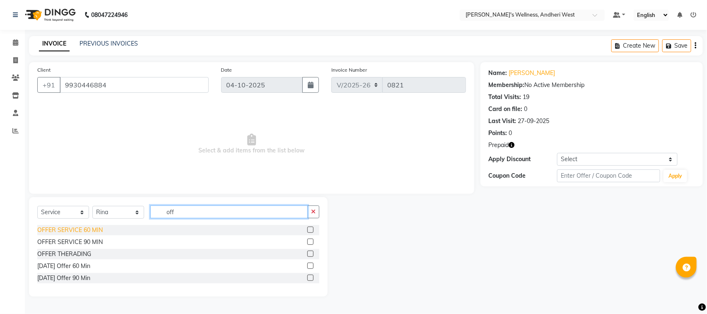
type input "off"
click at [90, 228] on div "OFFER SERVICE 60 MIN" at bounding box center [69, 230] width 65 height 9
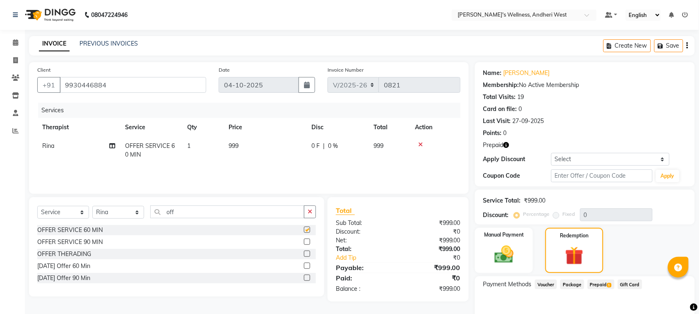
checkbox input "false"
click at [600, 284] on span "Prepaid 1" at bounding box center [601, 285] width 27 height 10
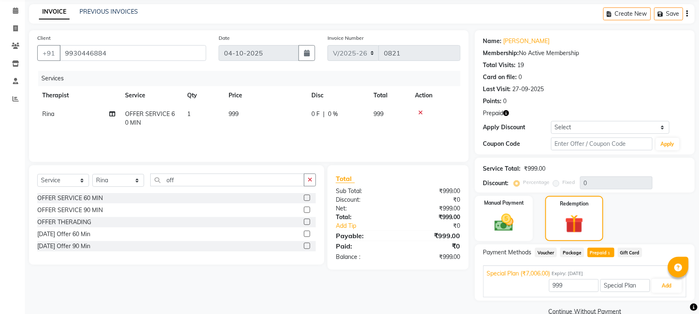
scroll to position [48, 0]
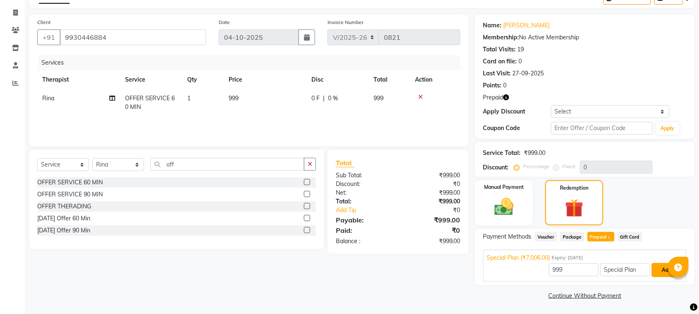
click at [661, 272] on button "Add" at bounding box center [667, 270] width 30 height 14
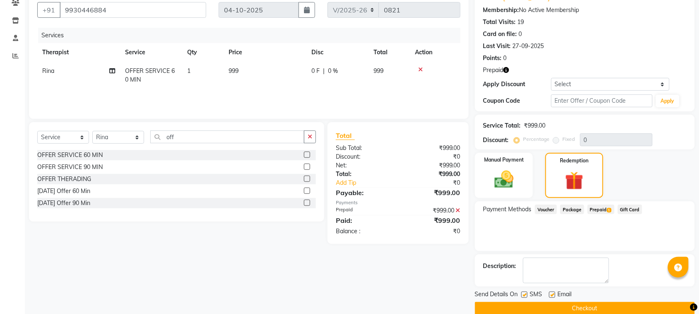
scroll to position [88, 0]
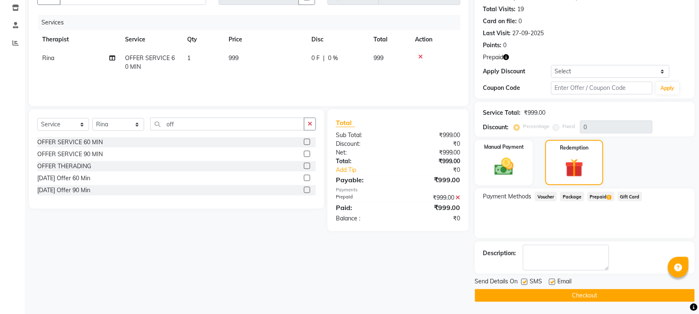
click at [638, 299] on button "Checkout" at bounding box center [585, 295] width 220 height 13
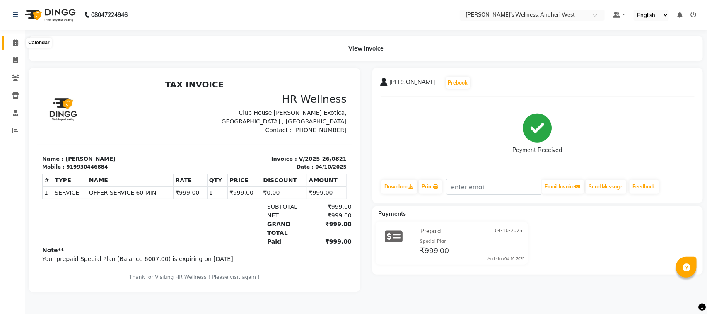
click at [17, 39] on span at bounding box center [15, 43] width 14 height 10
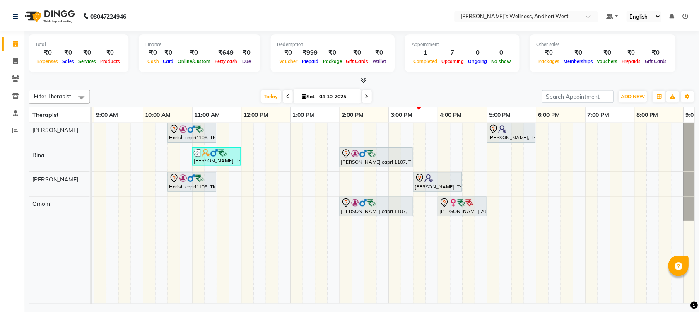
scroll to position [0, 135]
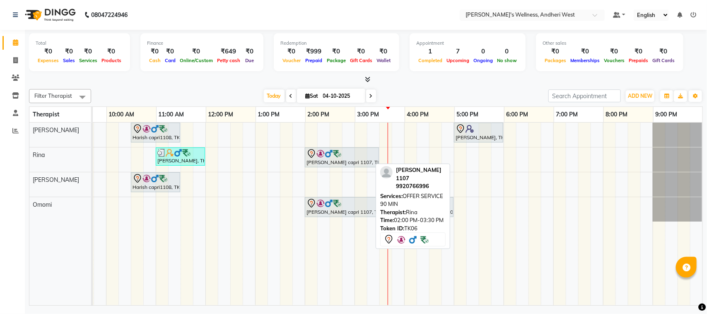
click at [351, 152] on div at bounding box center [341, 154] width 71 height 10
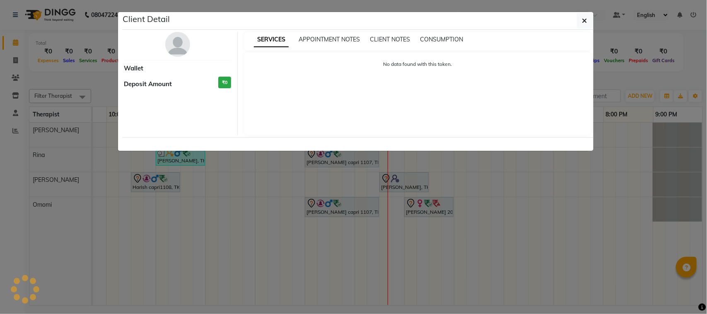
select select "7"
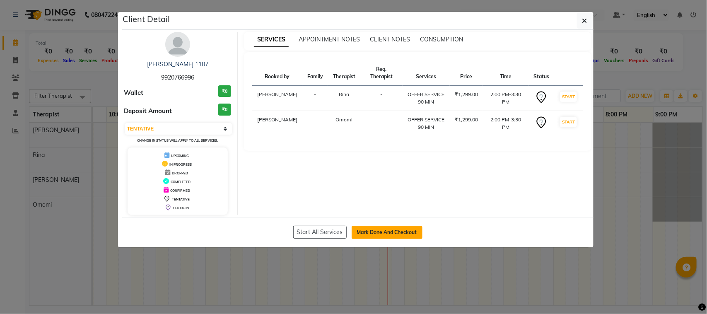
click at [394, 232] on button "Mark Done And Checkout" at bounding box center [387, 232] width 71 height 13
select select "service"
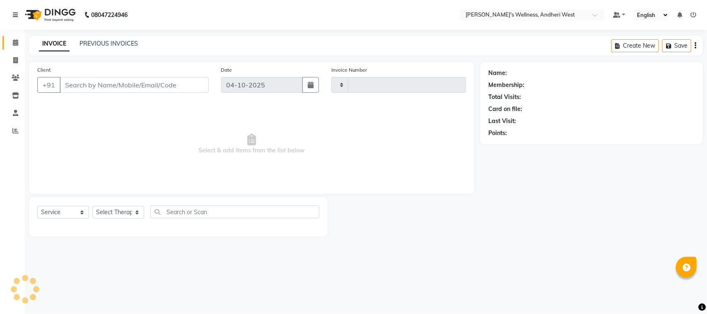
type input "0822"
select select "7384"
type input "9920766996"
select select "80732"
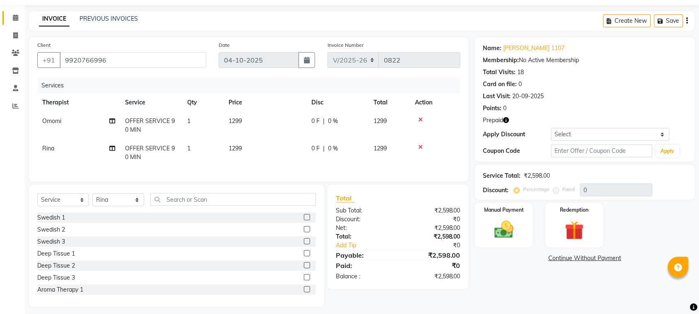
scroll to position [37, 0]
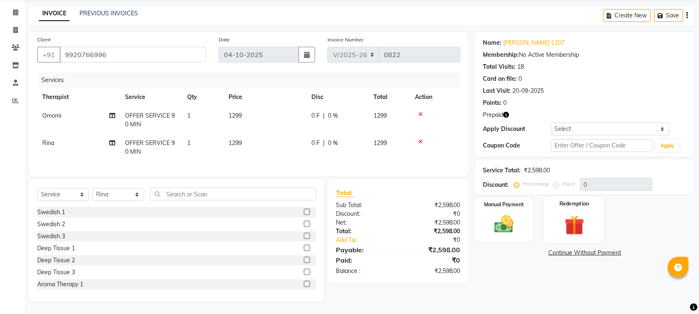
click at [571, 216] on img at bounding box center [574, 225] width 32 height 25
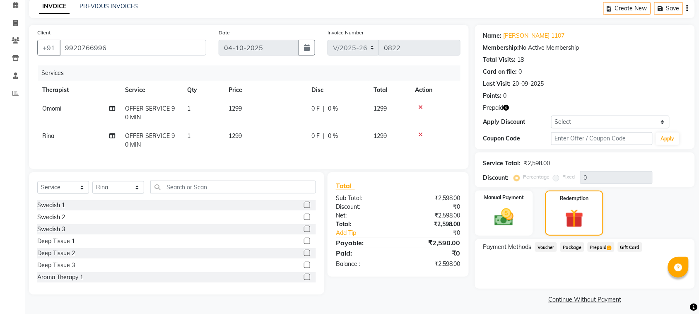
click at [605, 246] on span "Prepaid 1" at bounding box center [601, 247] width 27 height 10
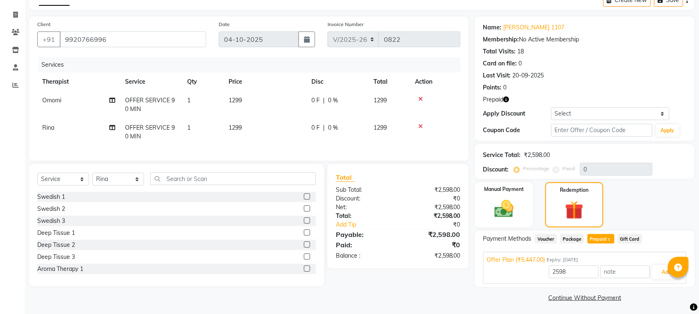
scroll to position [48, 0]
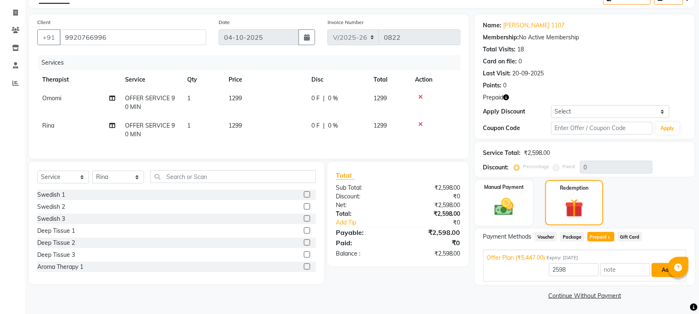
click at [658, 269] on button "Add" at bounding box center [667, 270] width 30 height 14
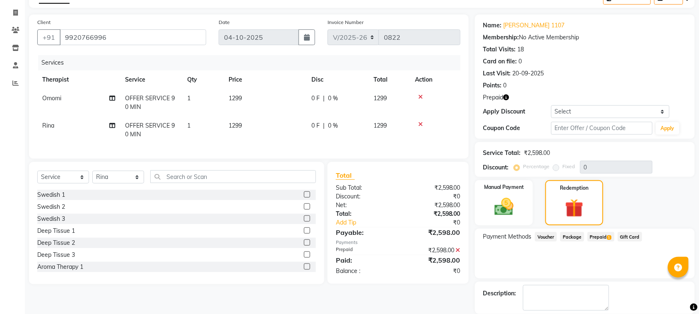
click at [658, 269] on div "Payment Methods Voucher Package Prepaid 1 Gift Card" at bounding box center [585, 254] width 220 height 50
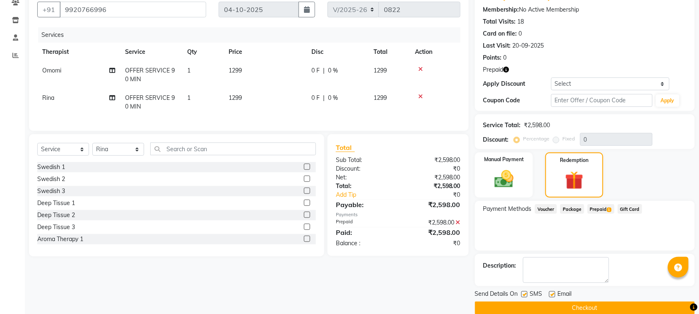
scroll to position [88, 0]
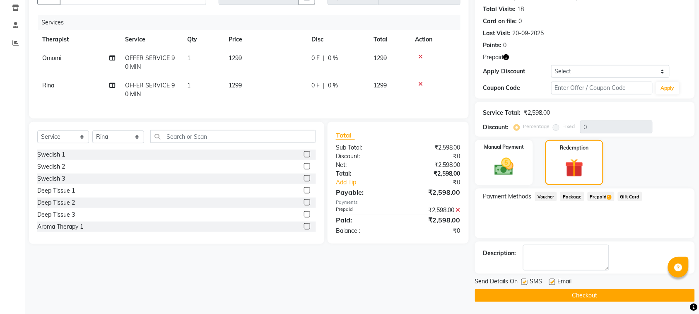
click at [581, 296] on button "Checkout" at bounding box center [585, 295] width 220 height 13
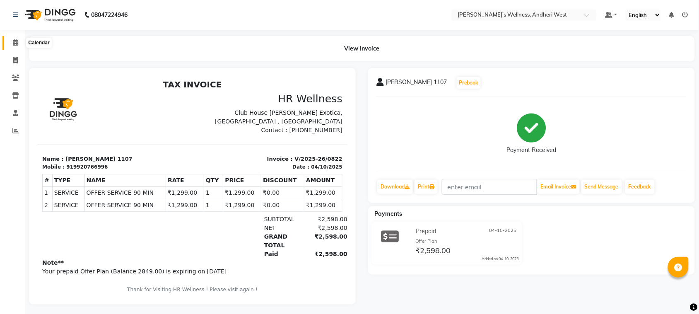
click at [13, 43] on icon at bounding box center [15, 42] width 5 height 6
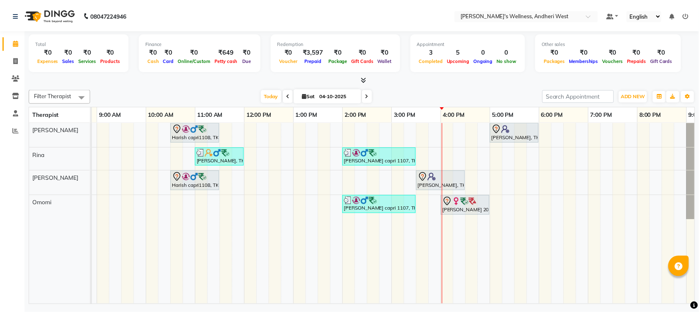
scroll to position [0, 135]
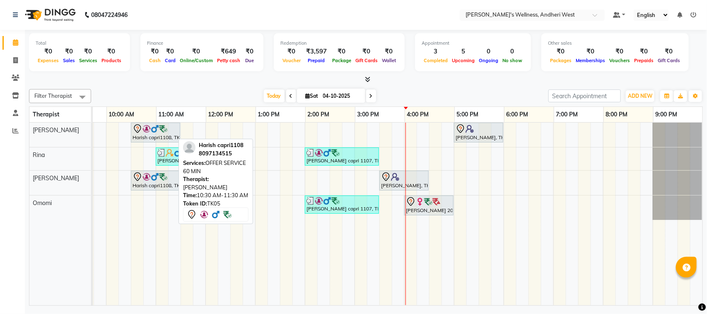
click at [164, 131] on div at bounding box center [156, 129] width 46 height 10
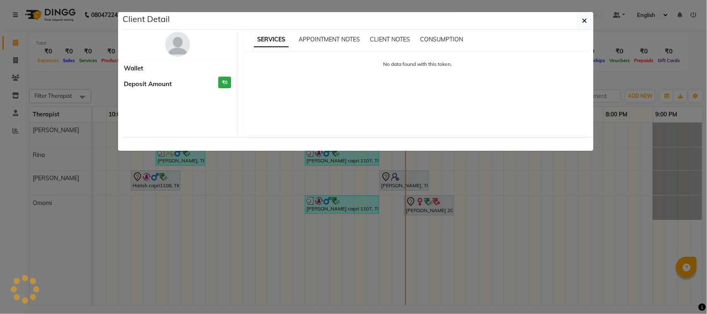
select select "7"
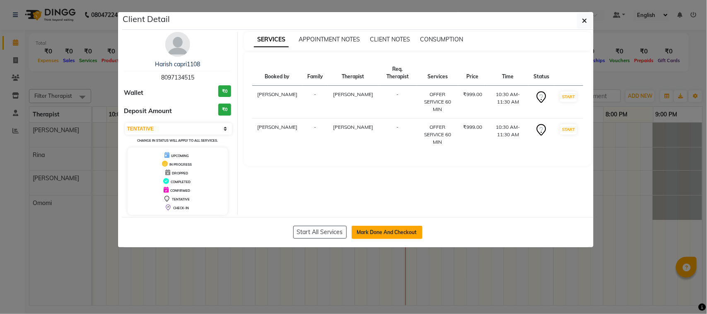
click at [371, 231] on button "Mark Done And Checkout" at bounding box center [387, 232] width 71 height 13
select select "service"
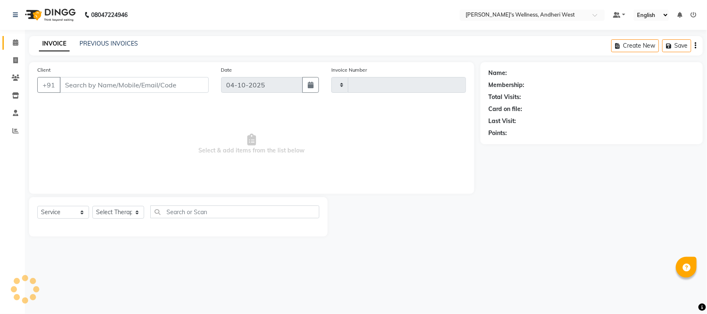
type input "0823"
select select "7384"
type input "8097134515"
select select "66471"
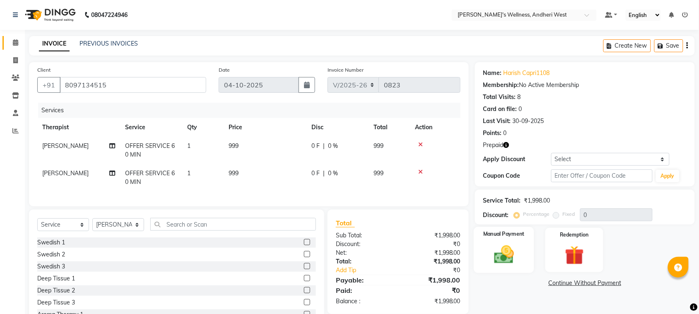
scroll to position [37, 0]
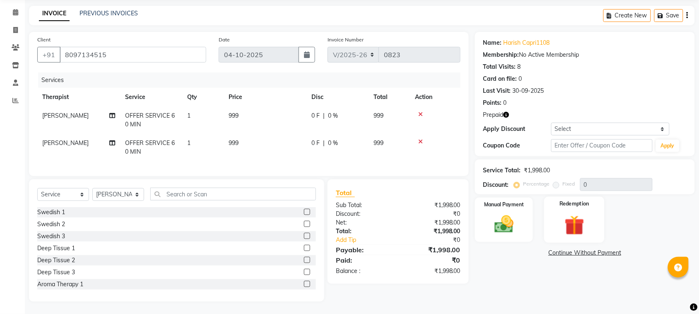
click at [572, 224] on img at bounding box center [574, 225] width 32 height 25
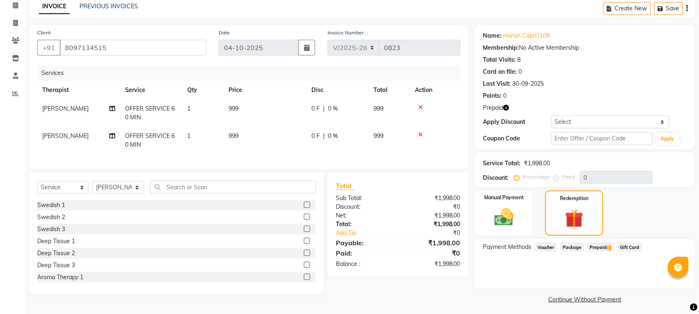
click at [607, 249] on span "Prepaid 1" at bounding box center [601, 247] width 27 height 10
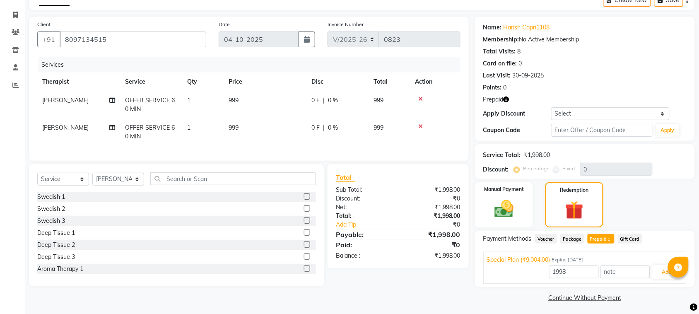
scroll to position [48, 0]
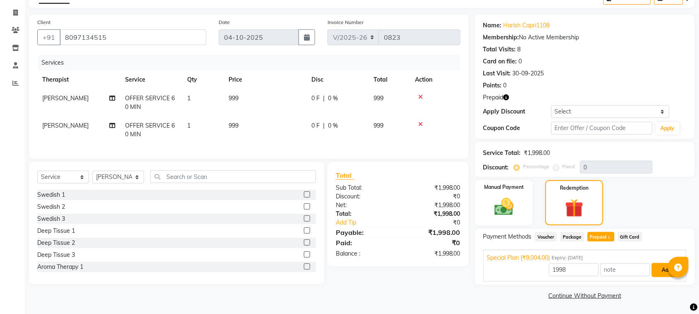
click at [659, 268] on button "Add" at bounding box center [667, 270] width 30 height 14
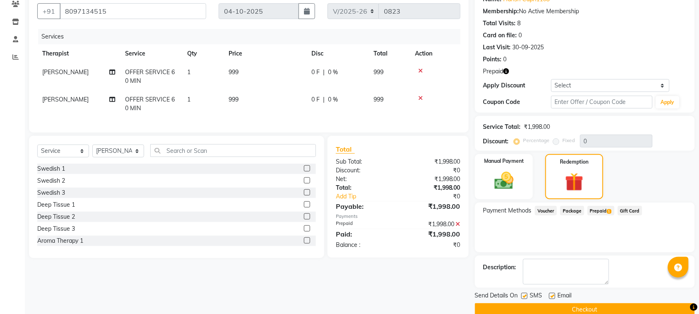
scroll to position [88, 0]
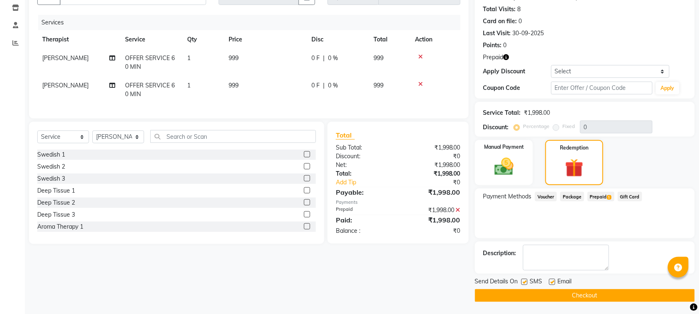
click at [636, 293] on button "Checkout" at bounding box center [585, 295] width 220 height 13
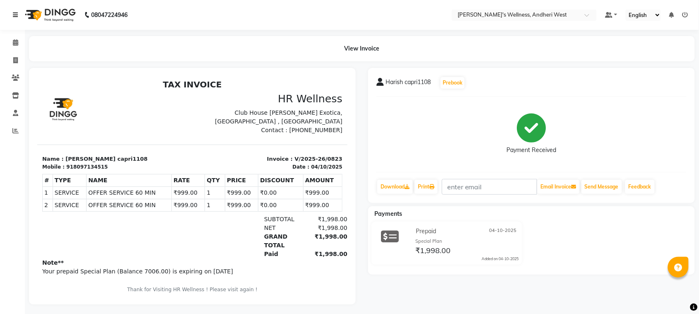
click at [15, 13] on icon at bounding box center [15, 15] width 5 height 6
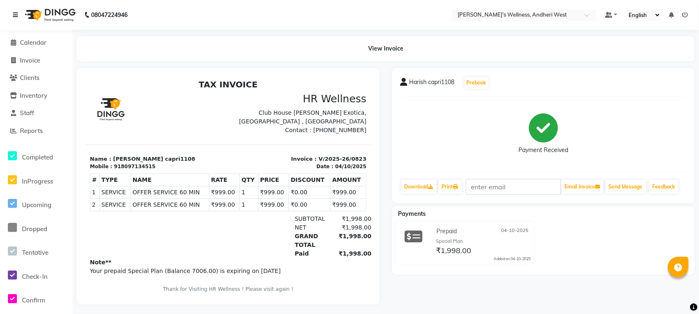
click at [13, 12] on icon at bounding box center [15, 15] width 5 height 6
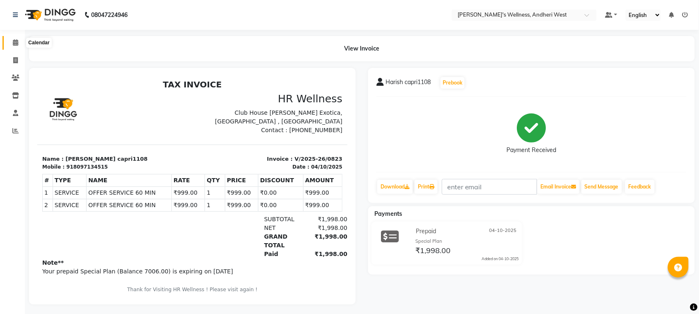
click at [14, 43] on icon at bounding box center [15, 42] width 5 height 6
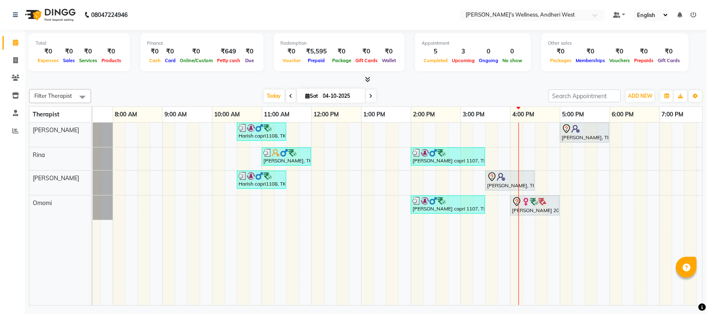
scroll to position [0, 135]
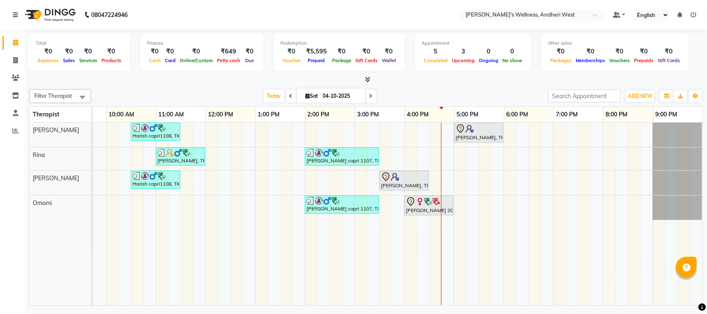
click at [371, 94] on span at bounding box center [371, 95] width 10 height 13
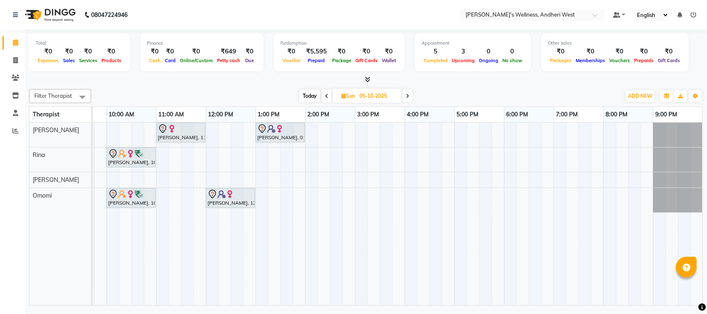
scroll to position [0, 134]
drag, startPoint x: 249, startPoint y: 316, endPoint x: 168, endPoint y: 312, distance: 81.3
click at [168, 312] on div "08047224946 Select Location × Sumi's Wellness, Andheri West Default Panel My Pa…" at bounding box center [353, 157] width 707 height 314
click at [305, 92] on span "Today" at bounding box center [309, 95] width 21 height 13
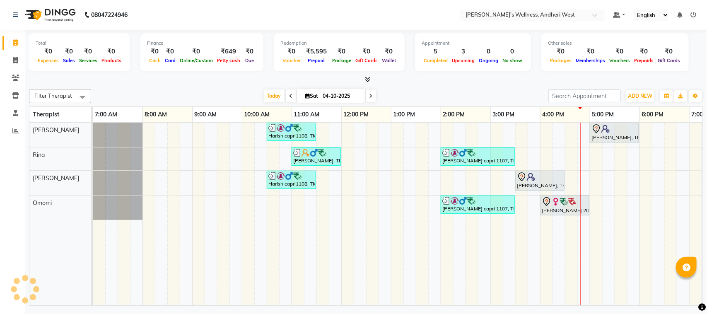
scroll to position [0, 135]
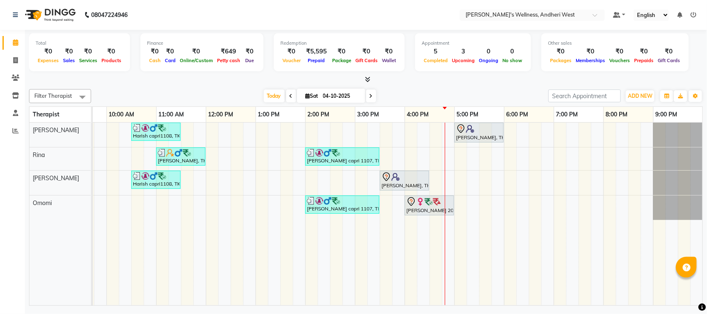
click at [370, 96] on icon at bounding box center [370, 96] width 3 height 5
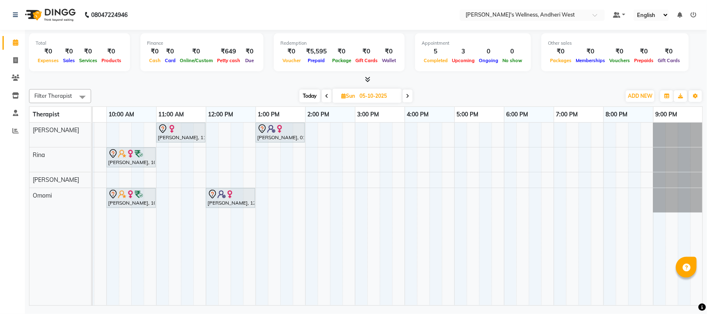
click at [325, 95] on icon at bounding box center [326, 96] width 3 height 5
type input "04-10-2025"
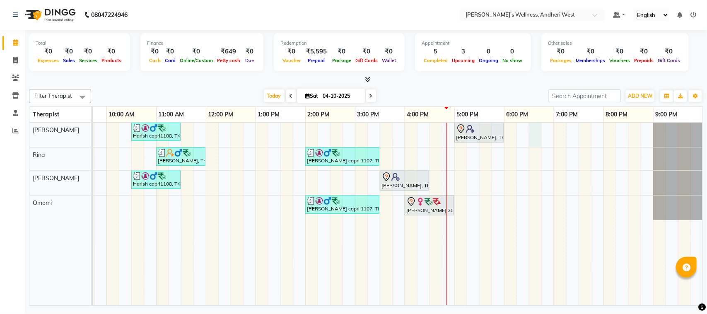
click at [531, 127] on div "Harish capri1108, TK05, 10:30 AM-11:30 AM, OFFER SERVICE 60 MIN [PERSON_NAME], …" at bounding box center [329, 214] width 745 height 183
select select "66471"
select select "tentative"
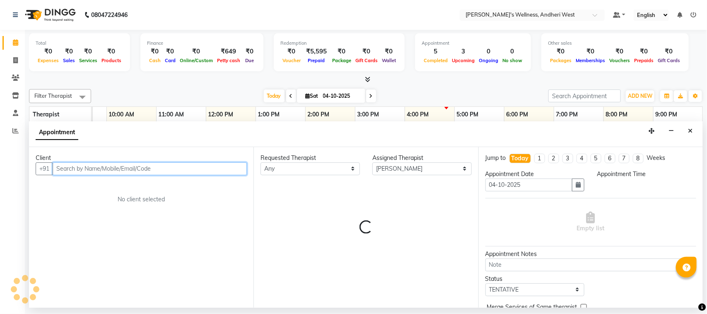
select select "1110"
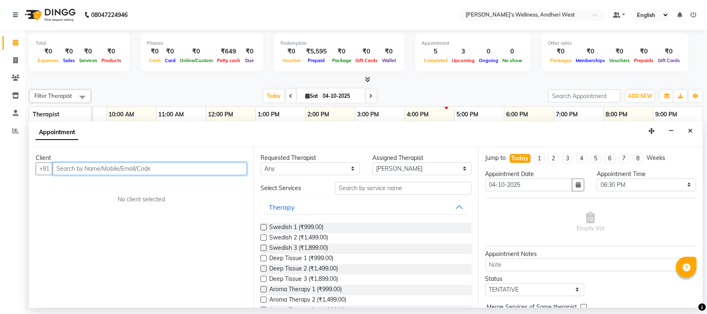
click at [184, 162] on input "text" at bounding box center [150, 168] width 194 height 13
type input "r"
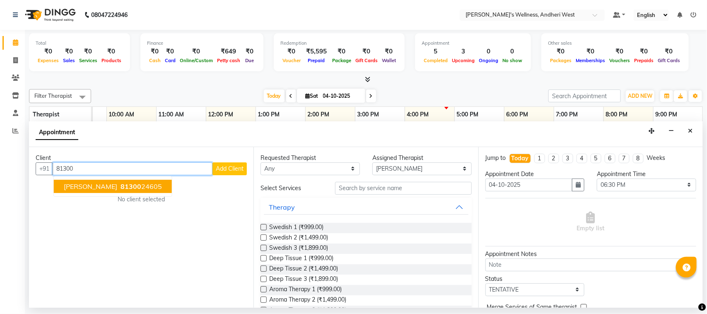
click at [111, 183] on span "[PERSON_NAME]" at bounding box center [90, 186] width 53 height 8
type input "8130024605"
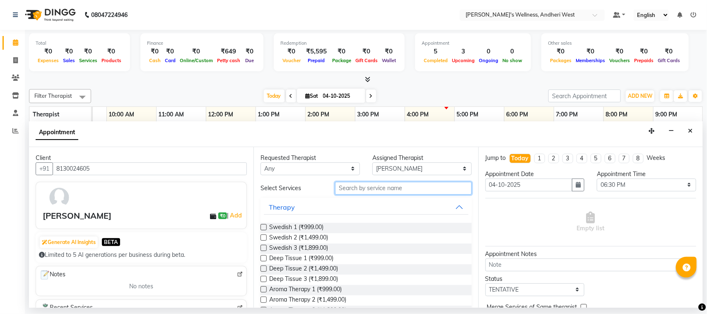
drag, startPoint x: 111, startPoint y: 183, endPoint x: 377, endPoint y: 184, distance: 266.3
click at [377, 184] on input "text" at bounding box center [403, 188] width 137 height 13
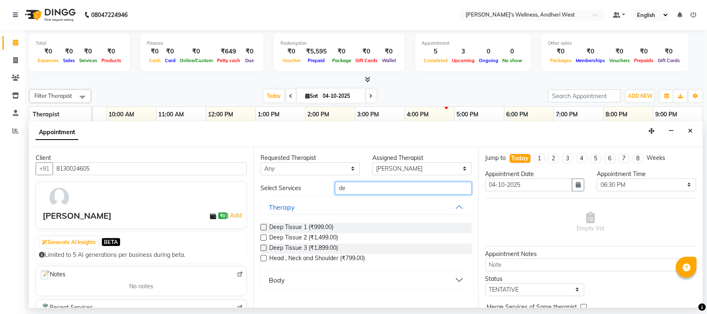
type input "d"
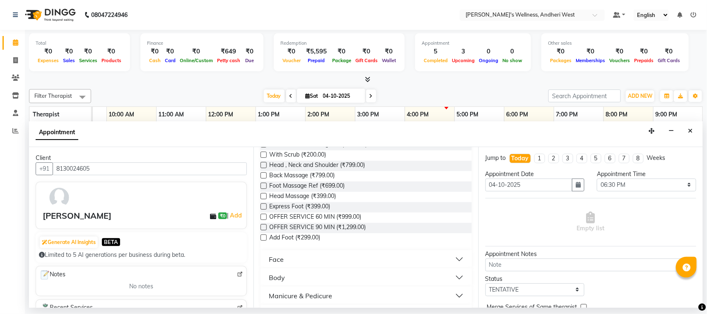
scroll to position [229, 0]
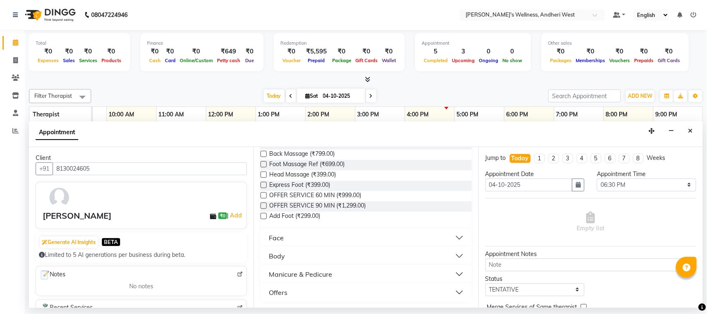
click at [291, 293] on button "Offers" at bounding box center [366, 292] width 204 height 15
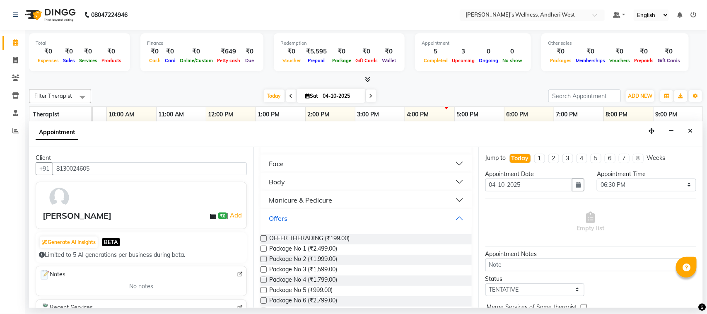
scroll to position [346, 0]
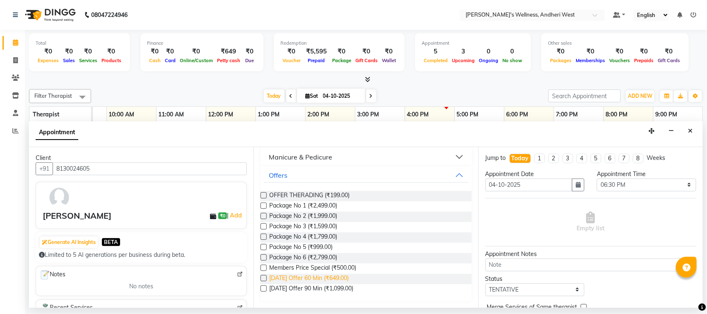
click at [310, 274] on span "[DATE] Offer 60 Min (₹649.00)" at bounding box center [309, 279] width 80 height 10
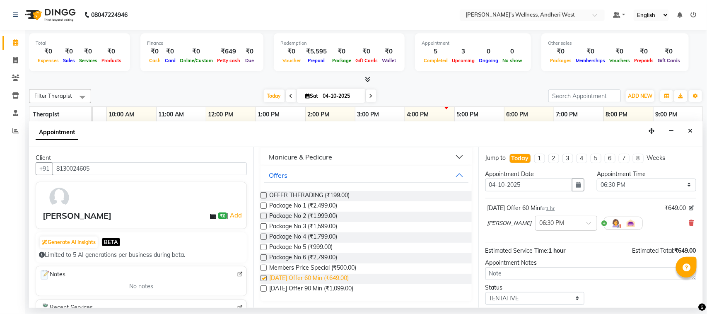
checkbox input "false"
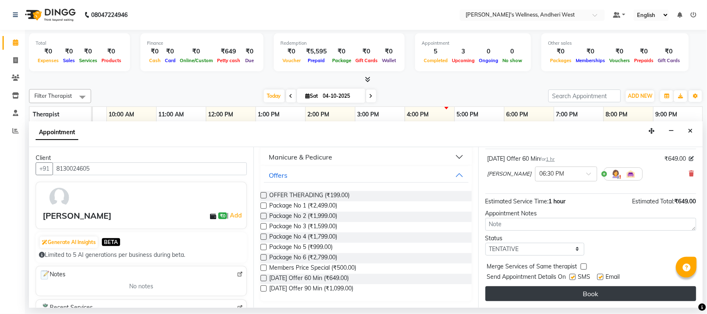
click at [555, 295] on button "Book" at bounding box center [590, 293] width 211 height 15
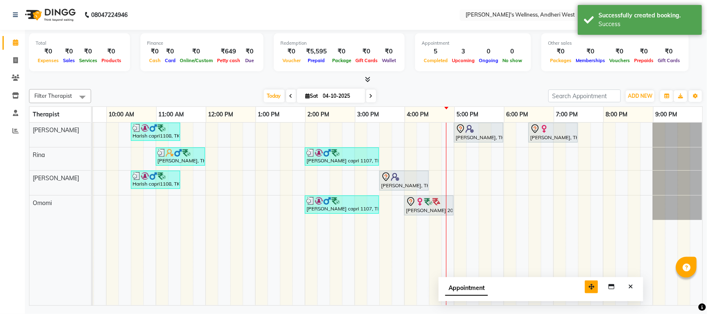
drag, startPoint x: 649, startPoint y: 295, endPoint x: 550, endPoint y: 288, distance: 99.3
click at [588, 288] on icon "button" at bounding box center [591, 287] width 6 height 6
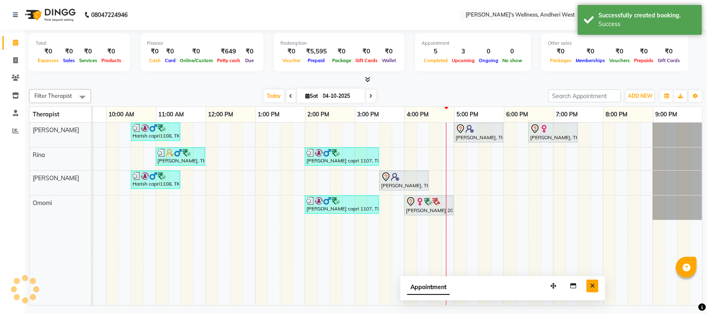
click at [595, 289] on button "Close" at bounding box center [592, 286] width 12 height 13
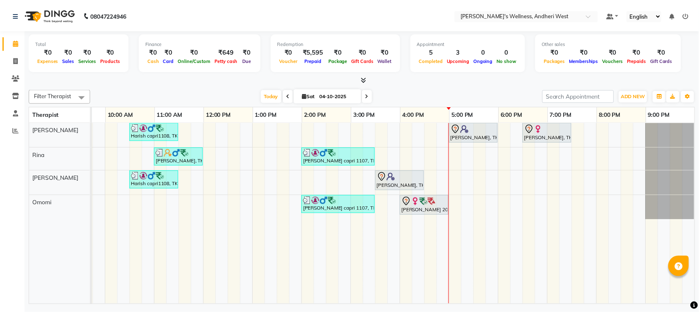
scroll to position [0, 0]
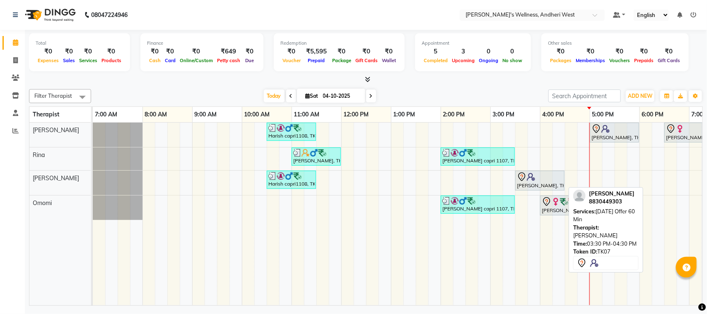
click at [526, 176] on icon at bounding box center [522, 177] width 10 height 10
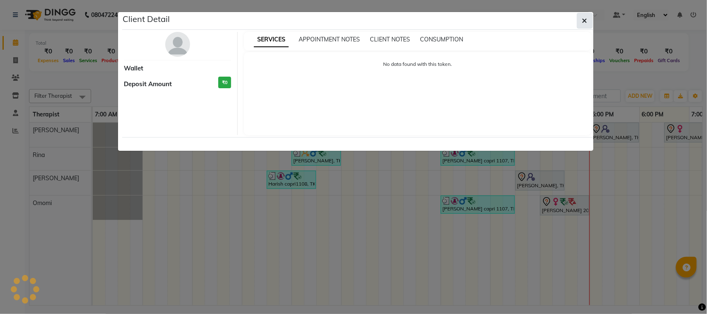
select select "7"
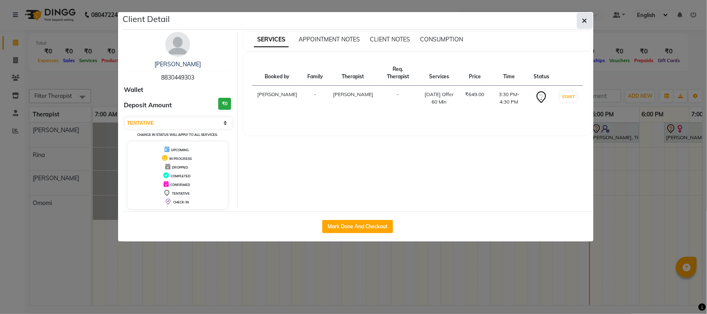
click at [588, 19] on button "button" at bounding box center [585, 21] width 16 height 16
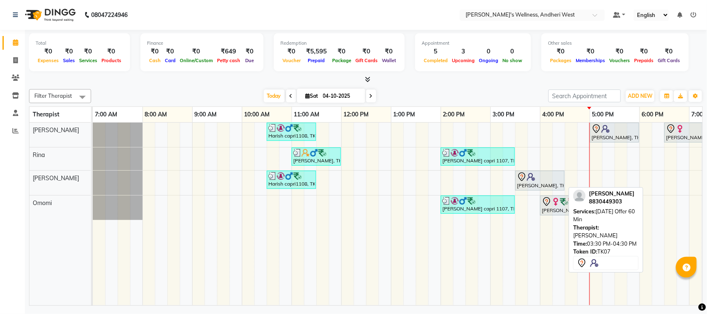
click at [529, 183] on div "[PERSON_NAME], TK07, 03:30 PM-04:30 PM, [DATE] Offer 60 Min" at bounding box center [540, 180] width 48 height 17
select select "7"
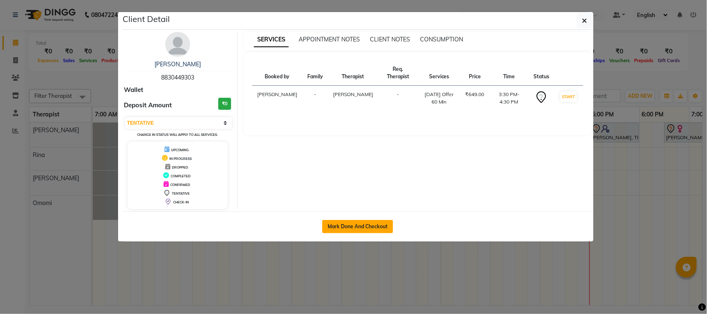
click at [344, 229] on button "Mark Done And Checkout" at bounding box center [357, 226] width 71 height 13
select select "service"
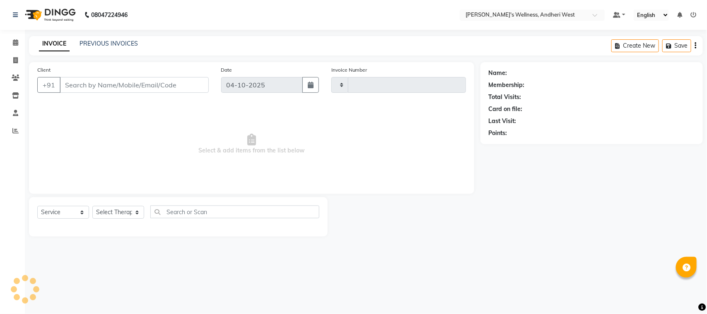
type input "0824"
select select "7384"
type input "8830449303"
select select "90974"
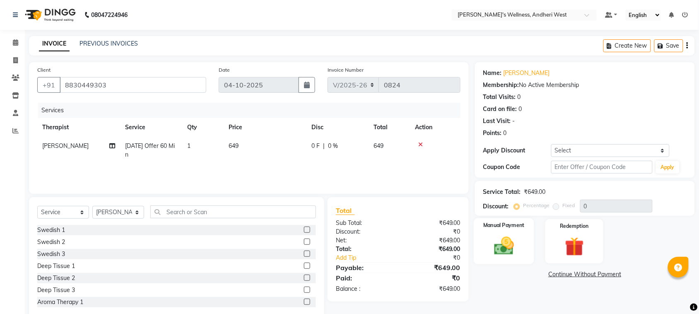
click at [516, 247] on img at bounding box center [504, 245] width 32 height 23
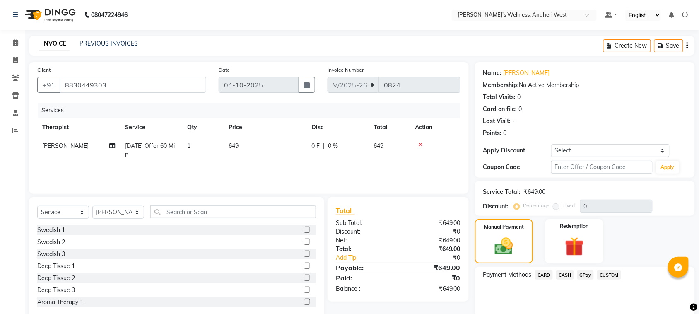
click at [585, 274] on span "GPay" at bounding box center [585, 275] width 17 height 10
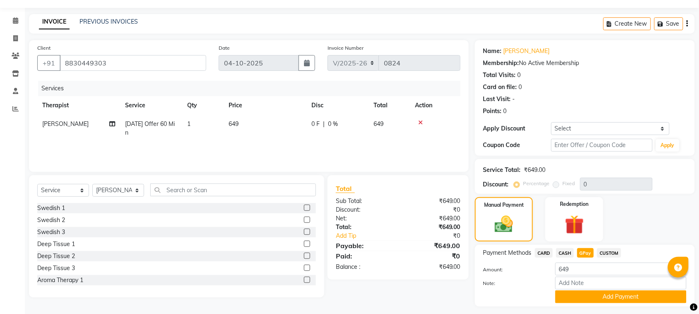
scroll to position [43, 0]
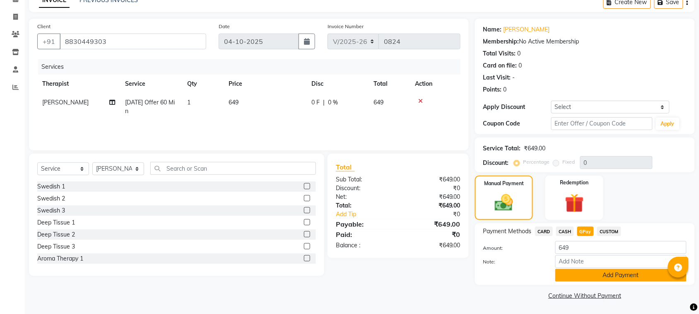
click at [602, 277] on button "Add Payment" at bounding box center [620, 275] width 131 height 13
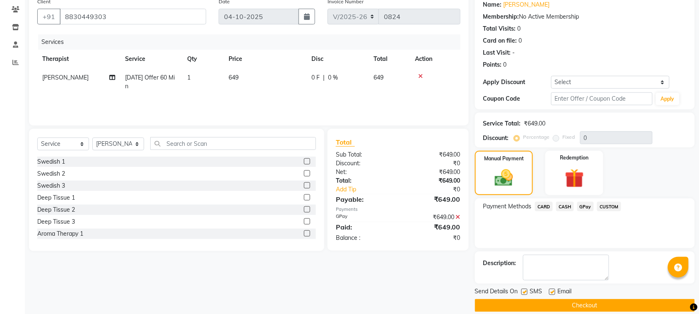
scroll to position [79, 0]
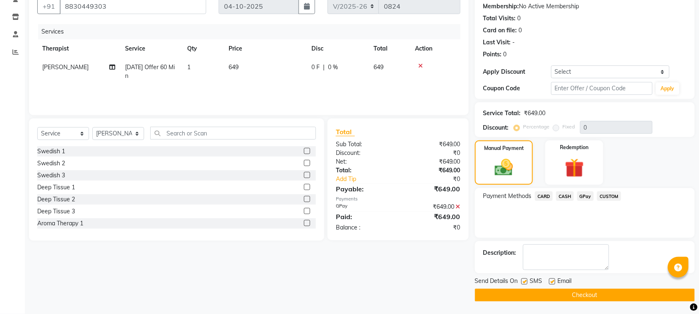
click at [607, 290] on button "Checkout" at bounding box center [585, 295] width 220 height 13
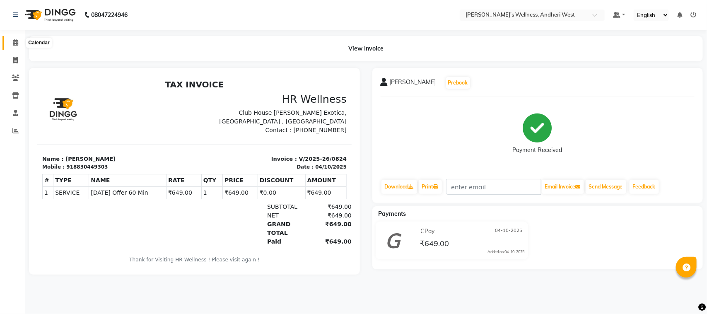
click at [15, 42] on icon at bounding box center [15, 42] width 5 height 6
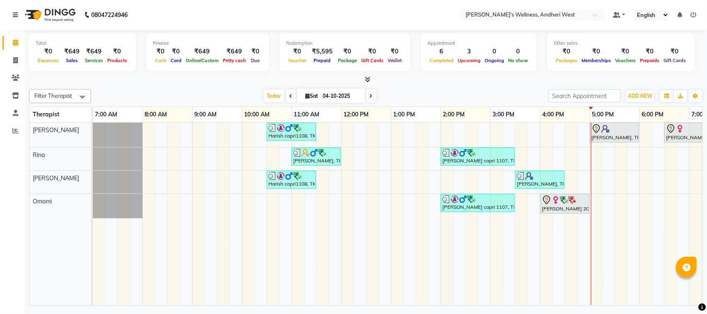
scroll to position [0, 135]
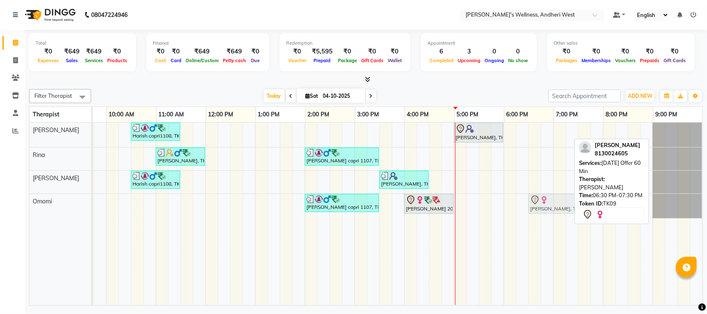
drag, startPoint x: 557, startPoint y: 133, endPoint x: 558, endPoint y: 200, distance: 67.5
click at [558, 200] on tbody "Harish capri1108, TK05, 10:30 AM-11:30 AM, OFFER SERVICE 60 MIN [PERSON_NAME], …" at bounding box center [329, 171] width 745 height 96
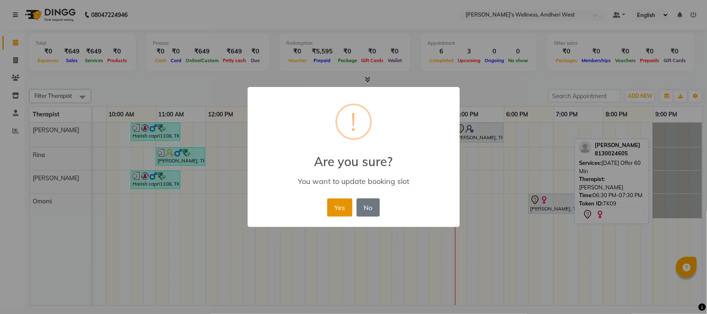
click at [330, 201] on button "Yes" at bounding box center [339, 207] width 25 height 18
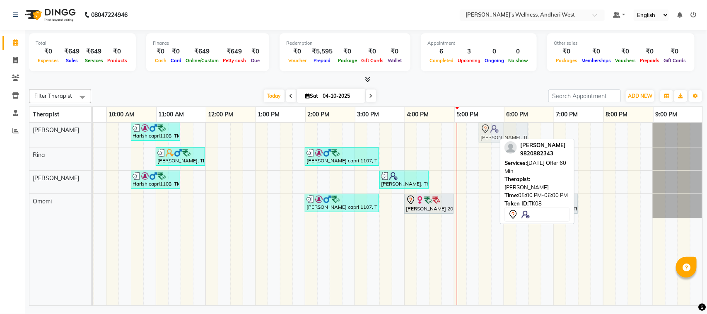
drag, startPoint x: 480, startPoint y: 128, endPoint x: 506, endPoint y: 128, distance: 26.5
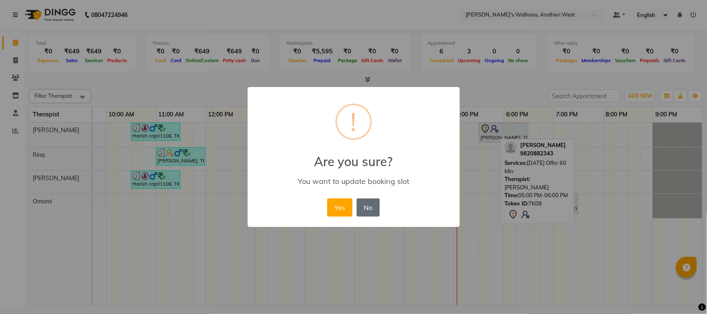
click at [362, 200] on button "No" at bounding box center [368, 207] width 23 height 18
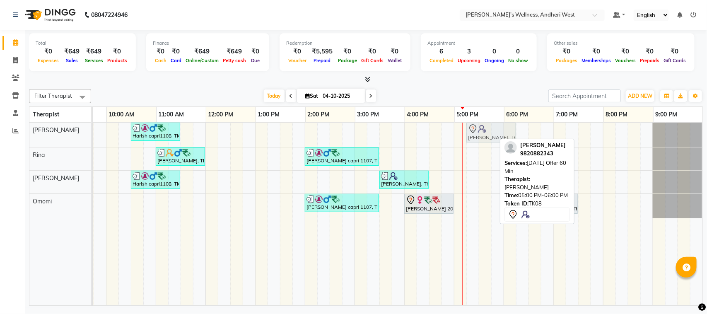
drag, startPoint x: 464, startPoint y: 134, endPoint x: 471, endPoint y: 134, distance: 7.0
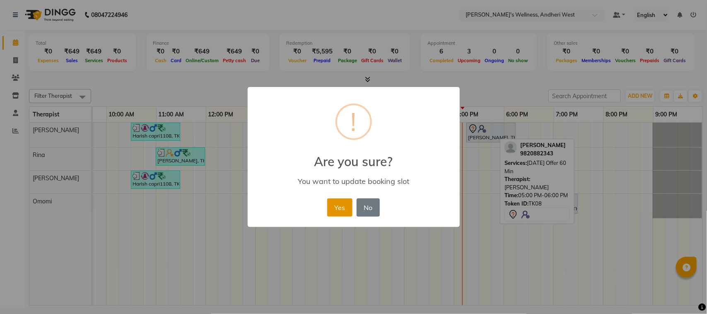
click at [347, 207] on button "Yes" at bounding box center [339, 207] width 25 height 18
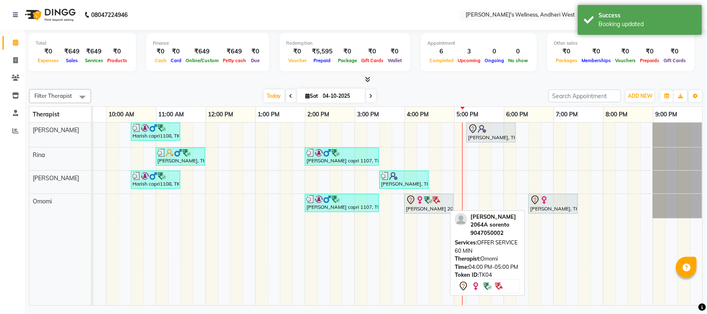
click at [433, 200] on img at bounding box center [436, 200] width 8 height 8
click at [424, 203] on img at bounding box center [428, 200] width 8 height 8
select select "7"
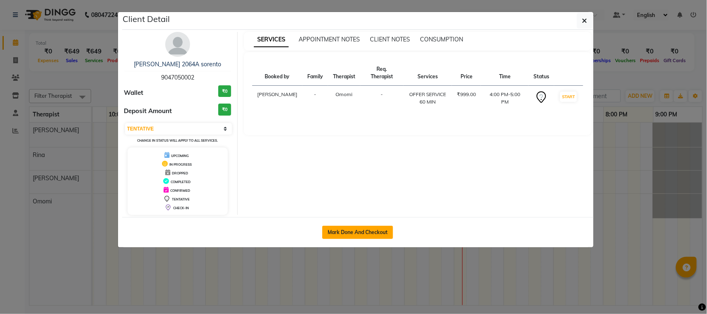
click at [379, 234] on button "Mark Done And Checkout" at bounding box center [357, 232] width 71 height 13
select select "service"
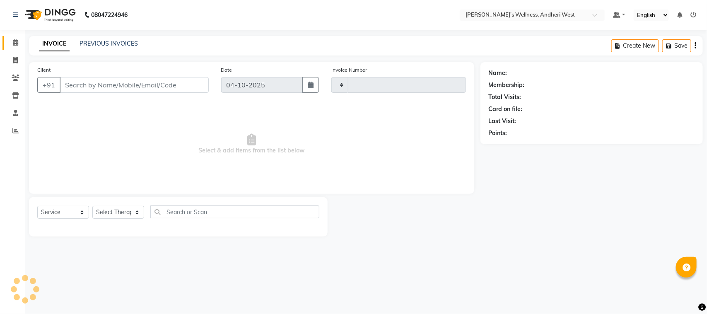
type input "0825"
select select "7384"
type input "9047050002"
select select "91902"
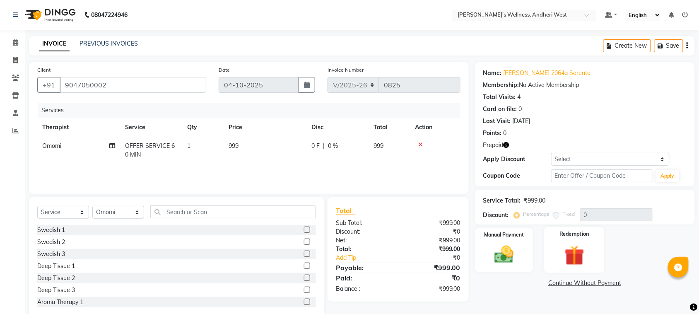
click at [563, 249] on img at bounding box center [574, 255] width 32 height 25
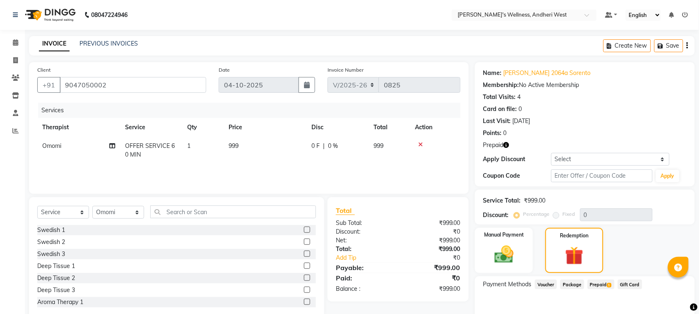
click at [598, 282] on span "Prepaid 1" at bounding box center [601, 285] width 27 height 10
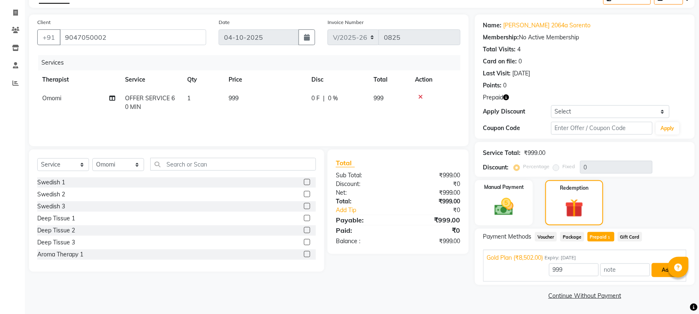
click at [658, 272] on button "Add" at bounding box center [667, 270] width 30 height 14
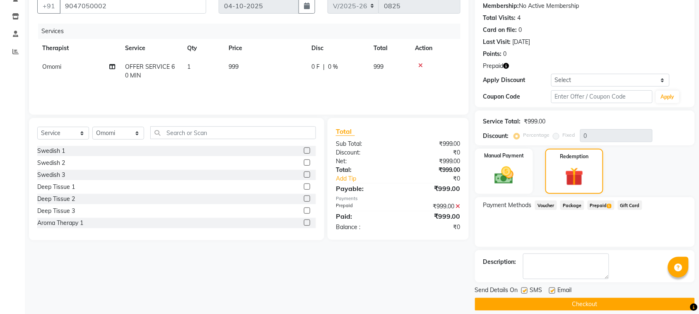
scroll to position [88, 0]
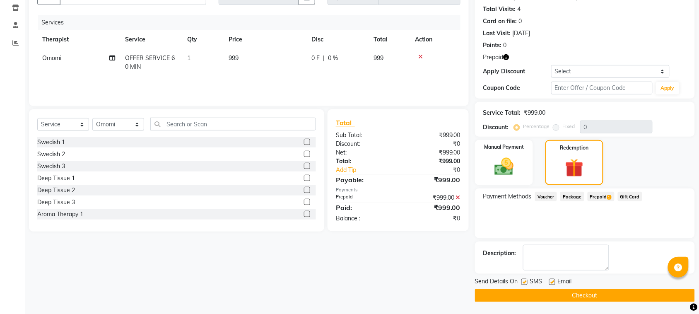
click at [620, 293] on button "Checkout" at bounding box center [585, 295] width 220 height 13
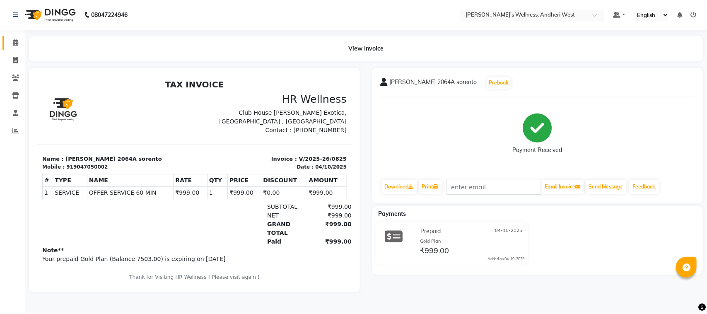
click at [16, 36] on link "Calendar" at bounding box center [12, 43] width 20 height 14
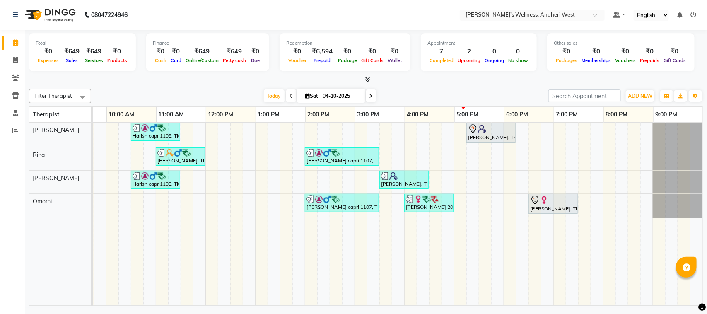
scroll to position [0, 143]
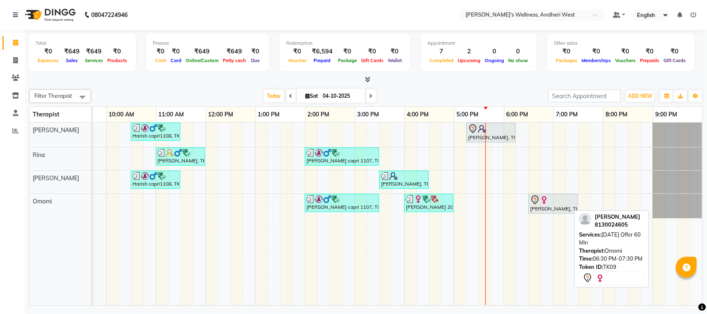
click at [541, 204] on div at bounding box center [553, 200] width 46 height 10
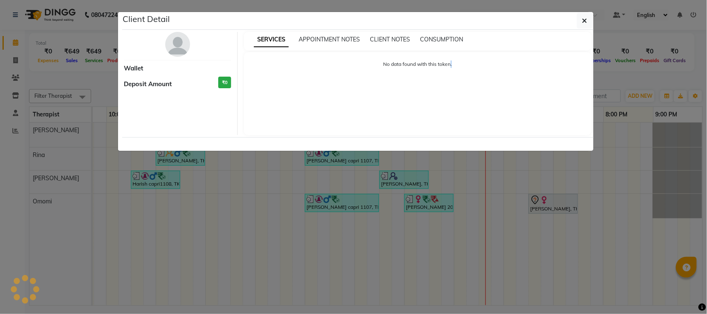
click at [543, 190] on ngb-modal-window "Client Detail Wallet Deposit Amount ₹0 SERVICES APPOINTMENT NOTES CLIENT NOTES …" at bounding box center [353, 157] width 707 height 314
select select "7"
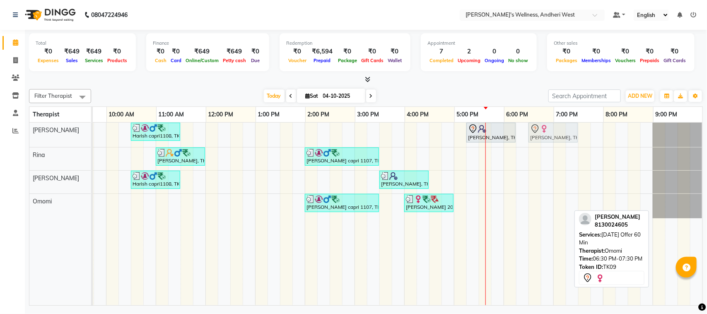
drag, startPoint x: 545, startPoint y: 200, endPoint x: 547, endPoint y: 135, distance: 64.7
click at [547, 135] on tbody "Harish capri1108, TK05, 10:30 AM-11:30 AM, OFFER SERVICE 60 MIN [PERSON_NAME], …" at bounding box center [329, 171] width 745 height 96
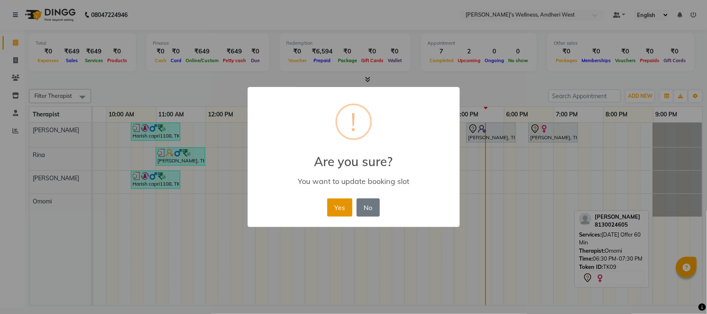
click at [336, 203] on button "Yes" at bounding box center [339, 207] width 25 height 18
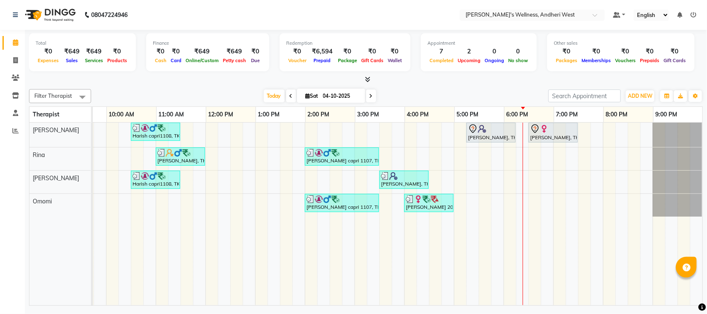
click at [371, 95] on span at bounding box center [371, 95] width 10 height 13
click at [362, 95] on input "04-10-2025" at bounding box center [341, 96] width 41 height 12
type input "05-10-2025"
select select "10"
select select "2025"
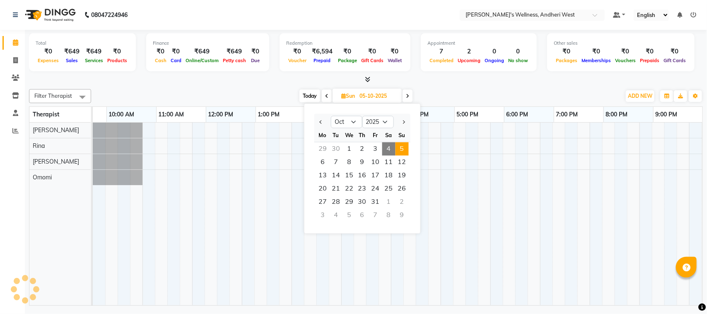
scroll to position [0, 135]
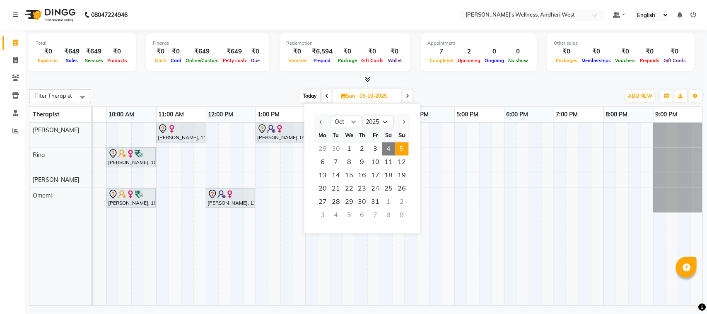
click at [435, 89] on div "Filter Therapist Select All [PERSON_NAME] Omomi [PERSON_NAME] [DATE] [DATE] Jan…" at bounding box center [366, 96] width 674 height 14
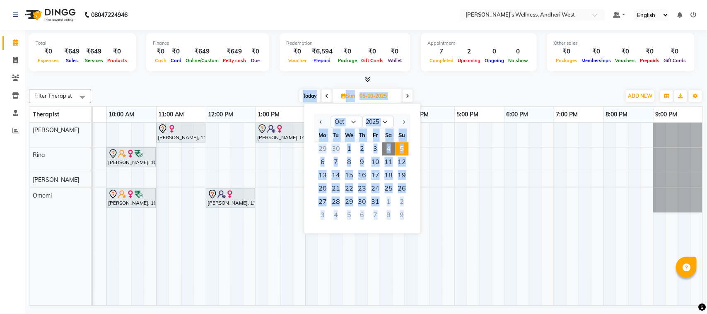
click at [435, 89] on div "Filter Therapist Select All [PERSON_NAME] Omomi [PERSON_NAME] [DATE] [DATE] Jan…" at bounding box center [366, 96] width 674 height 14
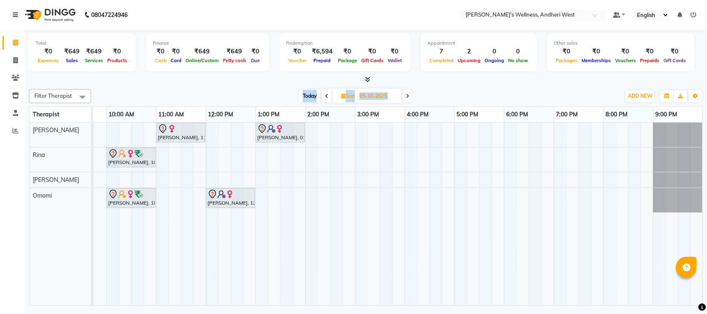
click at [267, 99] on div "[DATE] [DATE]" at bounding box center [355, 96] width 521 height 12
click at [456, 84] on div "Total ₹0 Expenses ₹649 Sales ₹649 Services ₹0 Products Finance ₹0 Cash ₹0 Card …" at bounding box center [366, 169] width 682 height 278
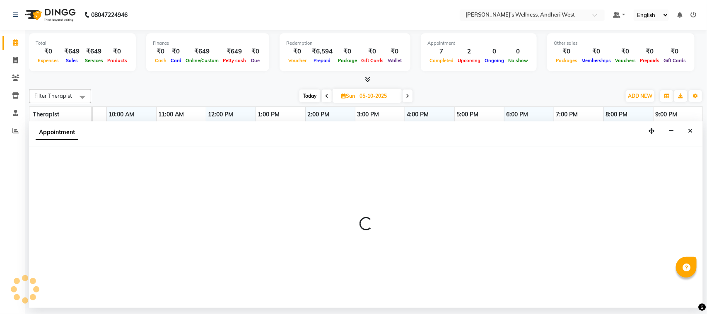
select select "66471"
select select "1020"
select select "tentative"
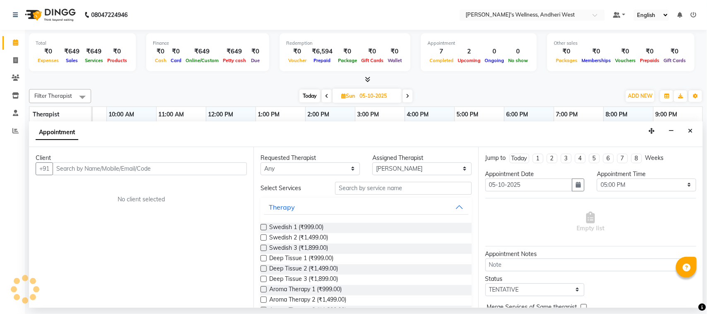
drag, startPoint x: 461, startPoint y: 133, endPoint x: 433, endPoint y: 78, distance: 61.9
click at [433, 78] on div at bounding box center [366, 79] width 674 height 9
click at [128, 168] on input "text" at bounding box center [150, 168] width 194 height 13
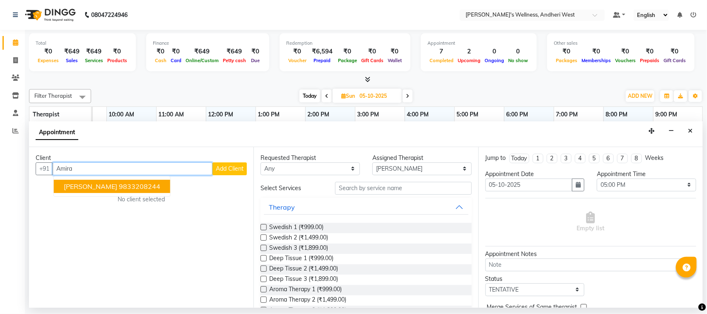
click at [129, 183] on ngb-highlight "9833208244" at bounding box center [139, 186] width 41 height 8
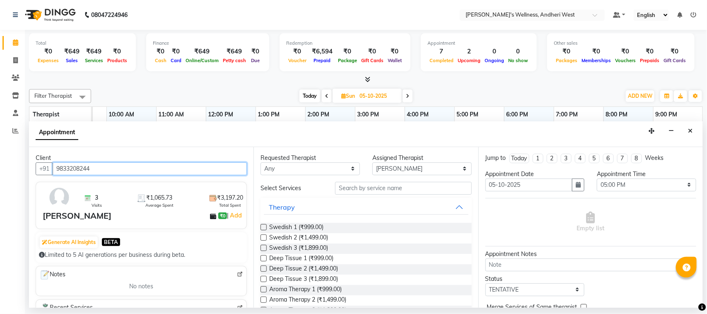
type input "9833208244"
drag, startPoint x: 397, startPoint y: 189, endPoint x: 326, endPoint y: 135, distance: 89.1
click at [326, 135] on div "Appointment" at bounding box center [366, 134] width 674 height 26
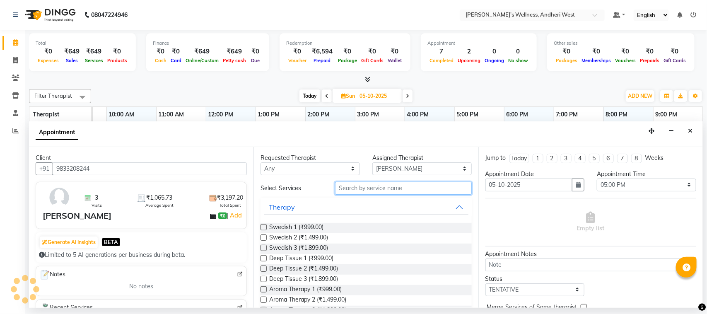
click at [375, 188] on input "text" at bounding box center [403, 188] width 137 height 13
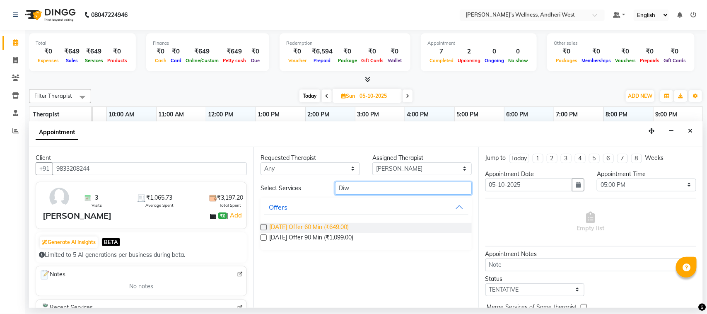
type input "Diw"
click at [330, 225] on span "[DATE] Offer 60 Min (₹649.00)" at bounding box center [309, 228] width 80 height 10
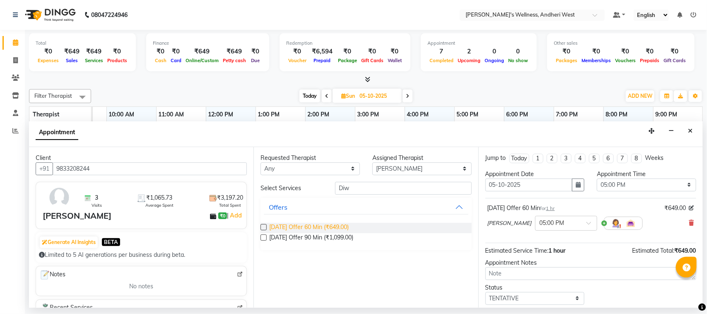
click at [330, 225] on span "[DATE] Offer 60 Min (₹649.00)" at bounding box center [309, 228] width 80 height 10
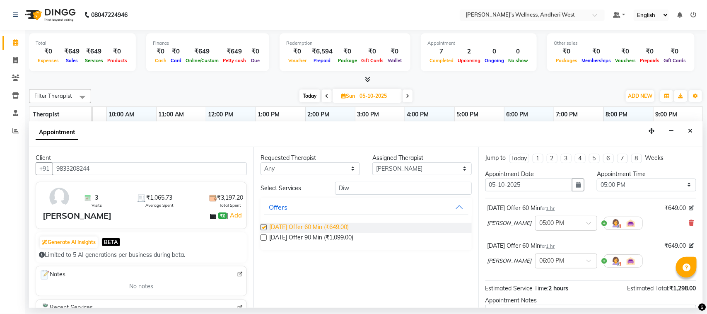
checkbox input "false"
click at [586, 260] on span at bounding box center [591, 263] width 10 height 9
click at [537, 299] on div "05:00 PM" at bounding box center [565, 296] width 61 height 15
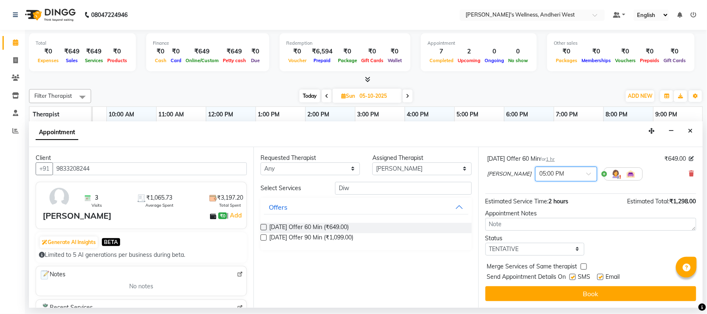
scroll to position [45, 0]
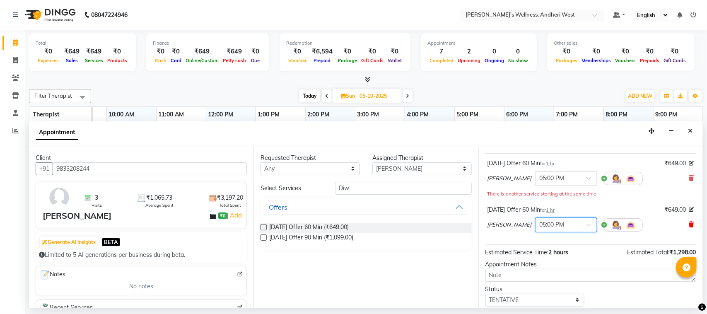
click at [689, 223] on icon at bounding box center [691, 225] width 5 height 6
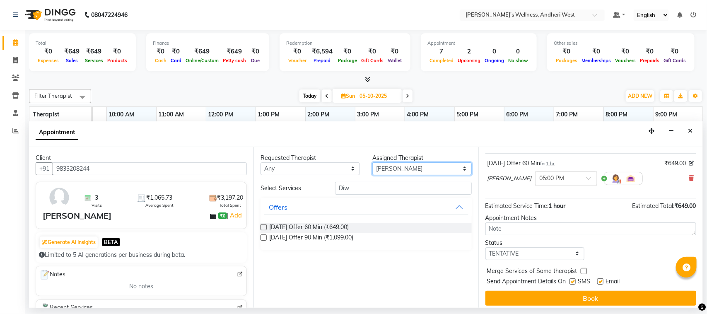
click at [436, 163] on select "Select [PERSON_NAME] Omomi [PERSON_NAME]" at bounding box center [421, 168] width 99 height 13
click at [438, 166] on select "Select [PERSON_NAME] Omomi [PERSON_NAME]" at bounding box center [421, 168] width 99 height 13
select select "80732"
click at [372, 162] on select "Select [PERSON_NAME] Omomi [PERSON_NAME]" at bounding box center [421, 168] width 99 height 13
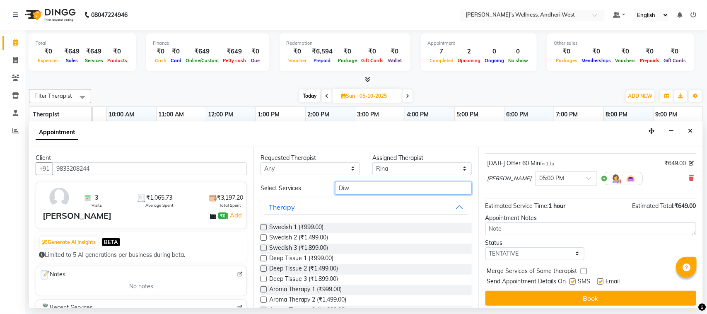
click at [390, 193] on input "Diw" at bounding box center [403, 188] width 137 height 13
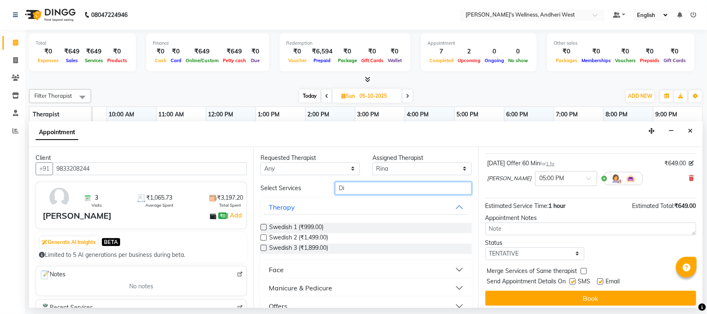
type input "Diw"
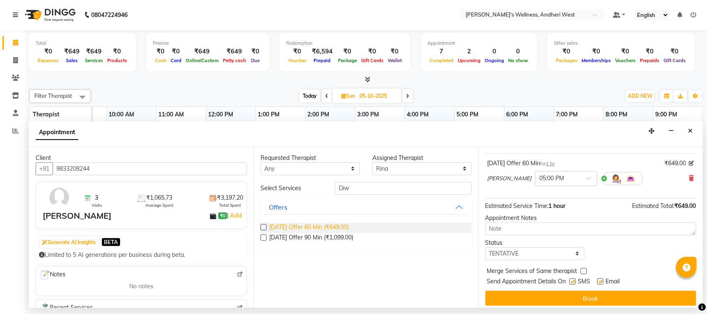
click at [337, 227] on span "[DATE] Offer 60 Min (₹649.00)" at bounding box center [309, 228] width 80 height 10
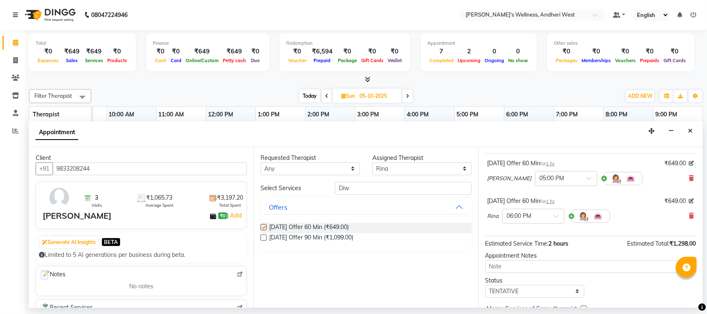
checkbox input "false"
click at [554, 213] on div at bounding box center [533, 215] width 61 height 9
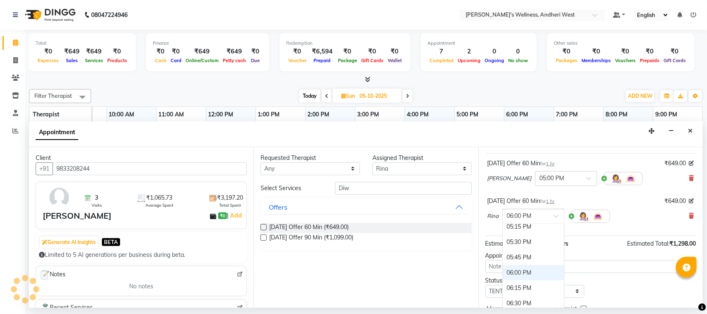
scroll to position [554, 0]
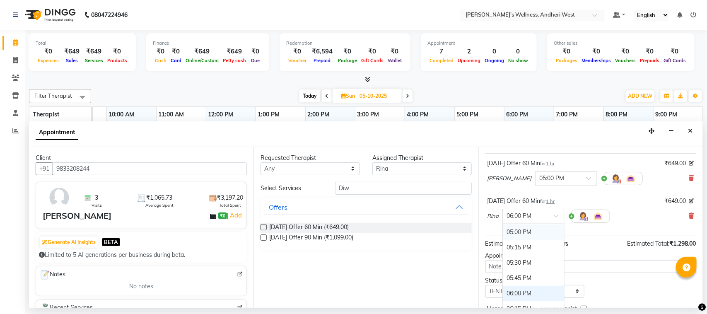
click at [521, 231] on div "05:00 PM" at bounding box center [533, 231] width 61 height 15
click at [521, 224] on div "× 06:00 PM" at bounding box center [533, 216] width 62 height 15
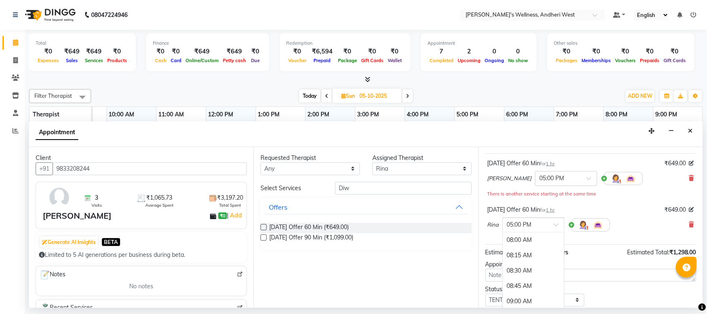
scroll to position [555, 0]
click at [552, 222] on div at bounding box center [533, 224] width 61 height 9
click at [621, 208] on div "[DATE] Offer 60 Min for 1 hr ₹649.00" at bounding box center [590, 209] width 207 height 9
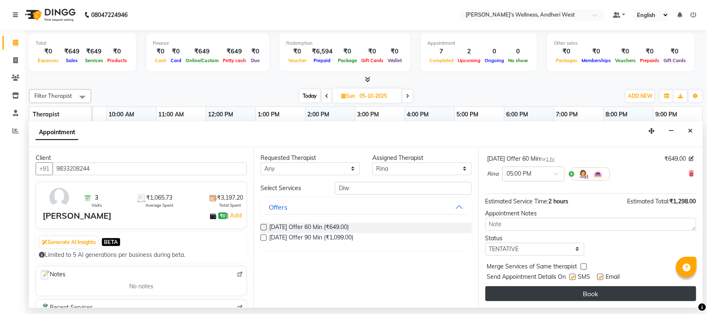
click at [609, 291] on button "Book" at bounding box center [590, 293] width 211 height 15
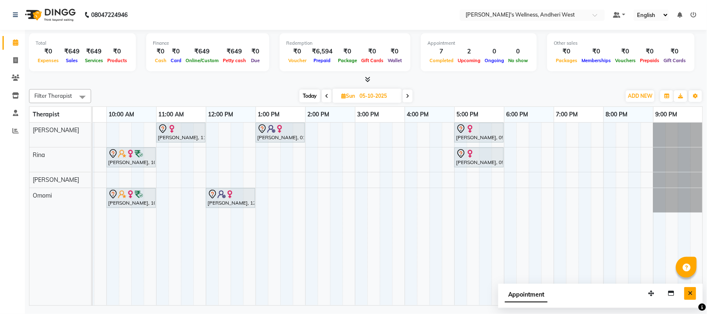
click at [689, 292] on icon "Close" at bounding box center [690, 293] width 5 height 6
click at [689, 292] on td at bounding box center [684, 214] width 12 height 183
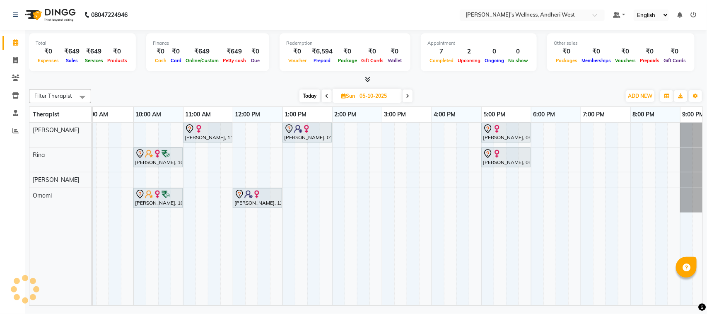
scroll to position [0, 33]
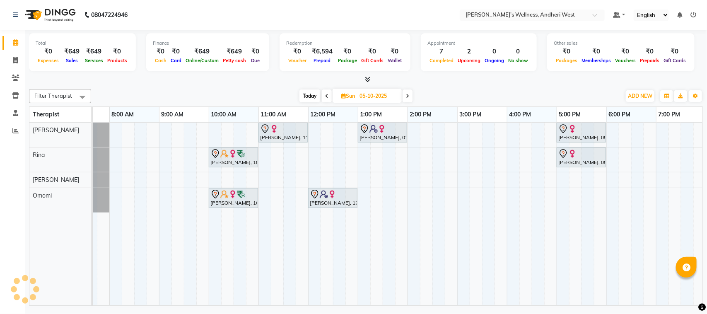
drag, startPoint x: 345, startPoint y: 307, endPoint x: 273, endPoint y: 299, distance: 71.6
click at [290, 303] on div "Total ₹0 Expenses ₹649 Sales ₹649 Services ₹0 Products Finance ₹0 Cash ₹0 Card …" at bounding box center [366, 169] width 682 height 278
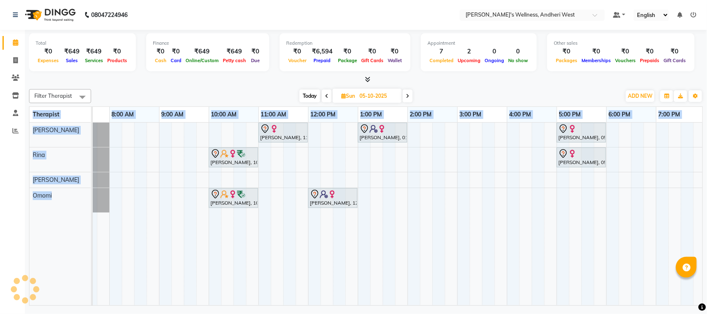
scroll to position [0, 0]
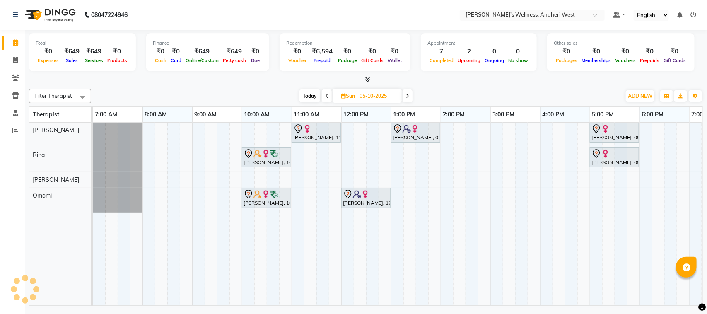
click at [459, 92] on div "[DATE] [DATE]" at bounding box center [355, 96] width 521 height 12
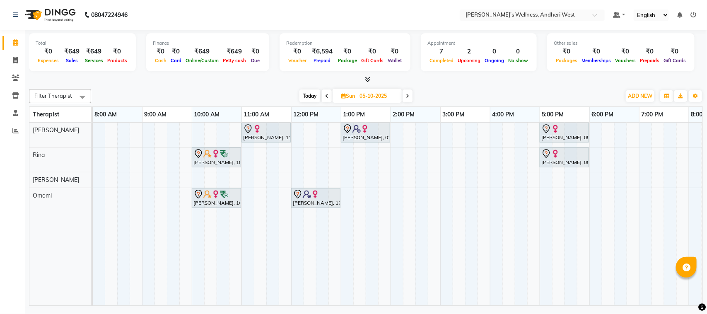
scroll to position [0, 58]
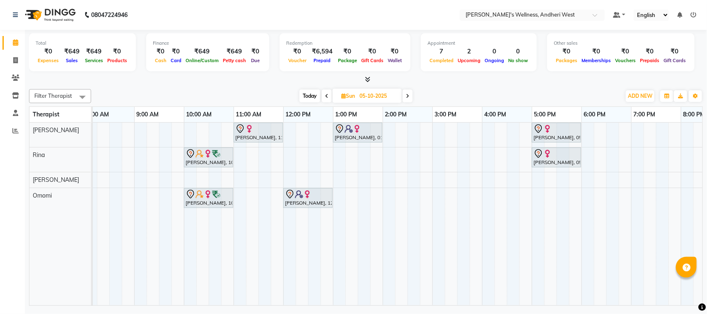
click at [306, 94] on span "Today" at bounding box center [309, 95] width 21 height 13
type input "04-10-2025"
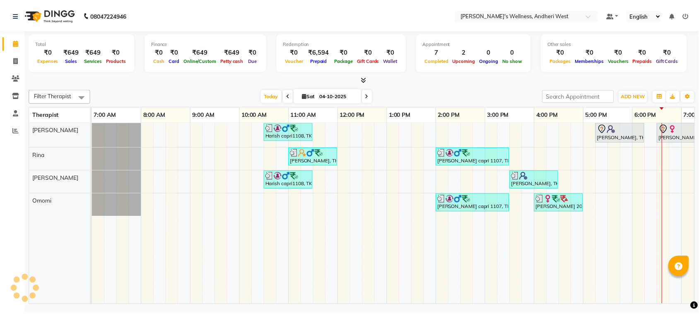
scroll to position [0, 135]
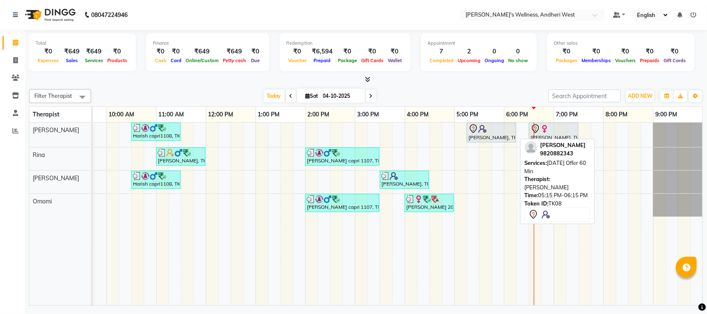
click at [477, 135] on div "[PERSON_NAME], TK08, 05:15 PM-06:15 PM, [DATE] Offer 60 Min" at bounding box center [492, 132] width 48 height 17
click at [484, 135] on div "[PERSON_NAME], TK08, 05:15 PM-06:15 PM, [DATE] Offer 60 Min" at bounding box center [492, 132] width 48 height 17
select select "7"
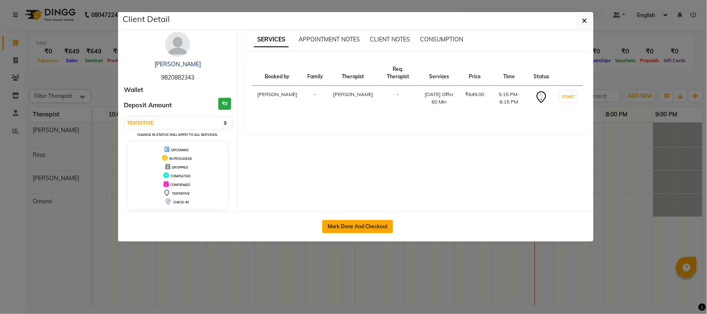
click at [365, 227] on button "Mark Done And Checkout" at bounding box center [357, 226] width 71 height 13
select select "service"
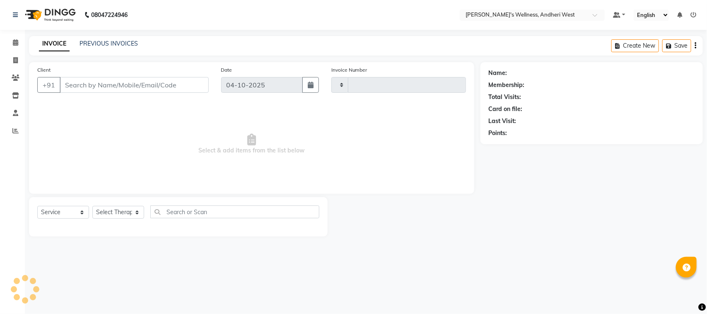
type input "0826"
select select "7384"
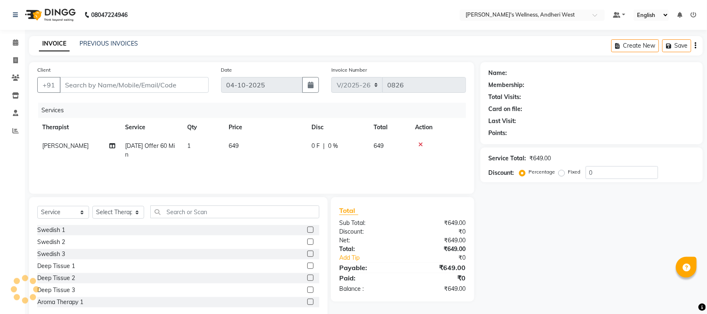
type input "9820882343"
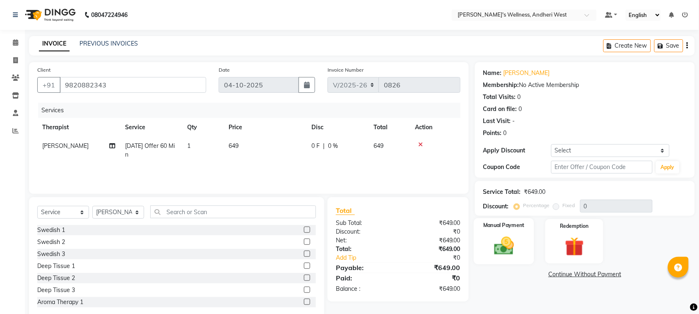
click at [504, 239] on img at bounding box center [504, 245] width 32 height 23
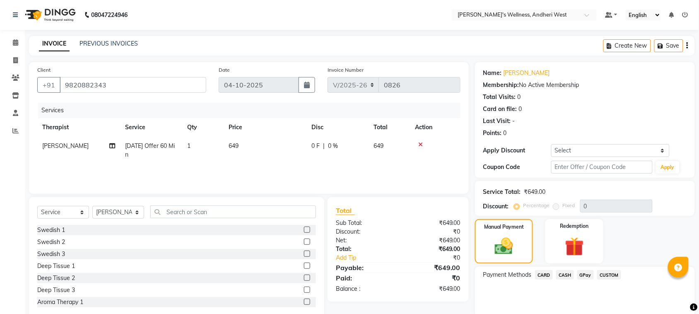
click at [584, 275] on span "GPay" at bounding box center [585, 275] width 17 height 10
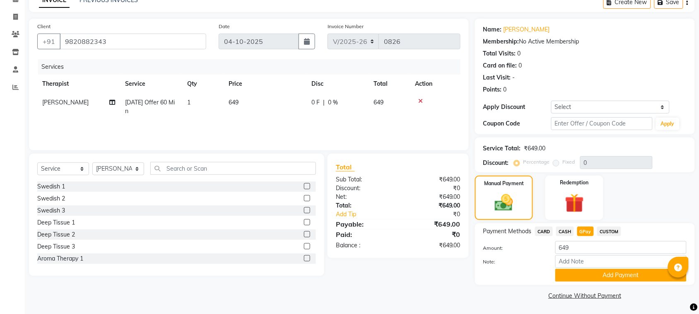
click at [585, 275] on button "Add Payment" at bounding box center [620, 275] width 131 height 13
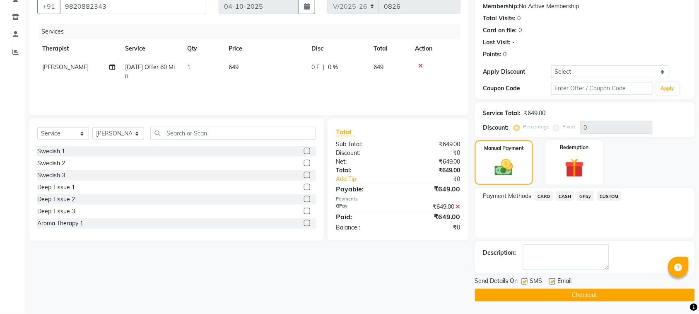
scroll to position [79, 0]
click at [589, 295] on button "Checkout" at bounding box center [585, 295] width 220 height 13
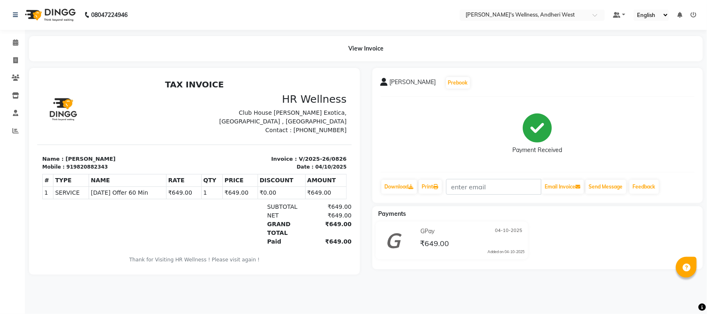
drag, startPoint x: 589, startPoint y: 295, endPoint x: 507, endPoint y: 306, distance: 82.2
click at [507, 306] on div "08047224946 Select Location × Sumi's Wellness, Andheri West Default Panel My Pa…" at bounding box center [353, 157] width 707 height 314
click at [14, 43] on icon at bounding box center [15, 42] width 5 height 6
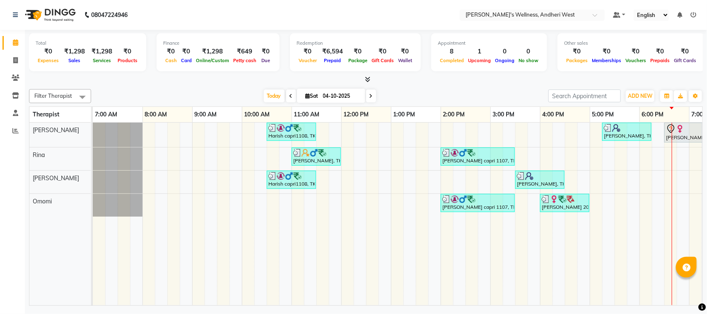
scroll to position [0, 135]
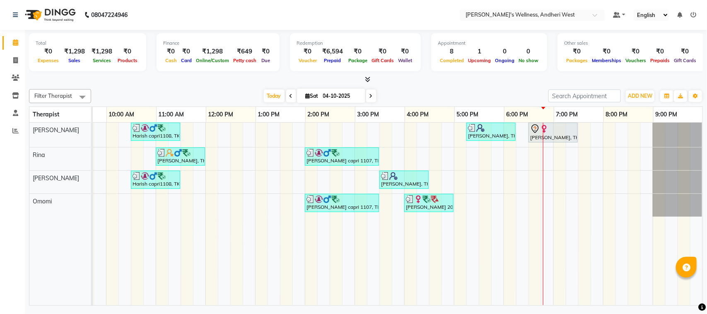
click at [369, 96] on icon at bounding box center [370, 96] width 3 height 5
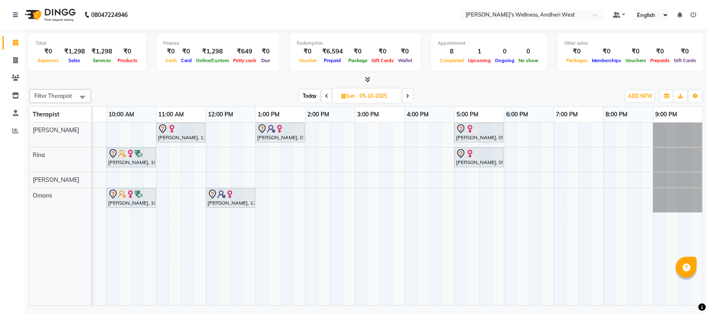
click at [315, 92] on span "Today" at bounding box center [309, 95] width 21 height 13
